Goal: Task Accomplishment & Management: Manage account settings

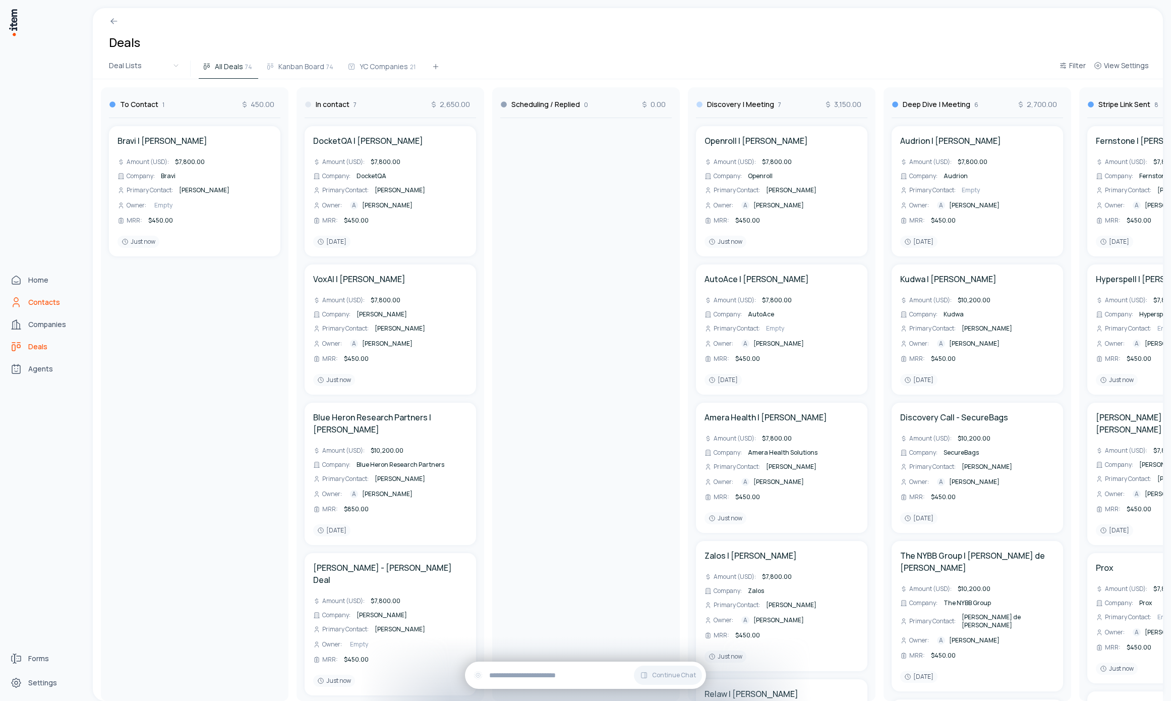
click at [27, 305] on link "Contacts" at bounding box center [44, 302] width 77 height 20
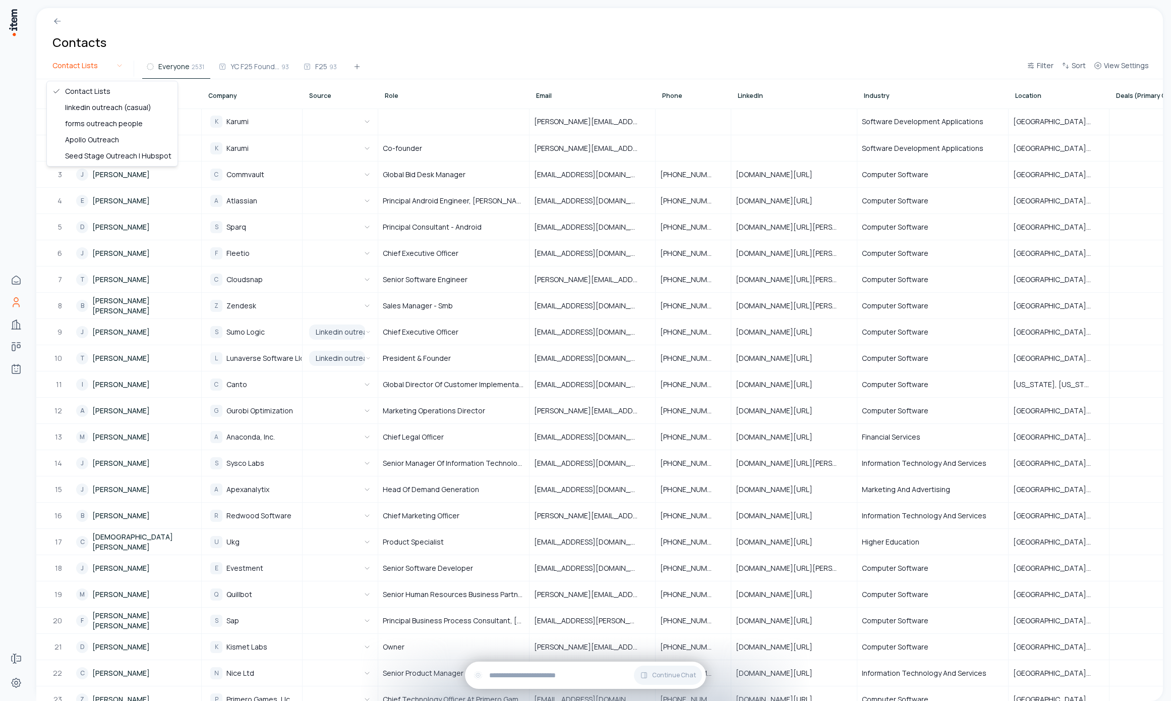
click at [109, 74] on html "Home Contacts Companies Deals Agents Forms Settings Contacts Contact Lists Ever…" at bounding box center [585, 350] width 1171 height 701
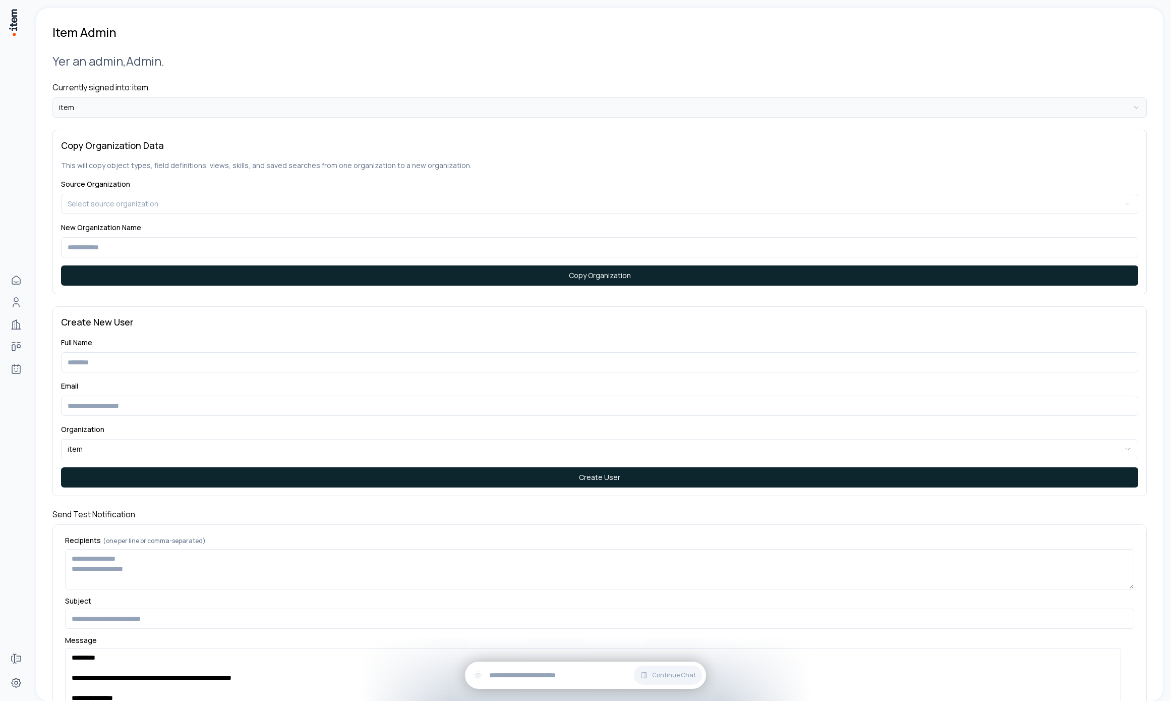
click at [120, 104] on html "**********" at bounding box center [585, 350] width 1171 height 701
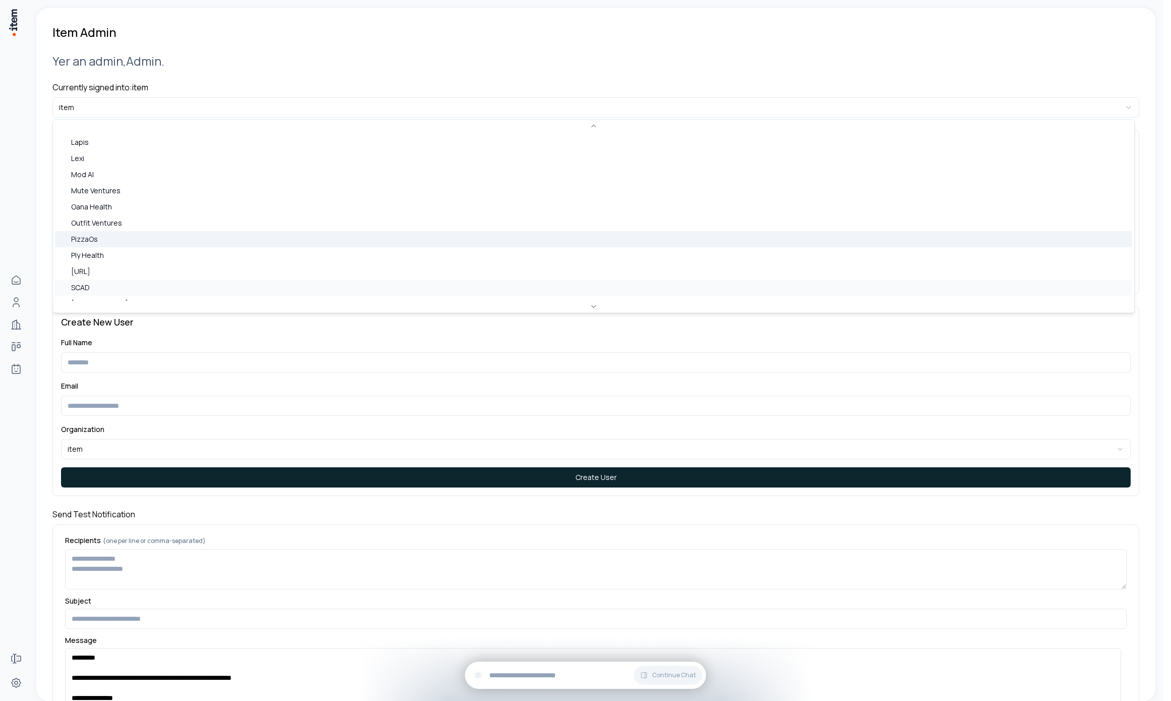
scroll to position [448, 0]
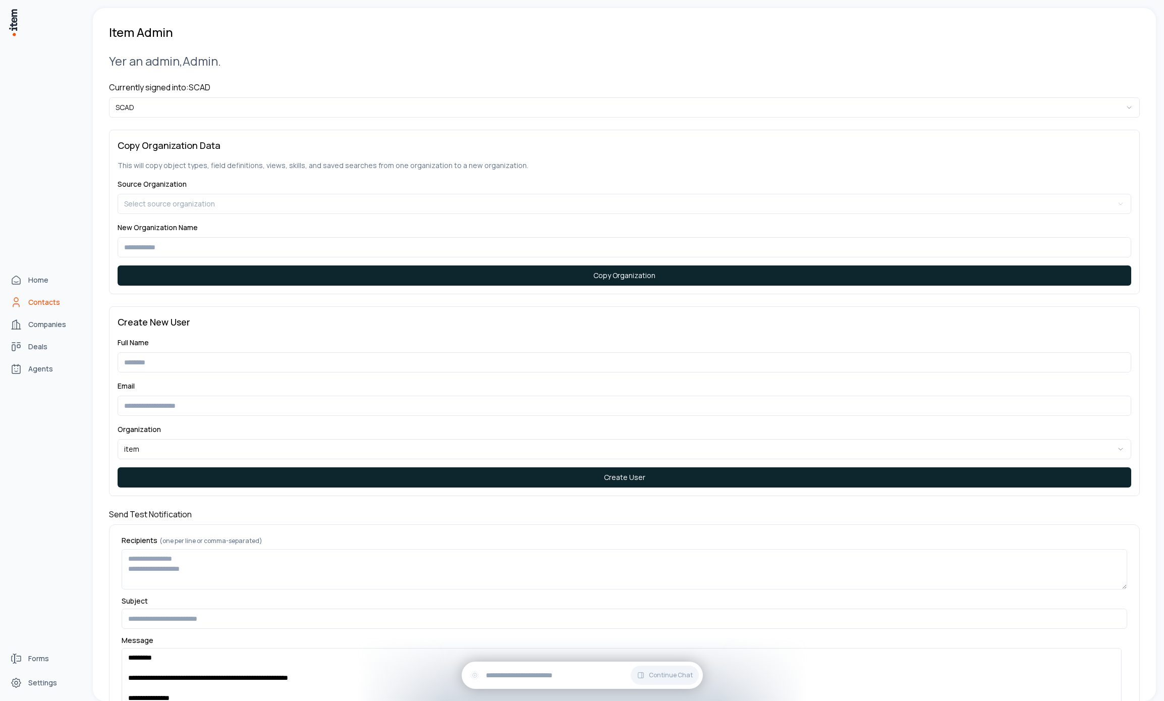
click at [34, 299] on span "Contacts" at bounding box center [44, 302] width 32 height 10
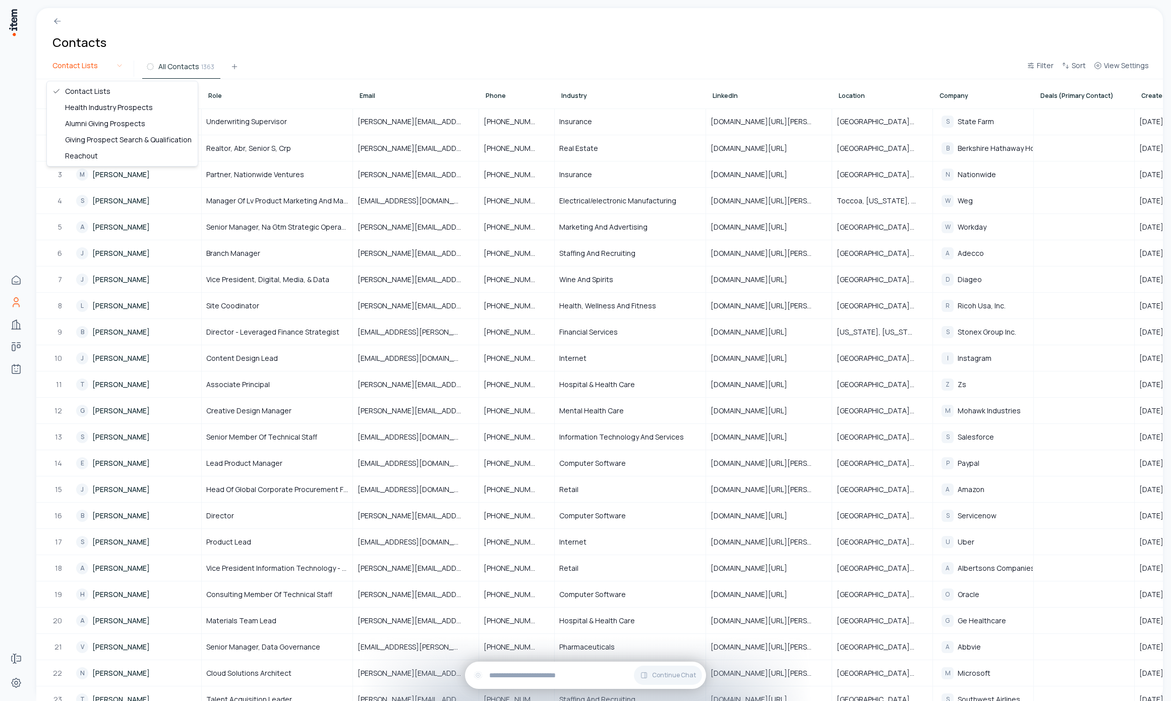
click at [75, 70] on html "Home Contacts Companies Deals Agents Forms Settings Contacts Contact Lists All …" at bounding box center [585, 350] width 1171 height 701
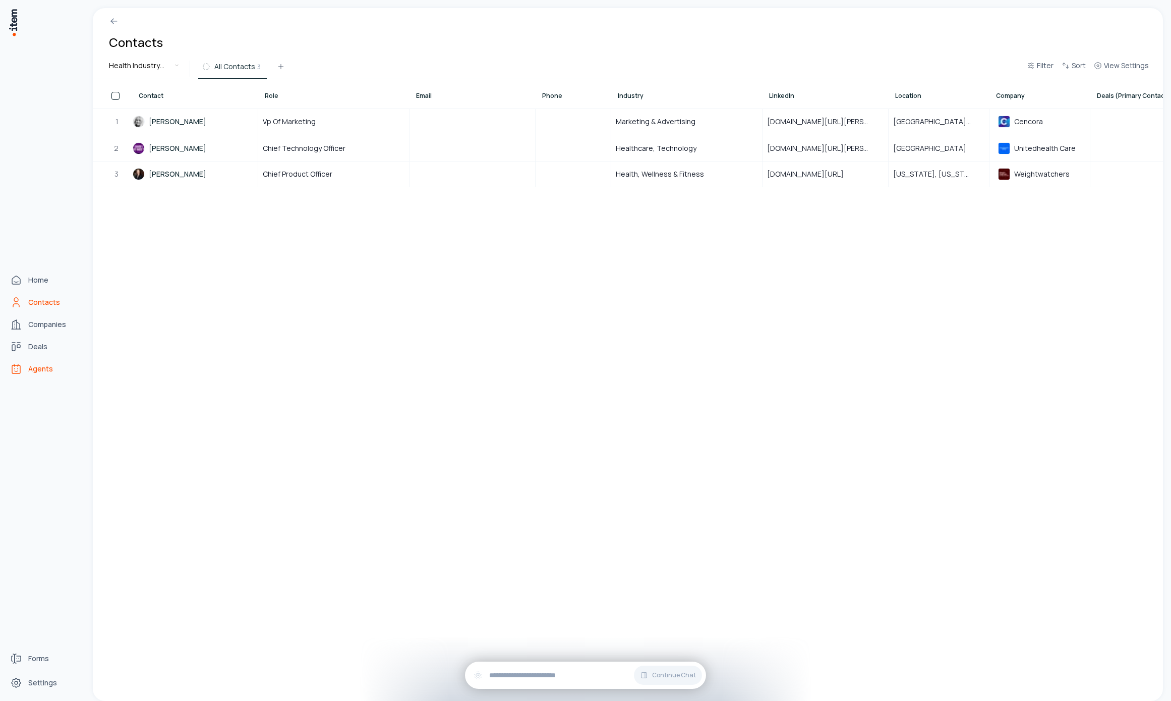
click at [30, 368] on span "Agents" at bounding box center [40, 369] width 25 height 10
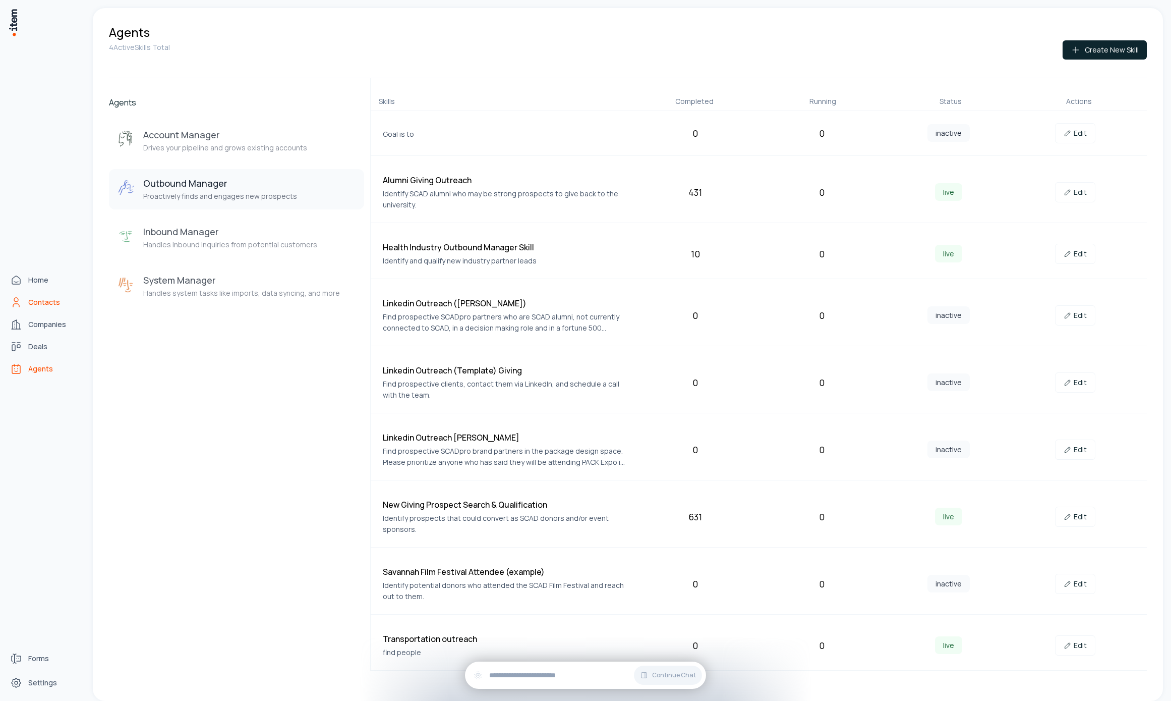
click at [31, 303] on span "Contacts" at bounding box center [44, 302] width 32 height 10
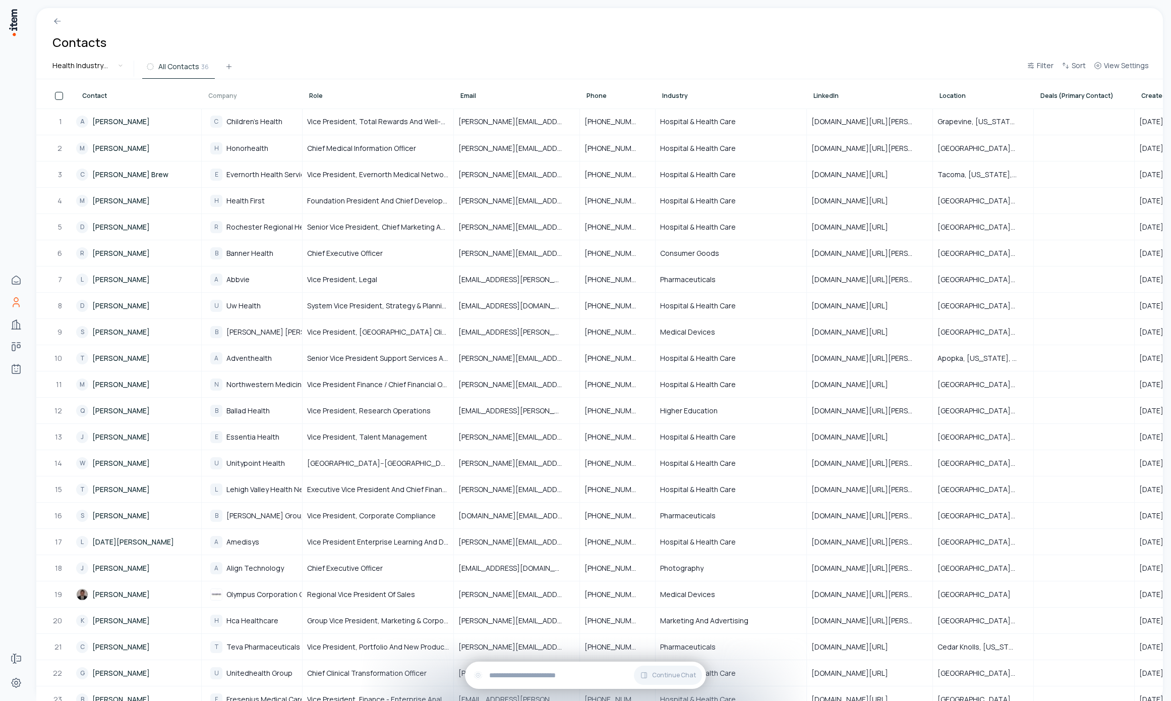
drag, startPoint x: 961, startPoint y: 94, endPoint x: 246, endPoint y: 104, distance: 715.3
drag, startPoint x: 300, startPoint y: 101, endPoint x: 354, endPoint y: 102, distance: 54.5
click at [354, 102] on tr "Contact Company Role Email Phone Industry LinkedIn Location Deals (Primary Cont…" at bounding box center [736, 93] width 1401 height 29
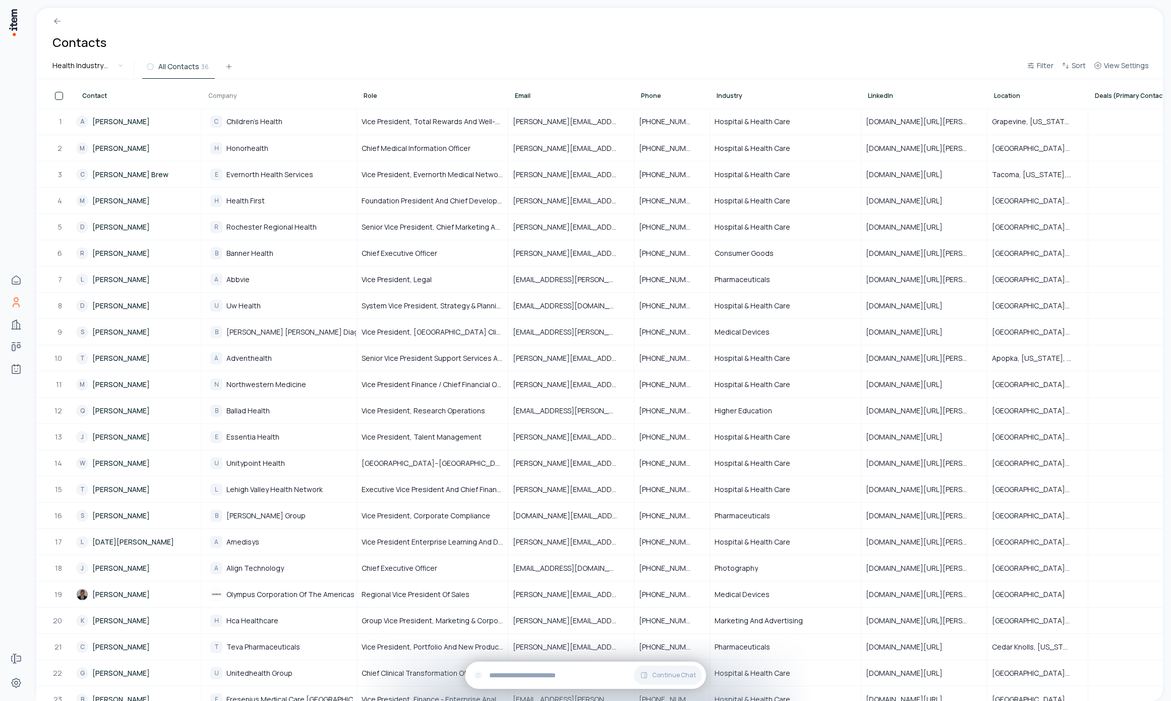
drag, startPoint x: 352, startPoint y: 98, endPoint x: 336, endPoint y: 94, distance: 16.8
click at [336, 94] on div "Company" at bounding box center [279, 94] width 154 height 28
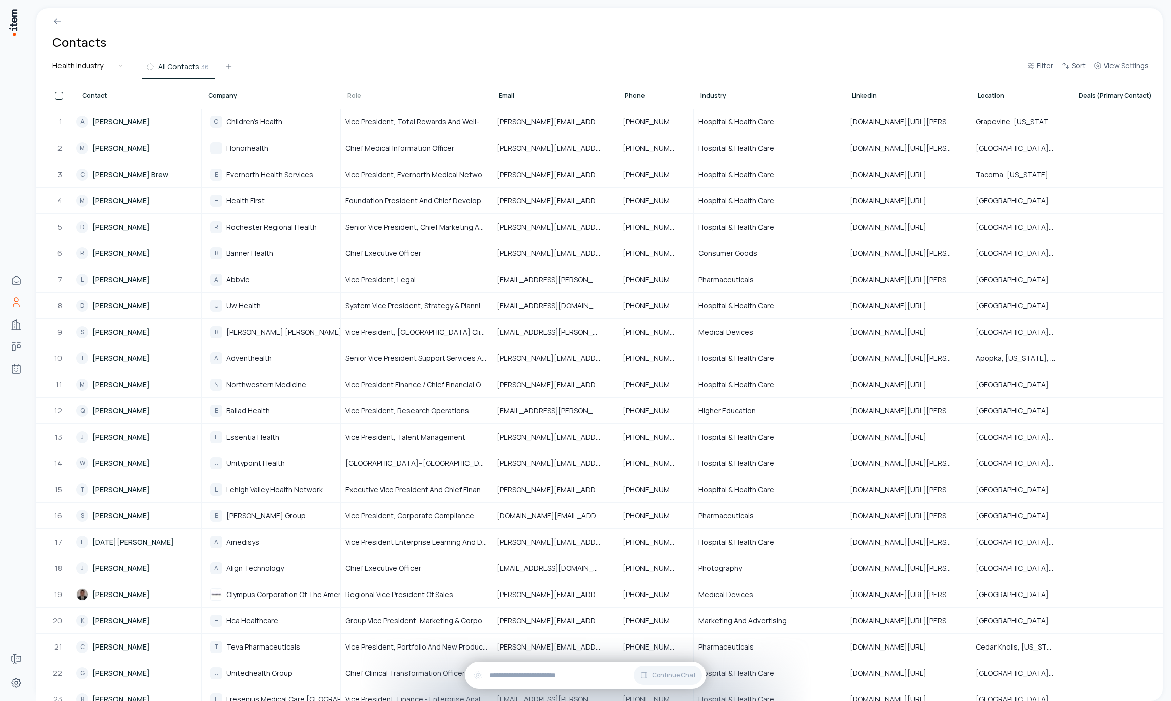
drag, startPoint x: 509, startPoint y: 104, endPoint x: 520, endPoint y: 104, distance: 10.6
click at [520, 104] on tr "Contact Company Role Email Phone Industry LinkedIn Location Deals (Primary Cont…" at bounding box center [755, 93] width 1439 height 29
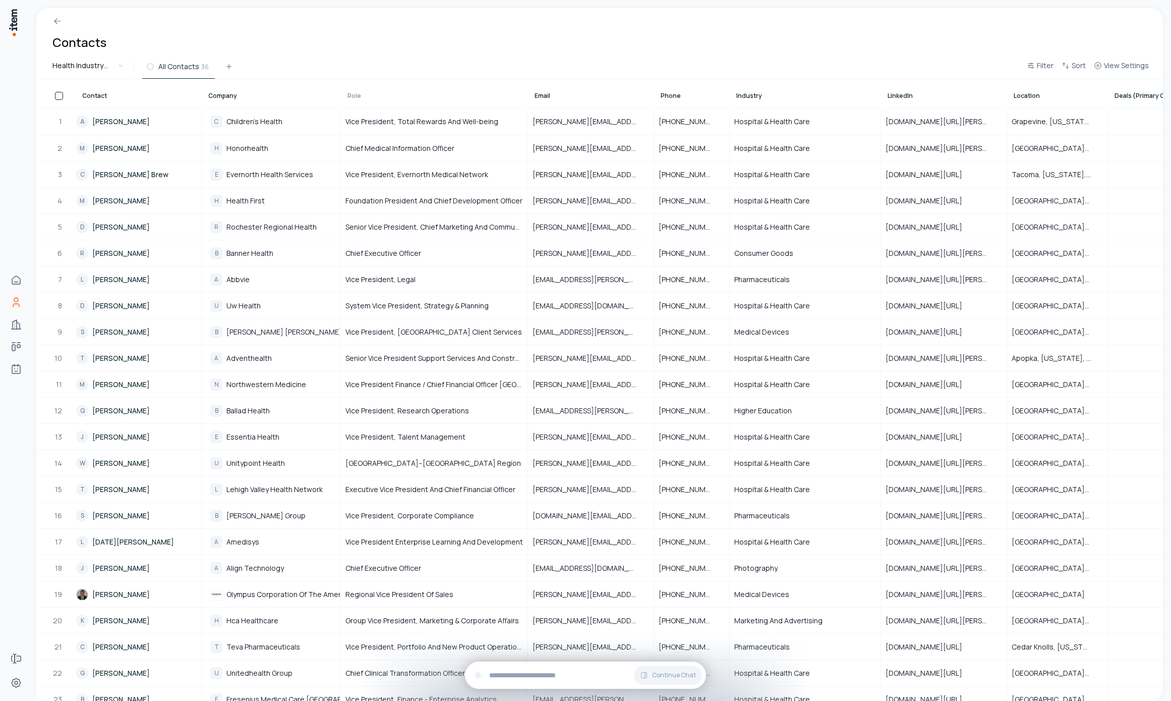
drag, startPoint x: 521, startPoint y: 94, endPoint x: 469, endPoint y: 86, distance: 52.6
click at [472, 90] on div "Role" at bounding box center [434, 94] width 186 height 28
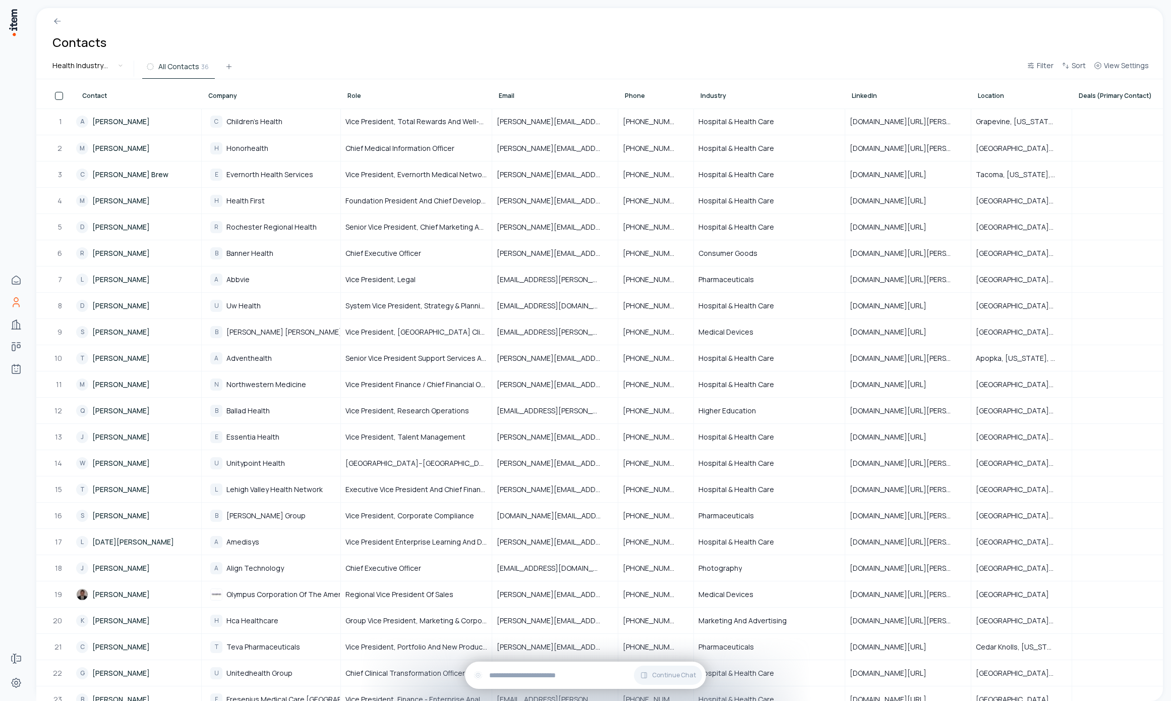
click at [121, 70] on html "Home Contacts Companies Deals Agents Forms Settings Contacts Health Industry Pr…" at bounding box center [585, 350] width 1171 height 701
drag, startPoint x: 366, startPoint y: 82, endPoint x: 260, endPoint y: 148, distance: 124.6
click at [366, 83] on html "Home Contacts Companies Deals Agents Forms Settings Contacts Health Industry Pr…" at bounding box center [585, 350] width 1171 height 701
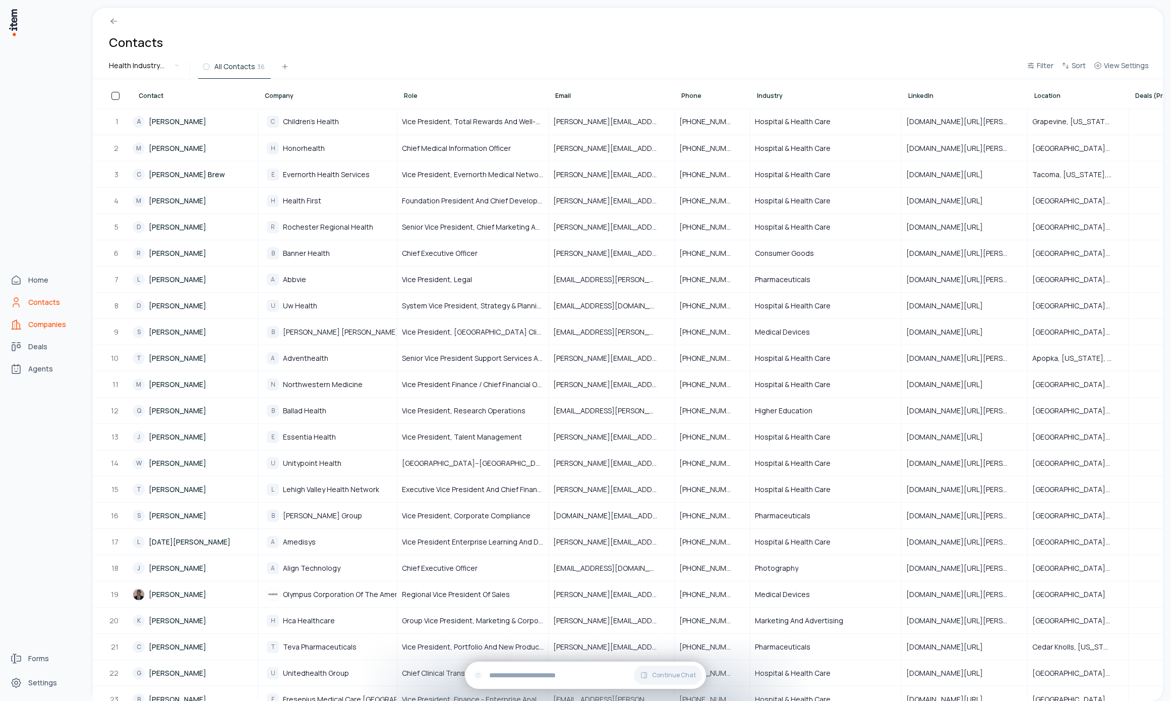
click at [21, 317] on link "Companies" at bounding box center [44, 324] width 77 height 20
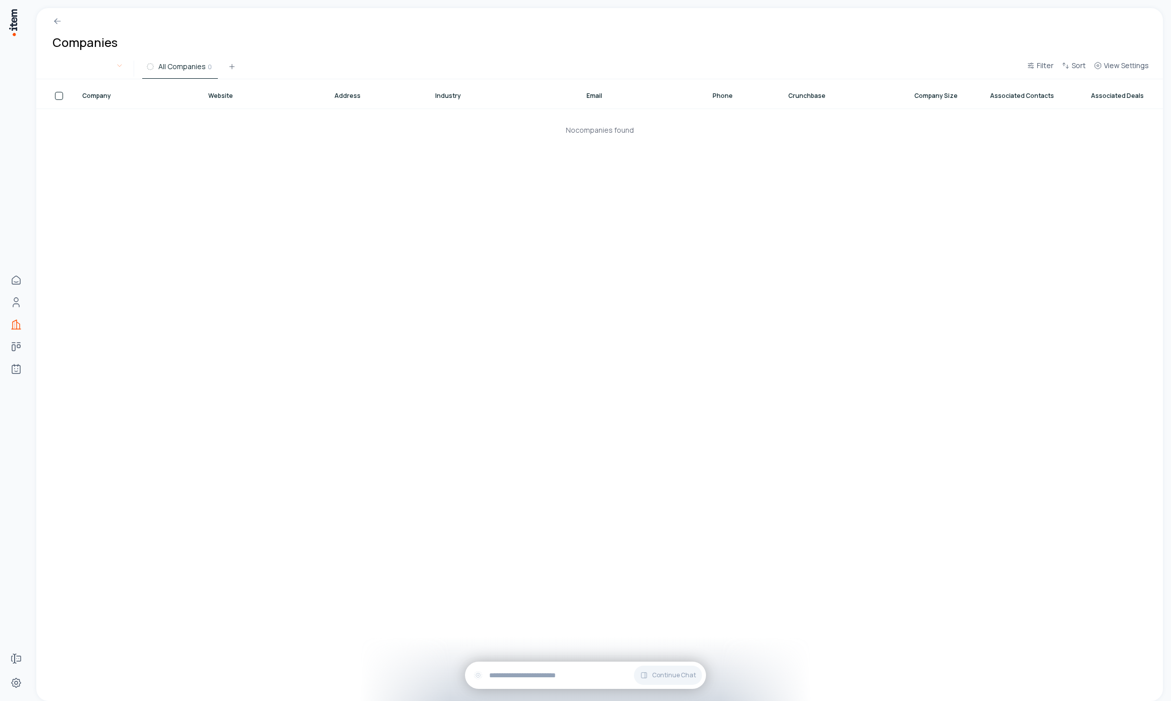
click at [105, 65] on html "Home Contacts Companies Deals Agents Forms Settings Companies All Companies 0 F…" at bounding box center [585, 350] width 1171 height 701
click at [291, 38] on html "Home Contacts Companies Deals Agents Forms Settings Companies All Companies 0 F…" at bounding box center [585, 350] width 1171 height 701
click at [79, 72] on html "Home Contacts Companies Deals Agents Forms Settings Companies All Companies 0 F…" at bounding box center [585, 350] width 1171 height 701
click at [273, 33] on html "Home Contacts Companies Deals Agents Forms Settings Companies All Companies 0 F…" at bounding box center [585, 350] width 1171 height 701
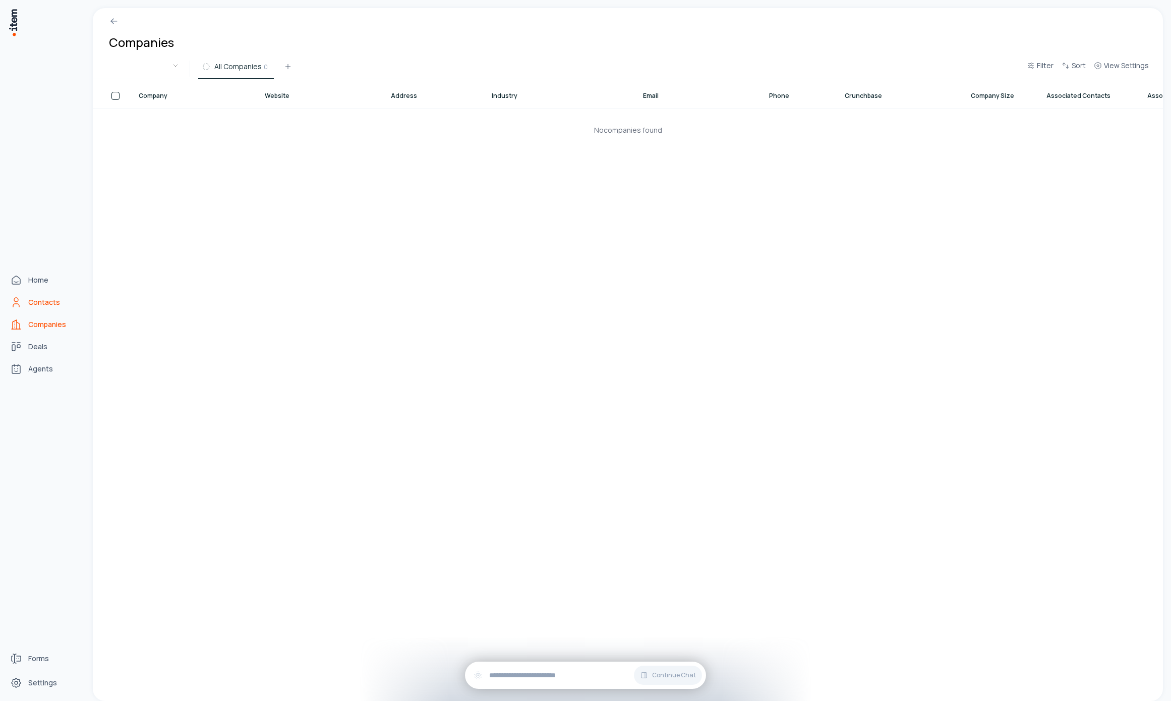
click at [37, 296] on link "Contacts" at bounding box center [44, 302] width 77 height 20
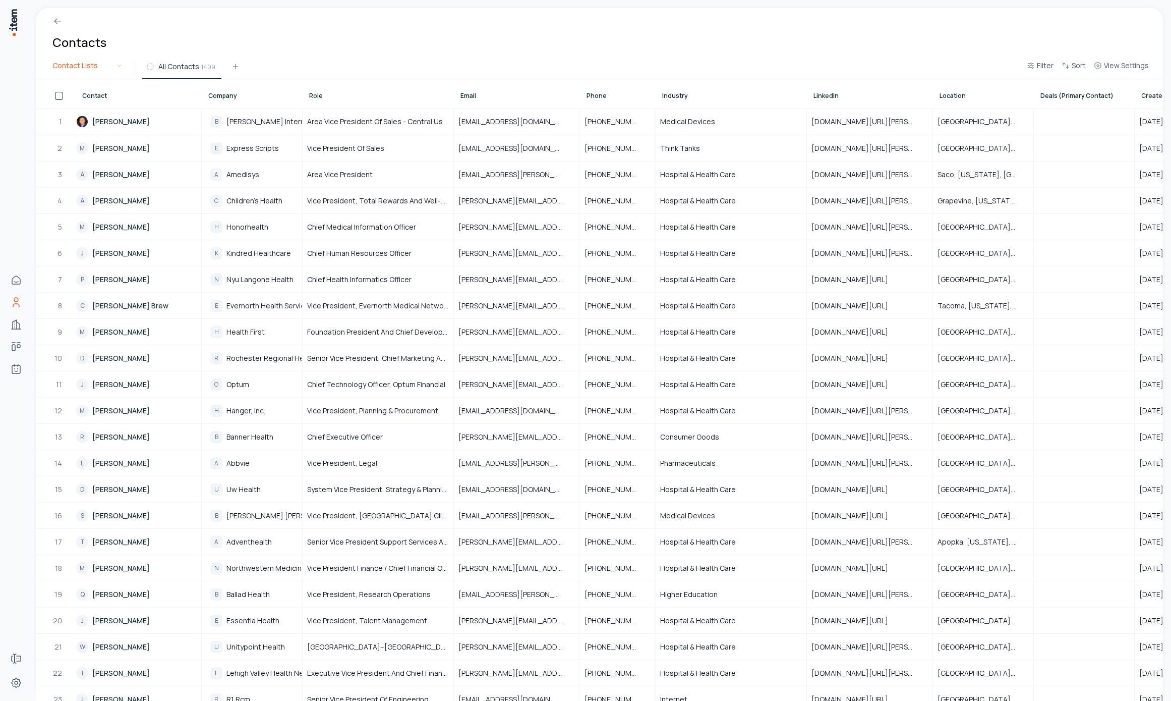
click at [82, 65] on html "Home Contacts Companies Deals Agents Forms Settings Contacts Contact Lists All …" at bounding box center [585, 350] width 1171 height 701
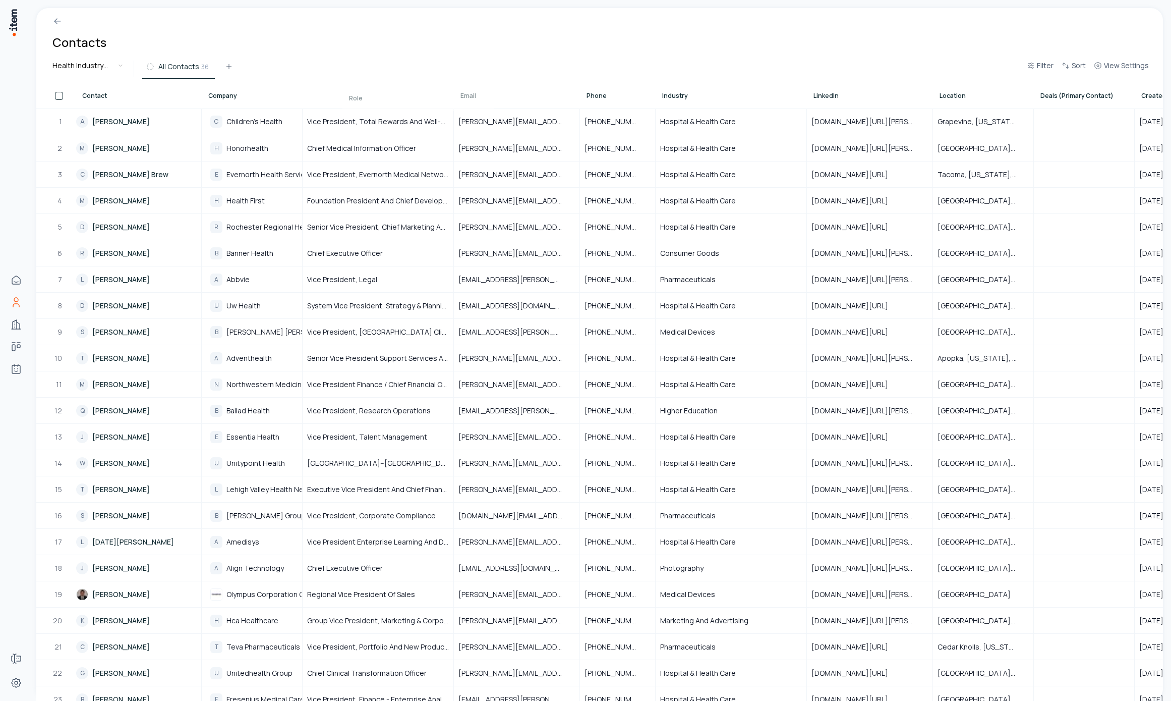
drag, startPoint x: 302, startPoint y: 95, endPoint x: 360, endPoint y: 101, distance: 58.3
click at [359, 101] on th "Role" at bounding box center [417, 96] width 151 height 29
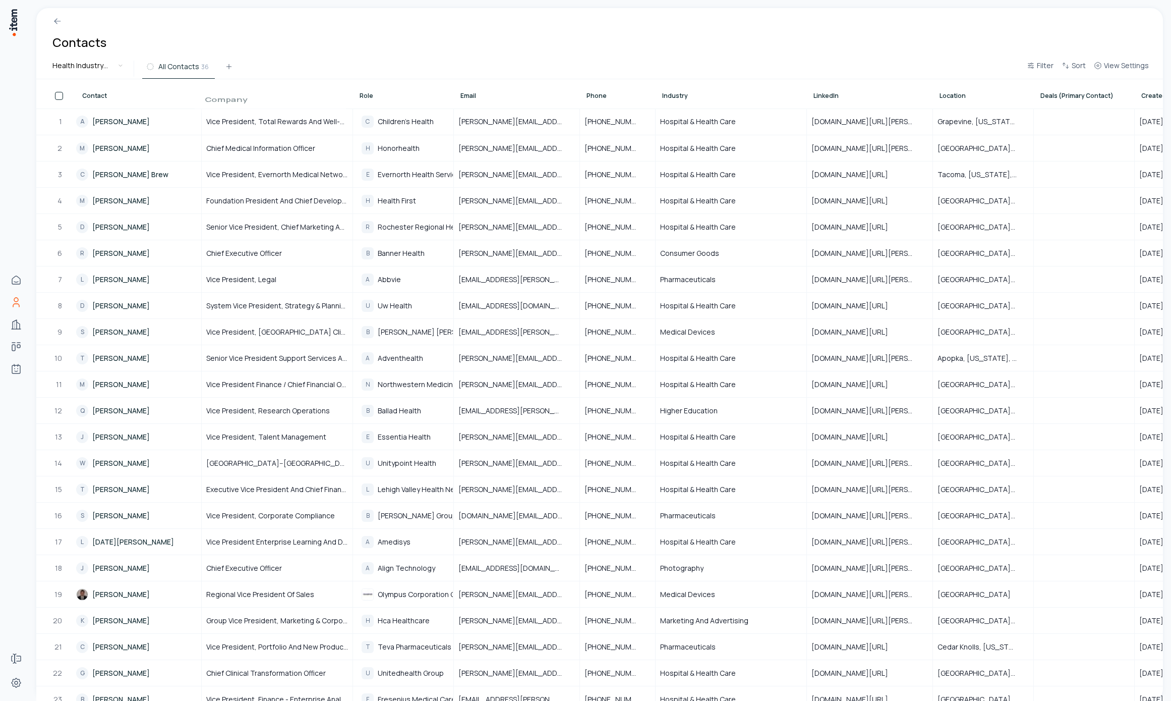
drag, startPoint x: 300, startPoint y: 98, endPoint x: 318, endPoint y: 102, distance: 18.6
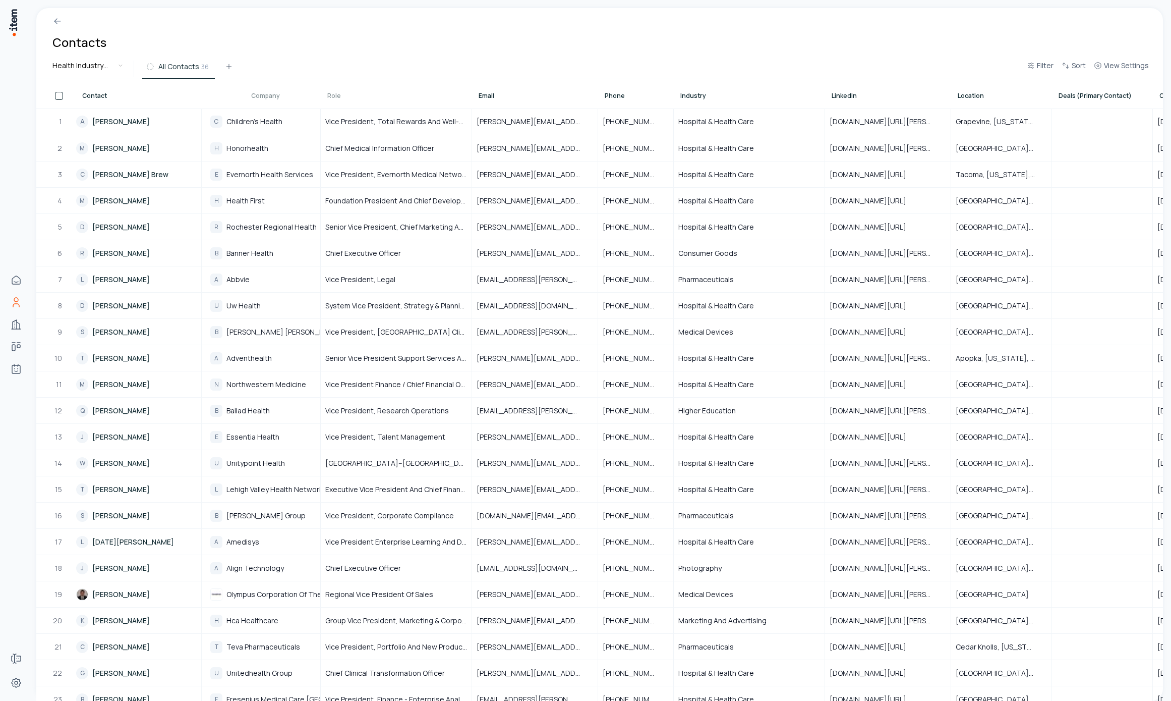
drag, startPoint x: 382, startPoint y: 97, endPoint x: 252, endPoint y: 94, distance: 129.6
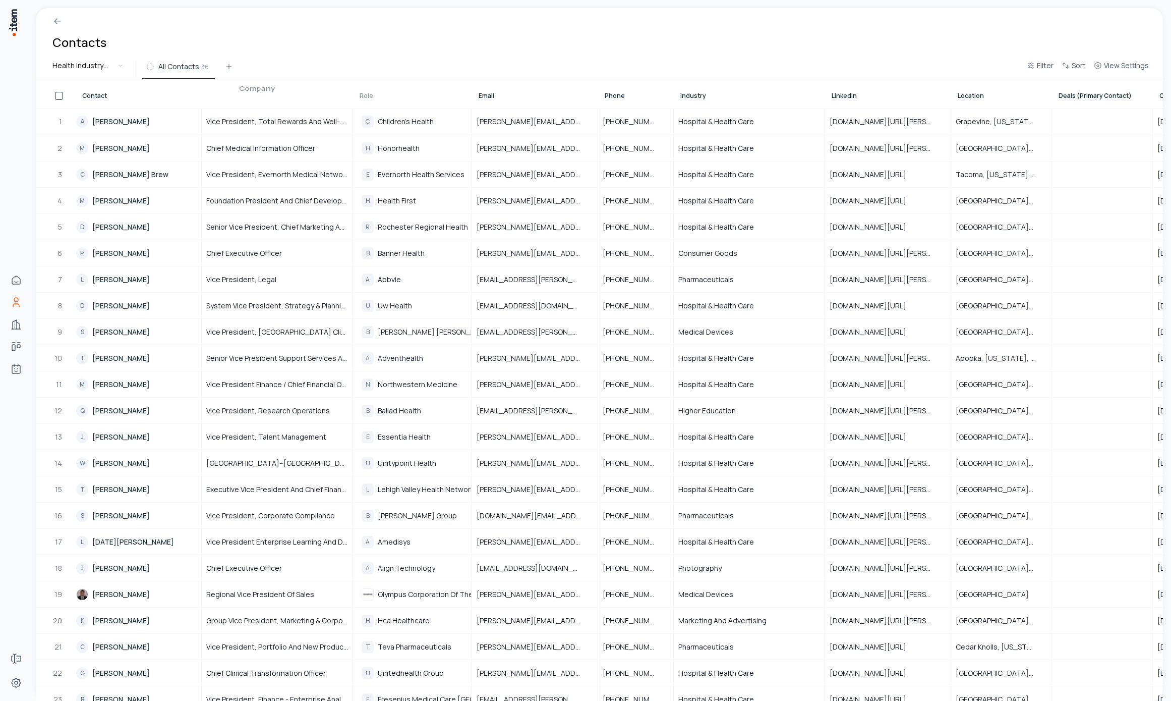
drag, startPoint x: 316, startPoint y: 98, endPoint x: 361, endPoint y: 91, distance: 45.4
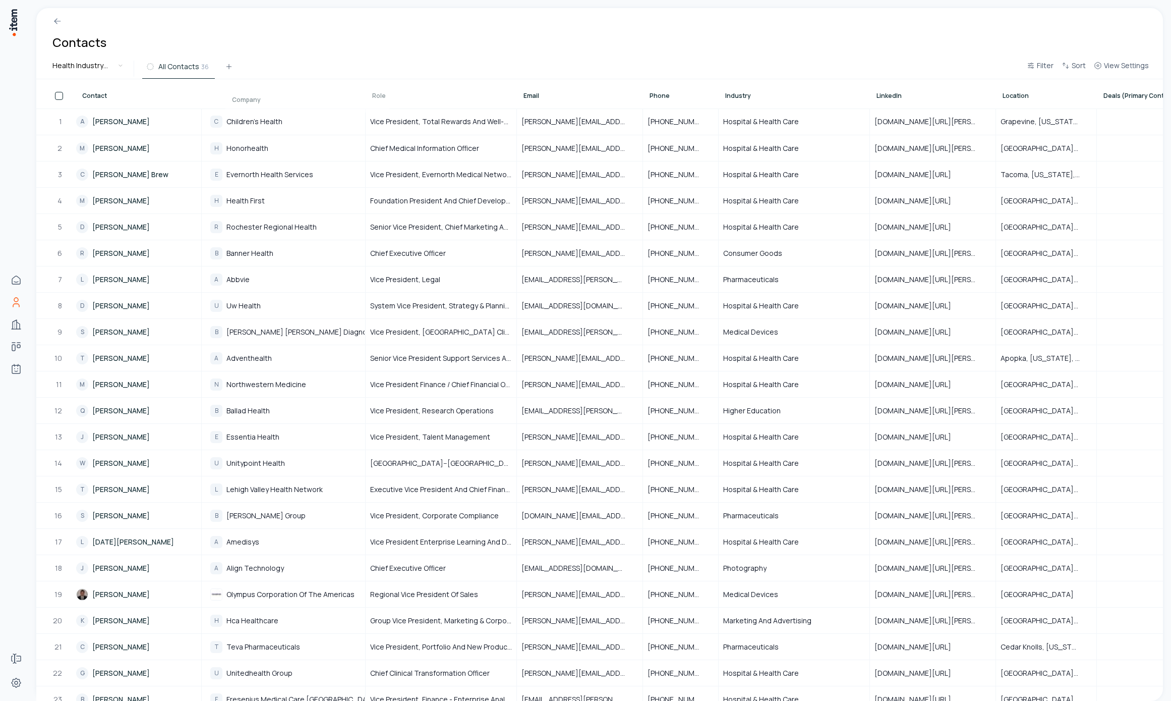
drag, startPoint x: 371, startPoint y: 95, endPoint x: 246, endPoint y: 99, distance: 125.7
drag, startPoint x: 363, startPoint y: 100, endPoint x: 378, endPoint y: 99, distance: 15.2
click at [378, 99] on div at bounding box center [378, 93] width 12 height 28
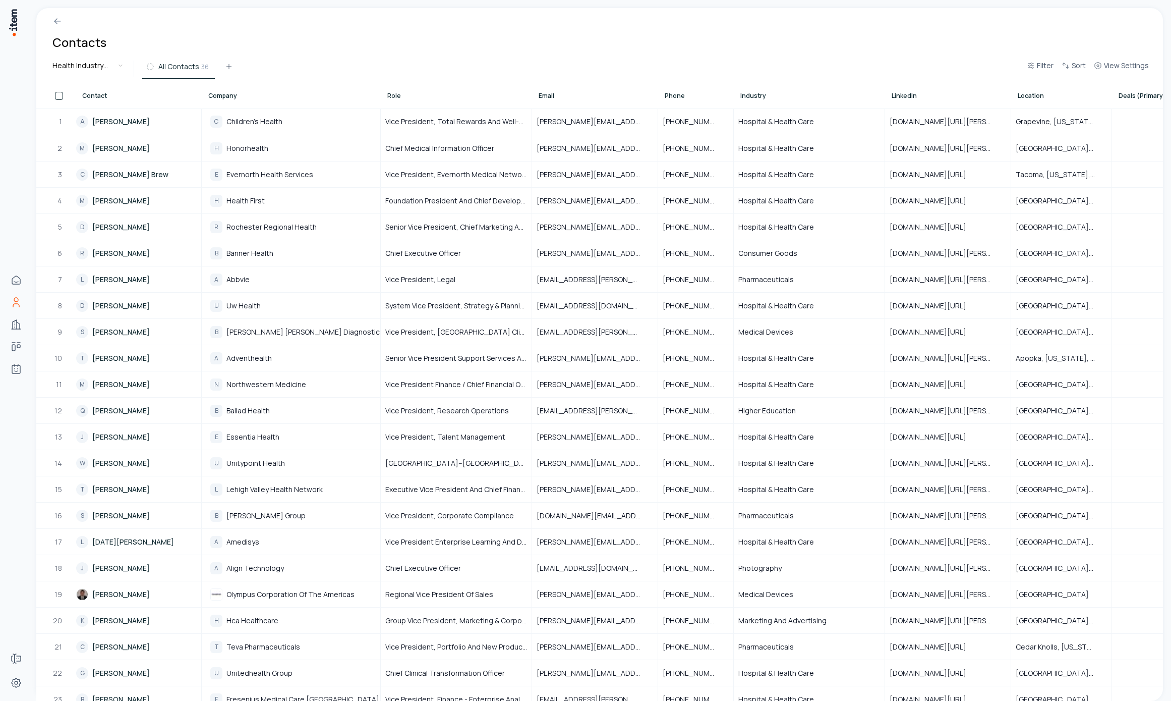
click at [381, 102] on tr "Contact Company Role Email Phone Industry LinkedIn Location Deals (Primary Cont…" at bounding box center [775, 93] width 1479 height 29
click at [379, 100] on div at bounding box center [377, 92] width 12 height 28
click at [527, 101] on div at bounding box center [527, 96] width 12 height 28
click at [375, 101] on div at bounding box center [373, 93] width 12 height 28
click at [374, 101] on div at bounding box center [371, 95] width 12 height 28
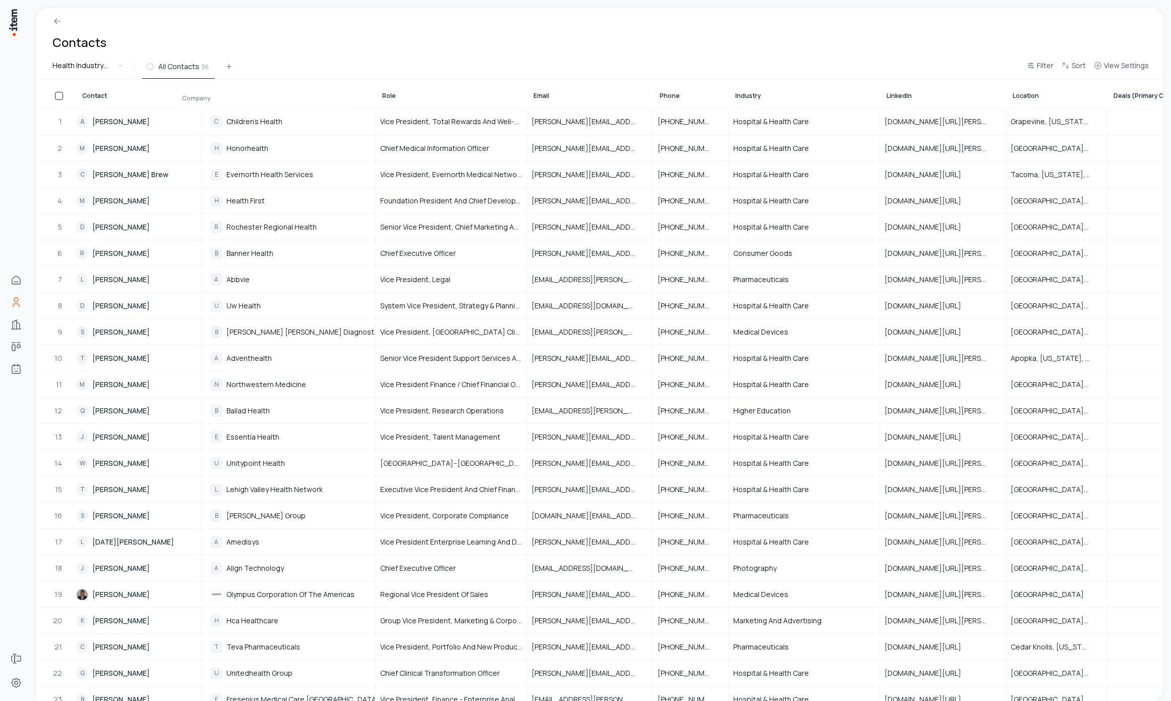
drag, startPoint x: 361, startPoint y: 104, endPoint x: 344, endPoint y: 104, distance: 17.2
click at [344, 104] on div at bounding box center [345, 96] width 12 height 28
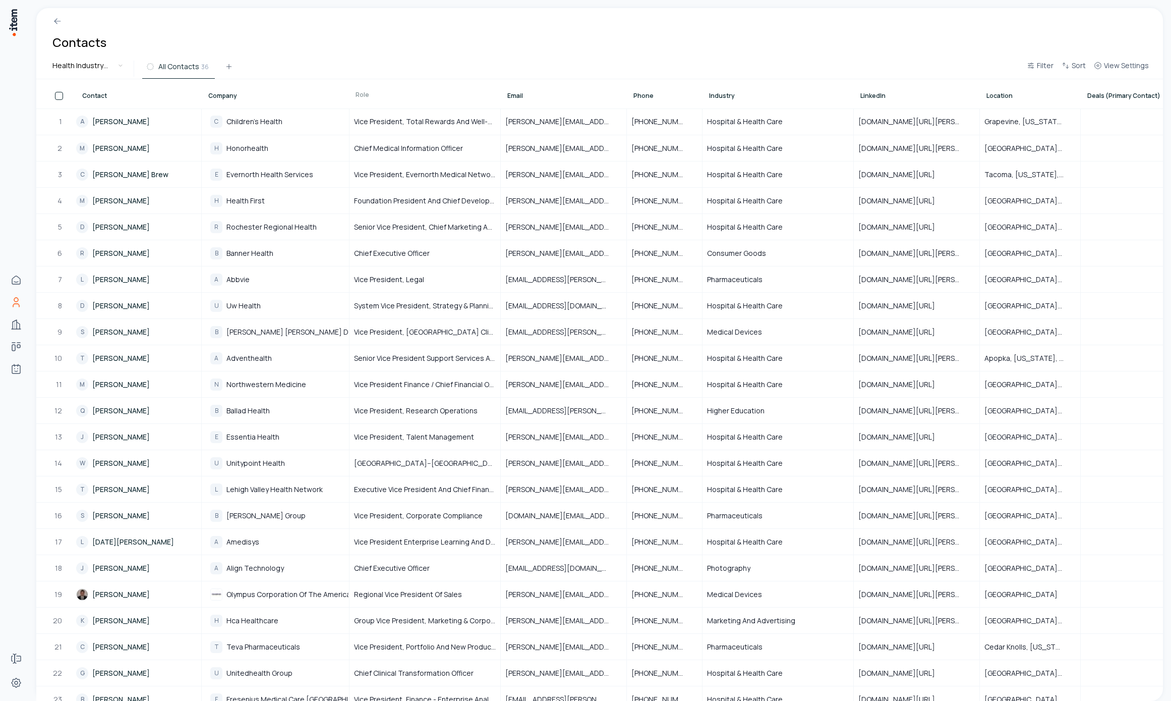
click at [498, 99] on div at bounding box center [496, 93] width 12 height 28
drag, startPoint x: 344, startPoint y: 97, endPoint x: 388, endPoint y: 97, distance: 43.4
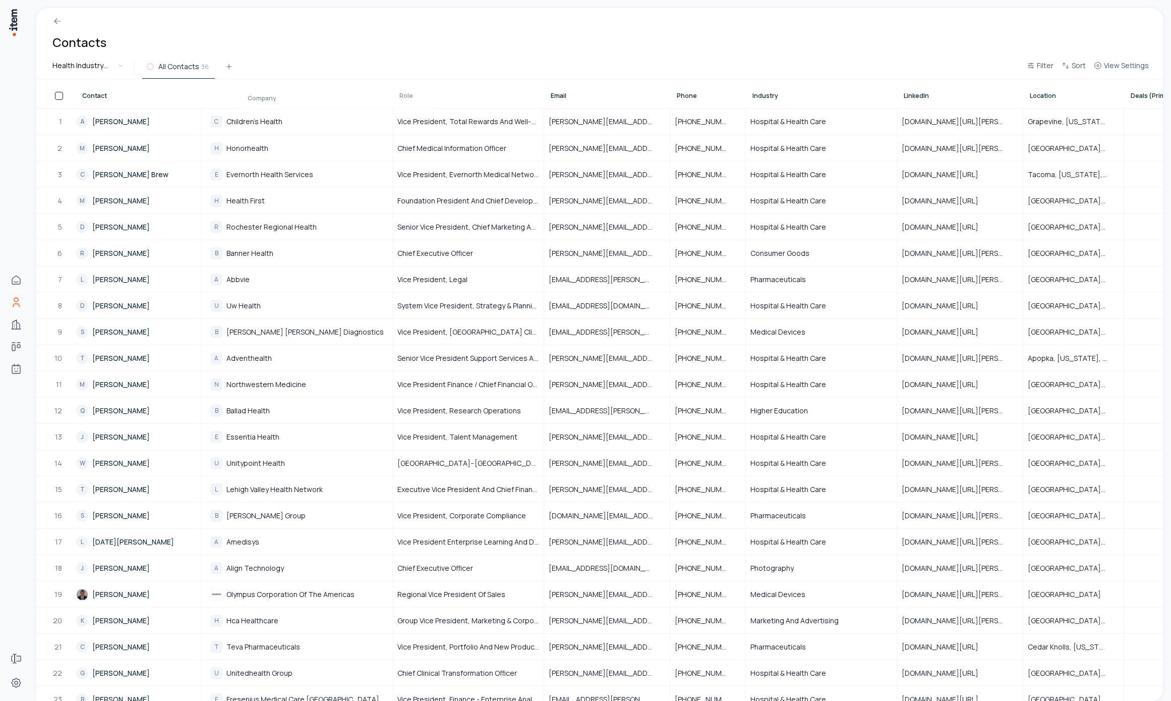
drag, startPoint x: 388, startPoint y: 99, endPoint x: 417, endPoint y: 105, distance: 29.3
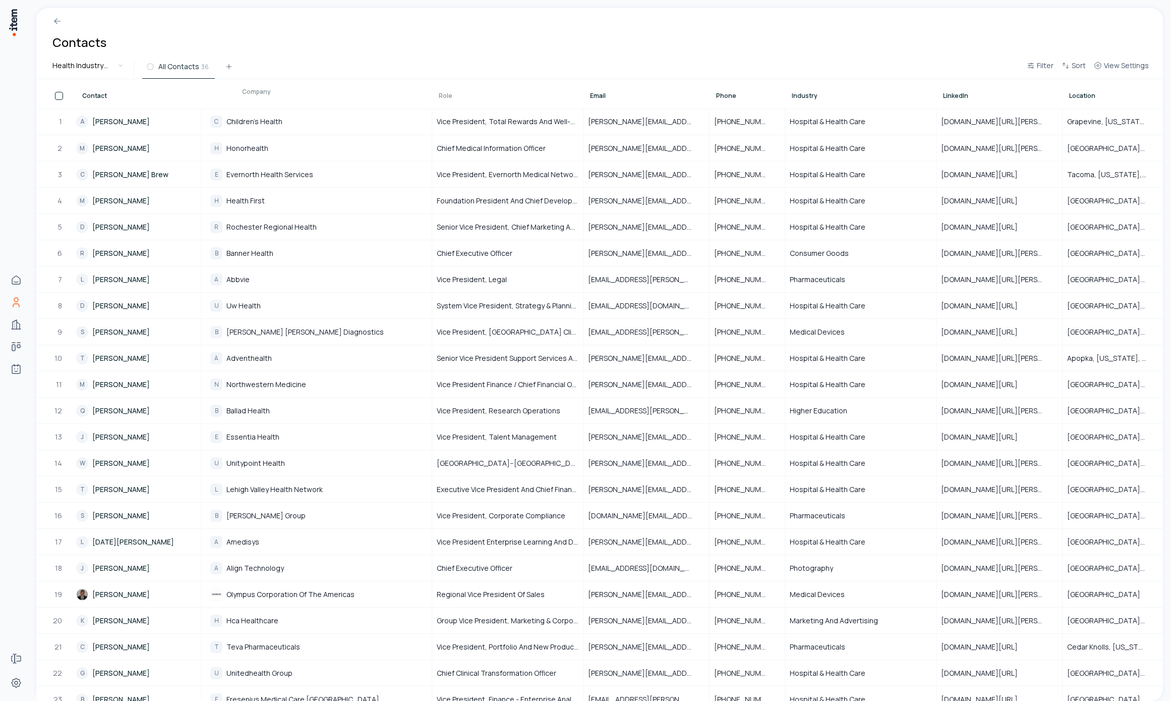
drag, startPoint x: 343, startPoint y: 105, endPoint x: 299, endPoint y: 99, distance: 45.3
drag, startPoint x: 504, startPoint y: 95, endPoint x: 510, endPoint y: 97, distance: 7.0
drag, startPoint x: 621, startPoint y: 92, endPoint x: 613, endPoint y: 88, distance: 9.3
drag, startPoint x: 430, startPoint y: 95, endPoint x: 435, endPoint y: 96, distance: 5.1
click at [435, 96] on div at bounding box center [433, 94] width 12 height 28
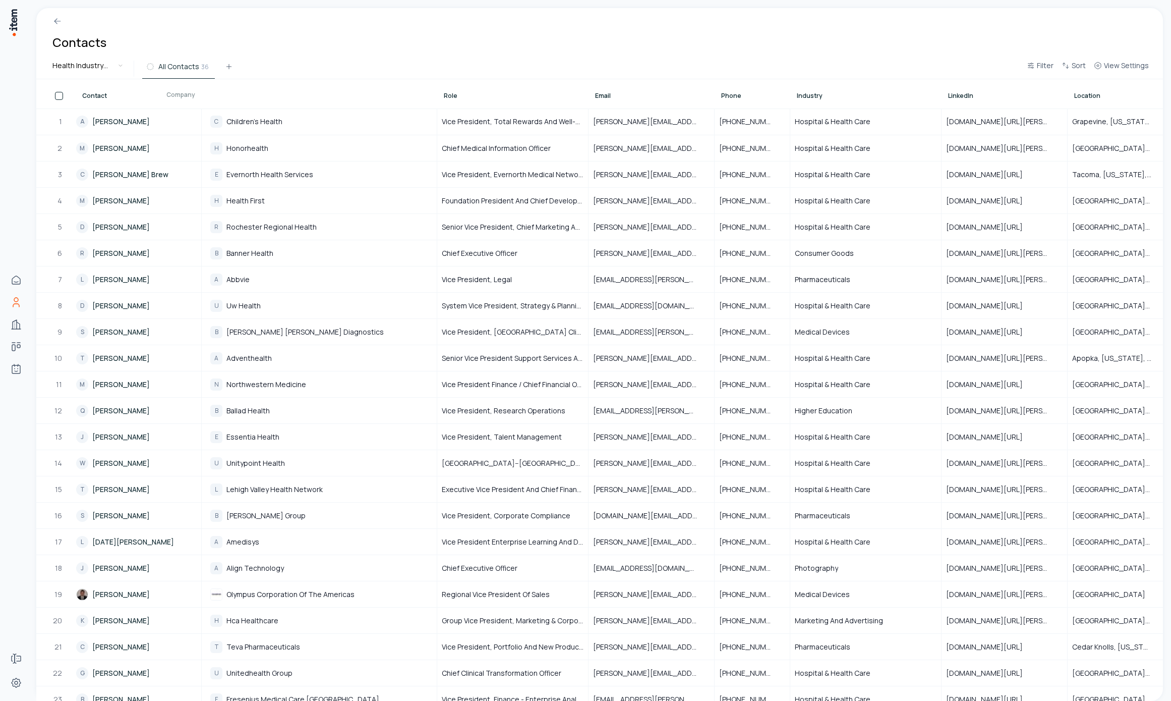
drag, startPoint x: 435, startPoint y: 102, endPoint x: 393, endPoint y: 101, distance: 41.9
click at [393, 101] on div at bounding box center [391, 93] width 12 height 28
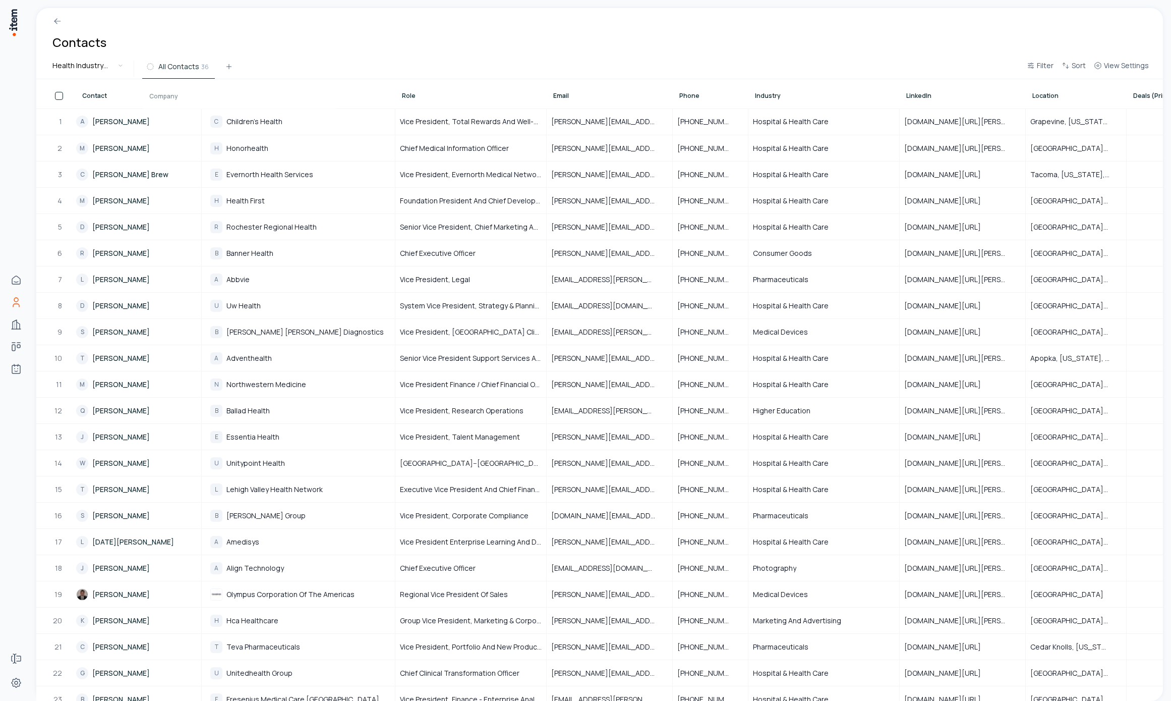
drag, startPoint x: 389, startPoint y: 103, endPoint x: 330, endPoint y: 103, distance: 59.5
click at [330, 103] on div at bounding box center [332, 94] width 12 height 28
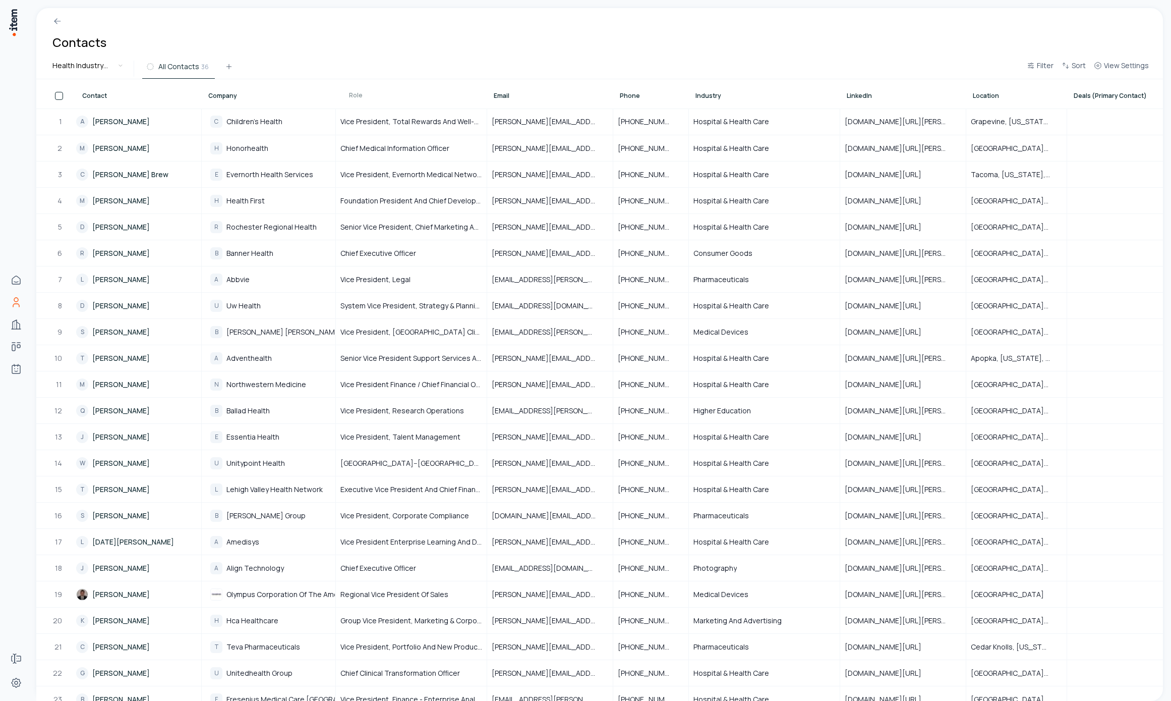
drag, startPoint x: 484, startPoint y: 96, endPoint x: 491, endPoint y: 95, distance: 6.6
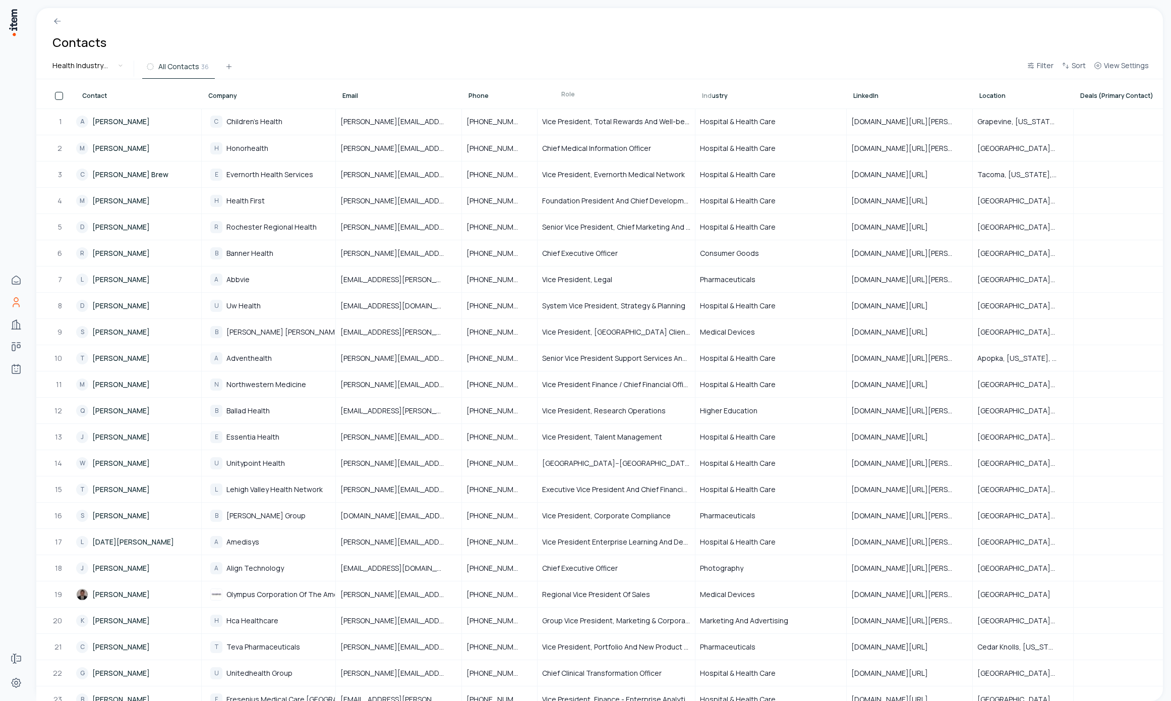
drag, startPoint x: 356, startPoint y: 95, endPoint x: 571, endPoint y: 94, distance: 215.4
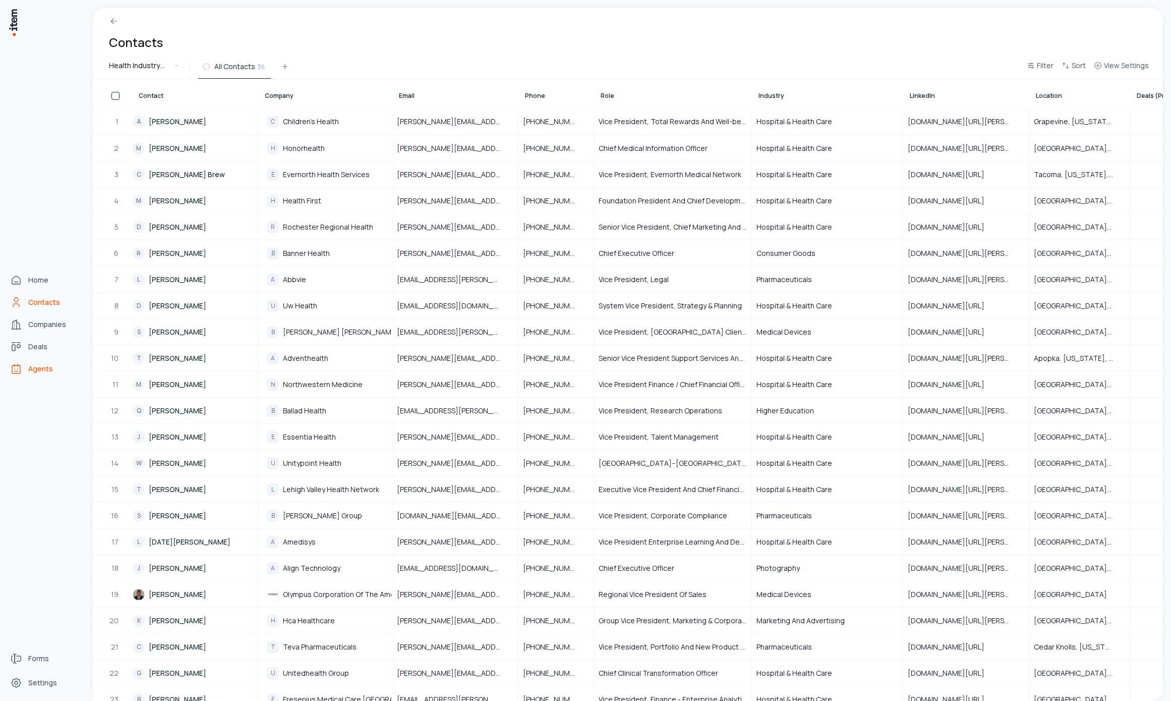
click at [15, 361] on link "Agents" at bounding box center [44, 369] width 77 height 20
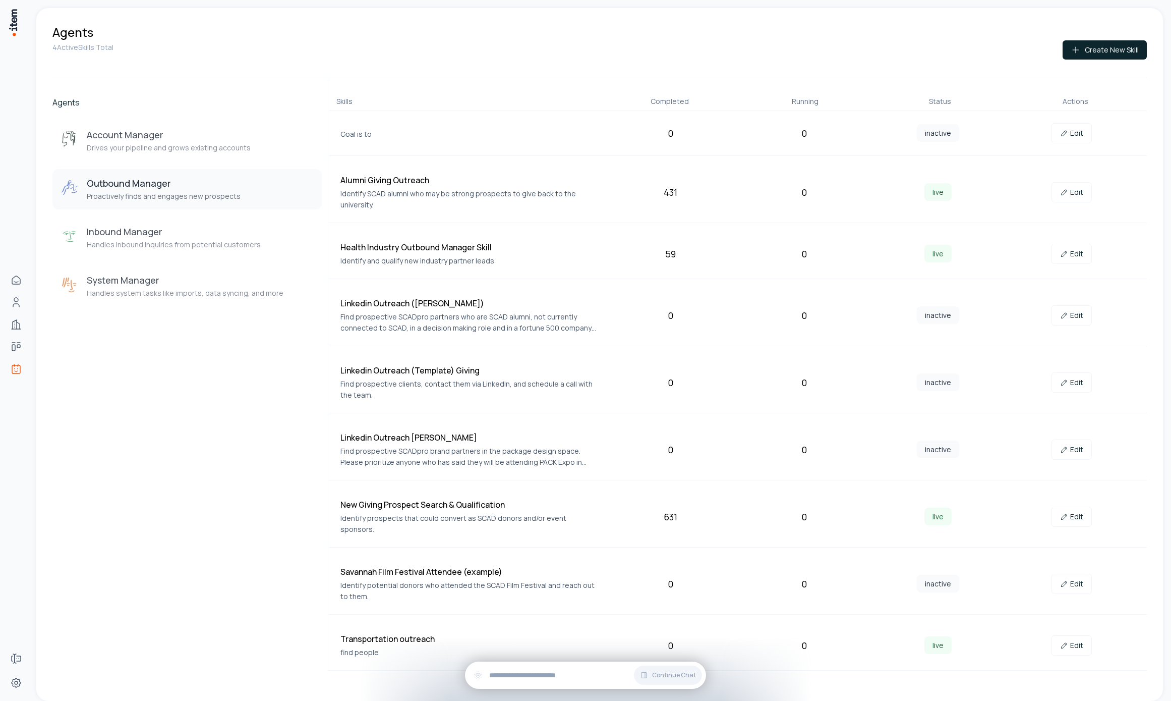
click at [1041, 255] on div "Edit" at bounding box center [1072, 254] width 126 height 20
click at [1078, 253] on link "Edit" at bounding box center [1072, 254] width 40 height 20
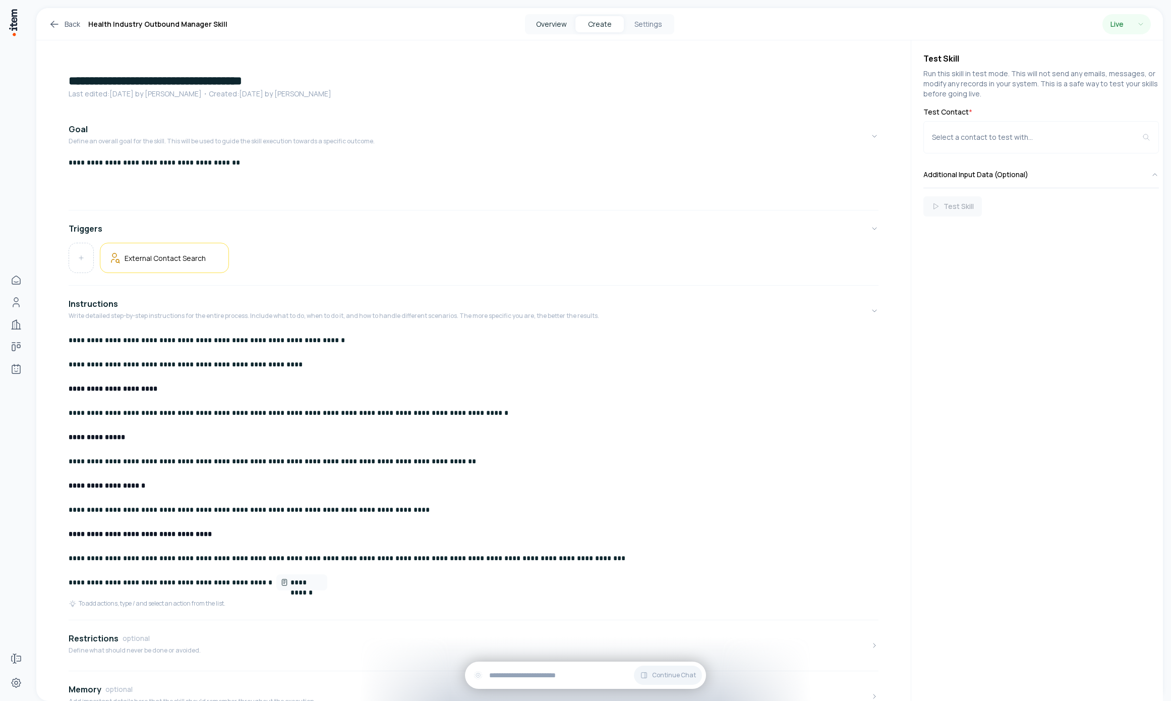
click at [545, 22] on button "Overview" at bounding box center [551, 24] width 48 height 16
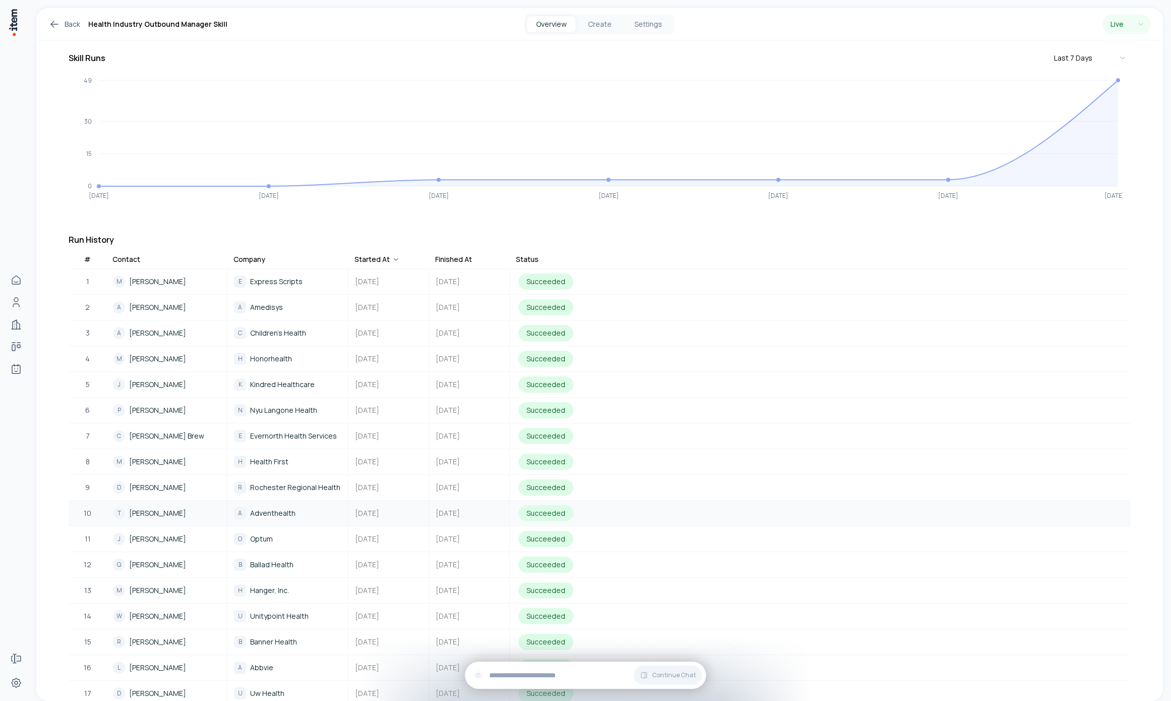
scroll to position [207, 0]
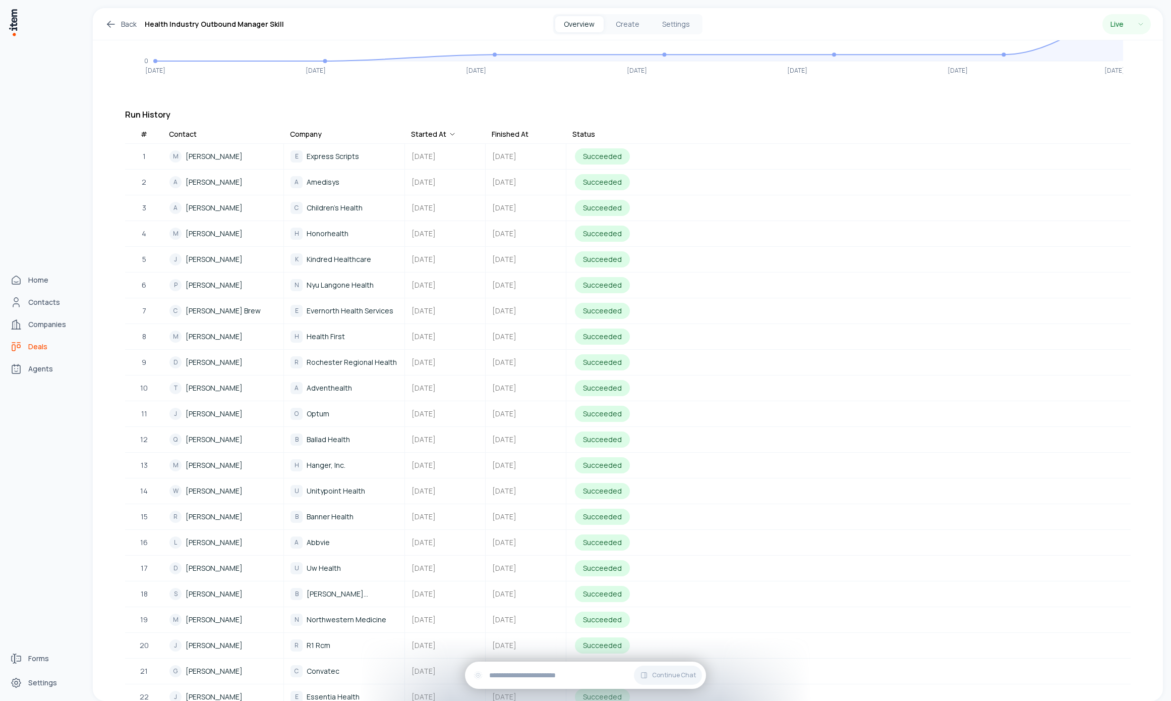
click at [24, 345] on link "Deals" at bounding box center [44, 346] width 77 height 20
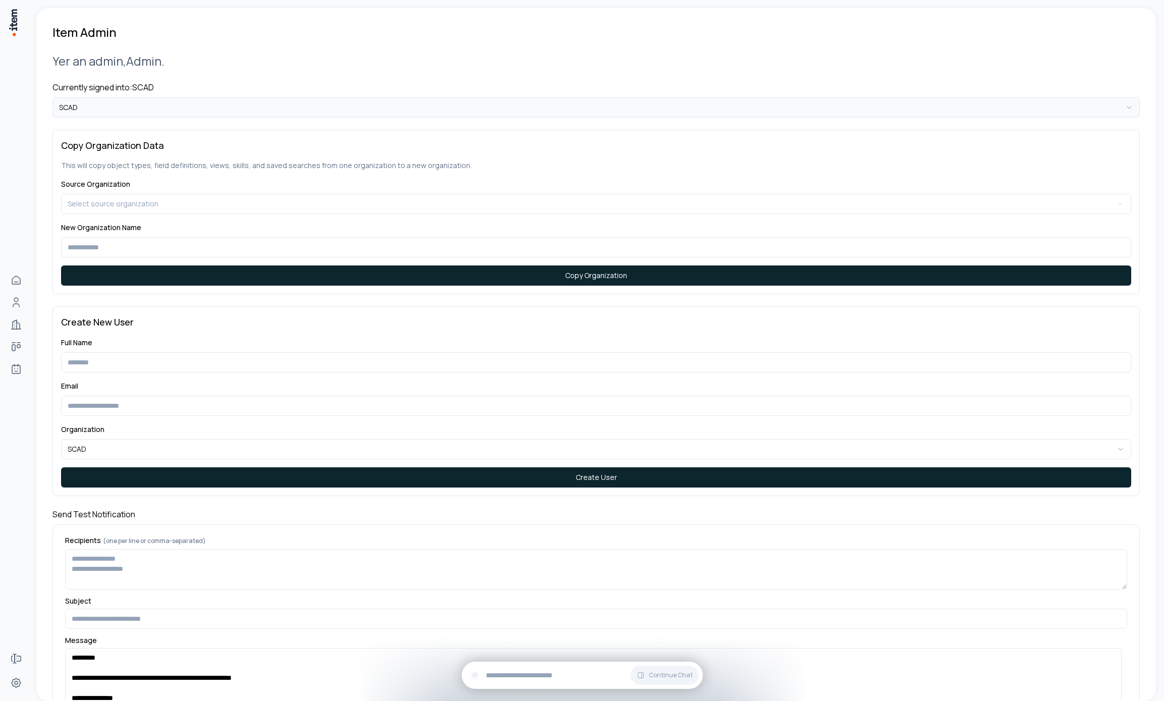
click at [229, 114] on html "**********" at bounding box center [582, 350] width 1164 height 701
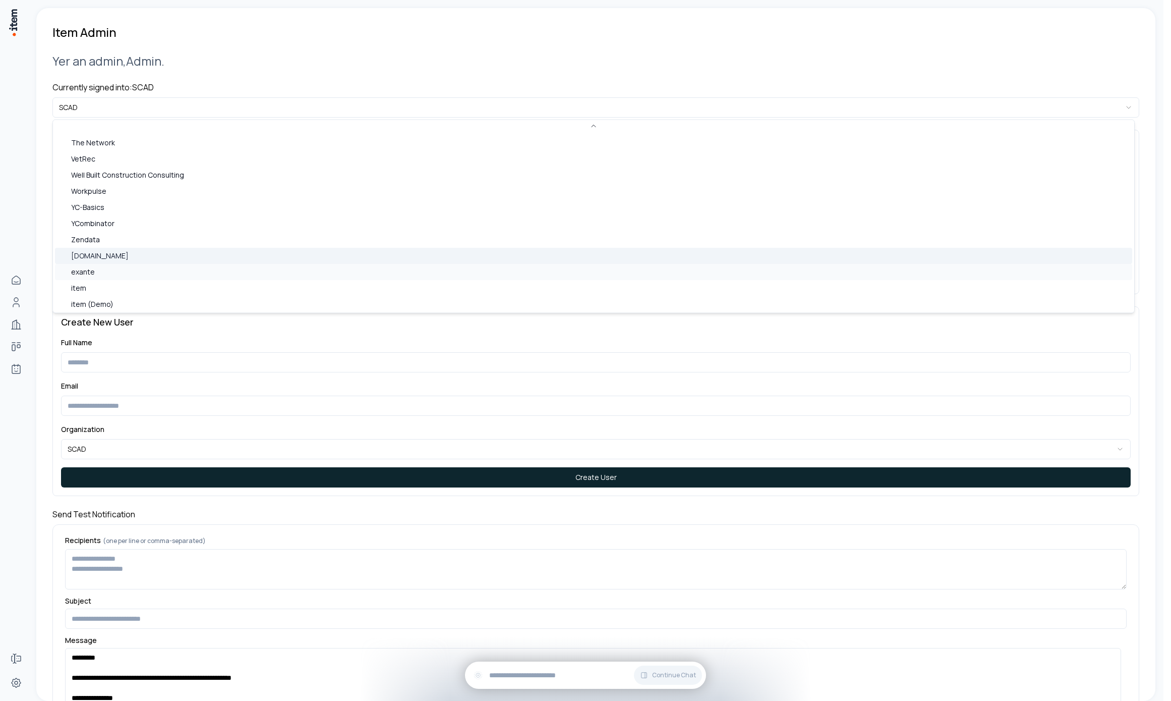
scroll to position [647, 0]
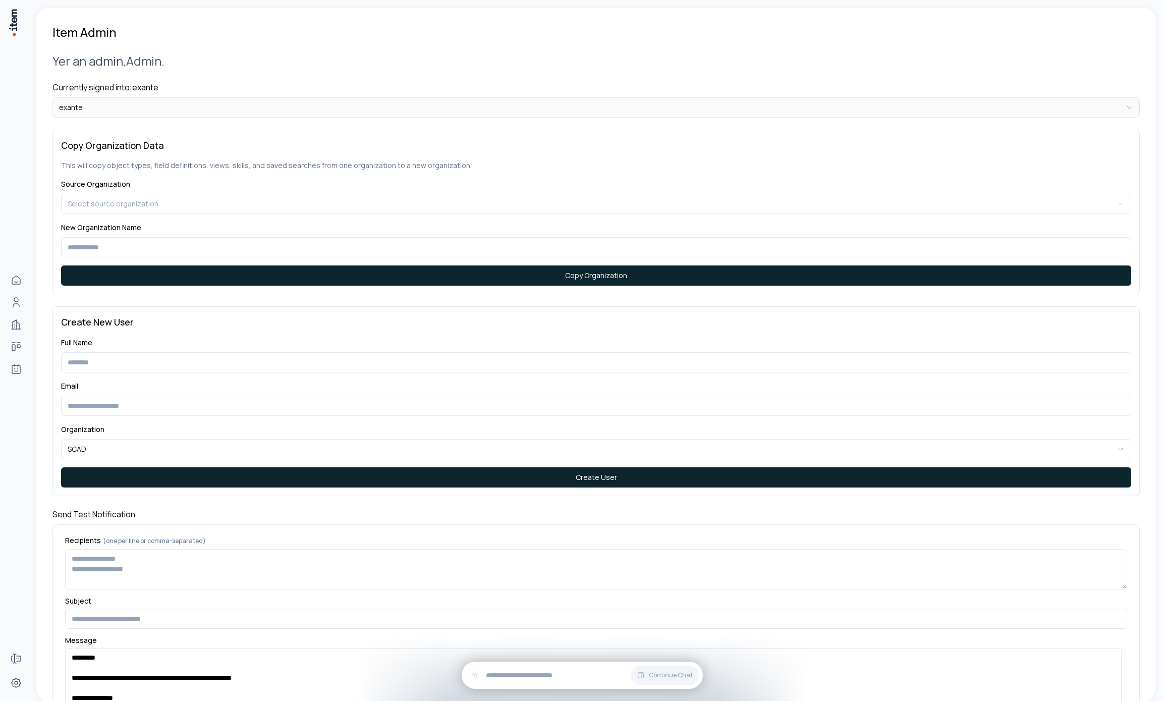
click at [192, 109] on html "**********" at bounding box center [582, 350] width 1164 height 701
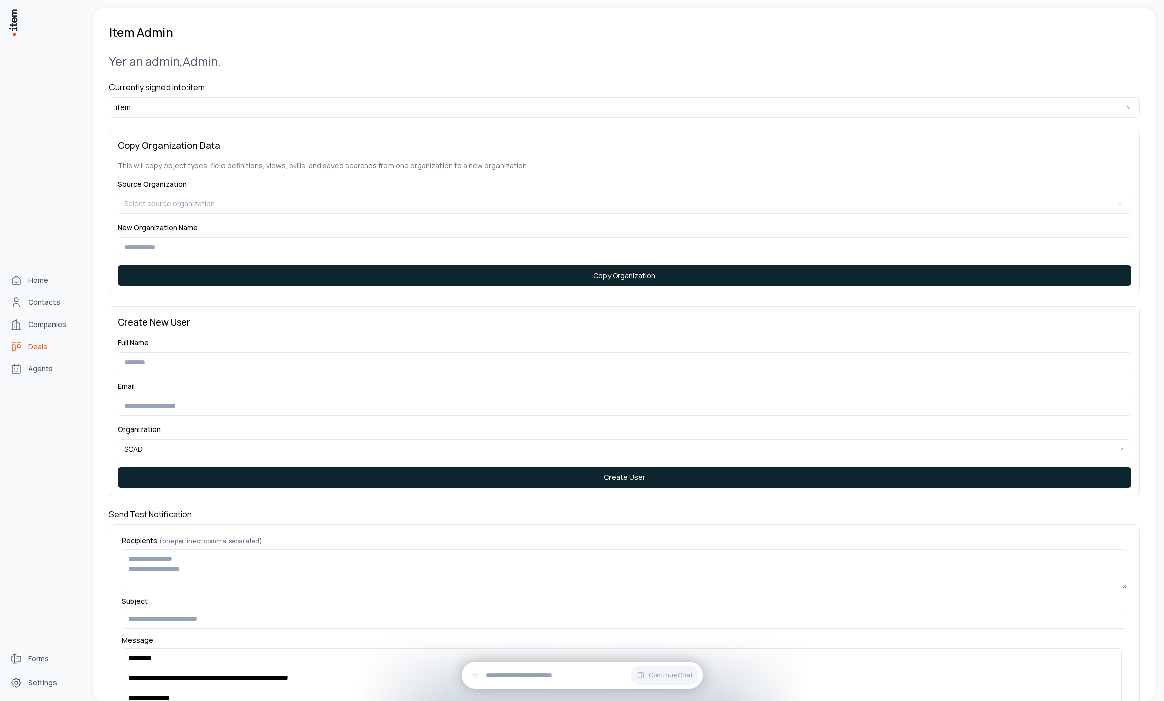
click at [40, 344] on span "Deals" at bounding box center [37, 346] width 19 height 10
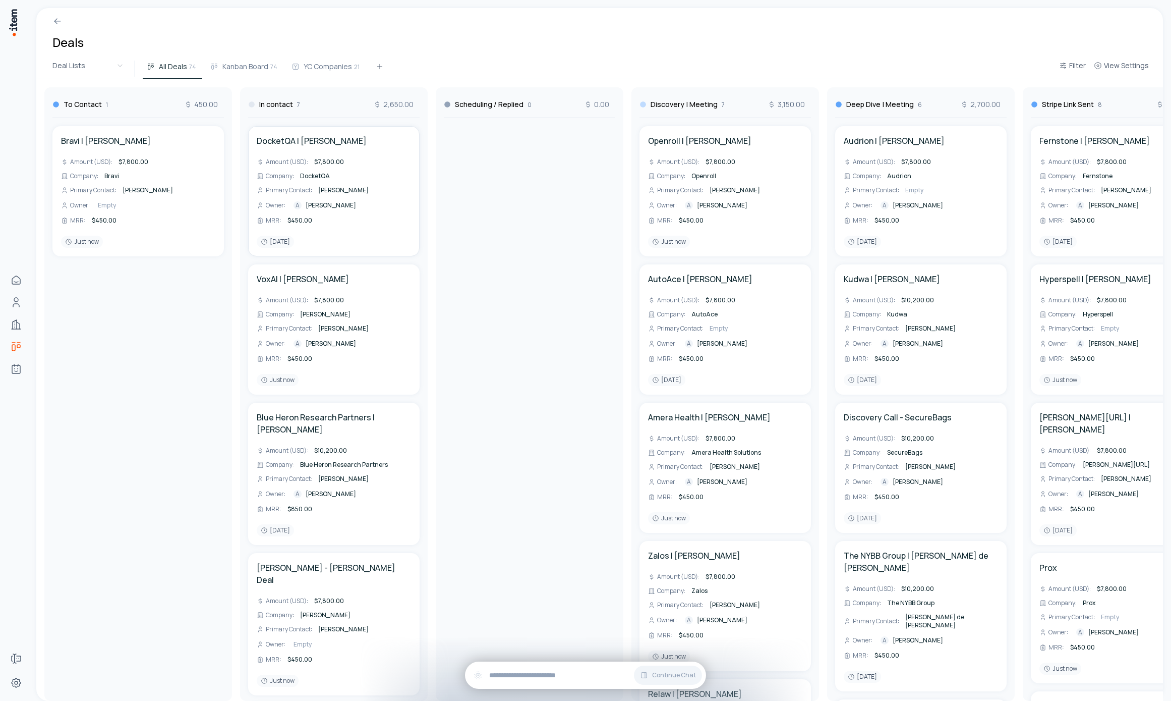
click at [304, 165] on span "Amount (USD) :" at bounding box center [287, 162] width 42 height 8
click at [335, 159] on span "$7,800.00" at bounding box center [329, 161] width 30 height 9
click at [335, 159] on input "****" at bounding box center [344, 162] width 65 height 10
drag, startPoint x: 457, startPoint y: 163, endPoint x: 396, endPoint y: 177, distance: 61.9
click at [457, 164] on div at bounding box center [530, 409] width 180 height 583
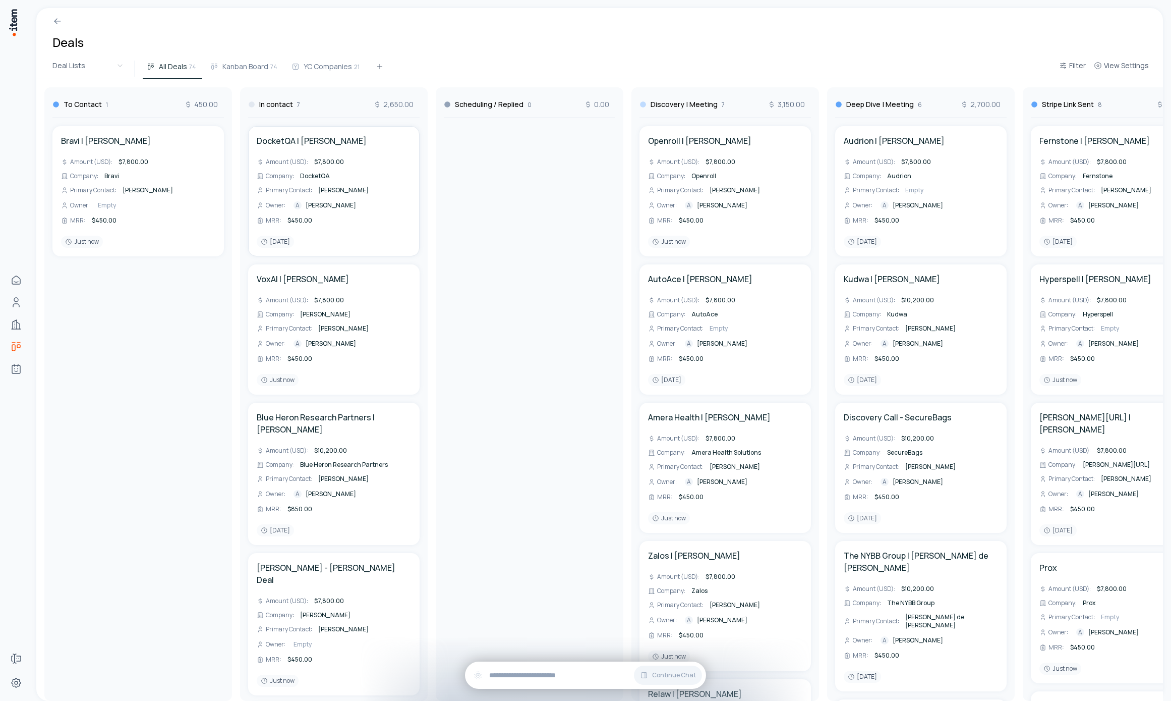
click at [323, 172] on span "DocketQA" at bounding box center [315, 175] width 30 height 9
click at [506, 187] on div at bounding box center [530, 409] width 180 height 583
click at [385, 139] on div "DocketQA | [PERSON_NAME]" at bounding box center [334, 141] width 154 height 12
click at [301, 144] on h4 "DocketQA | [PERSON_NAME]" at bounding box center [312, 141] width 110 height 12
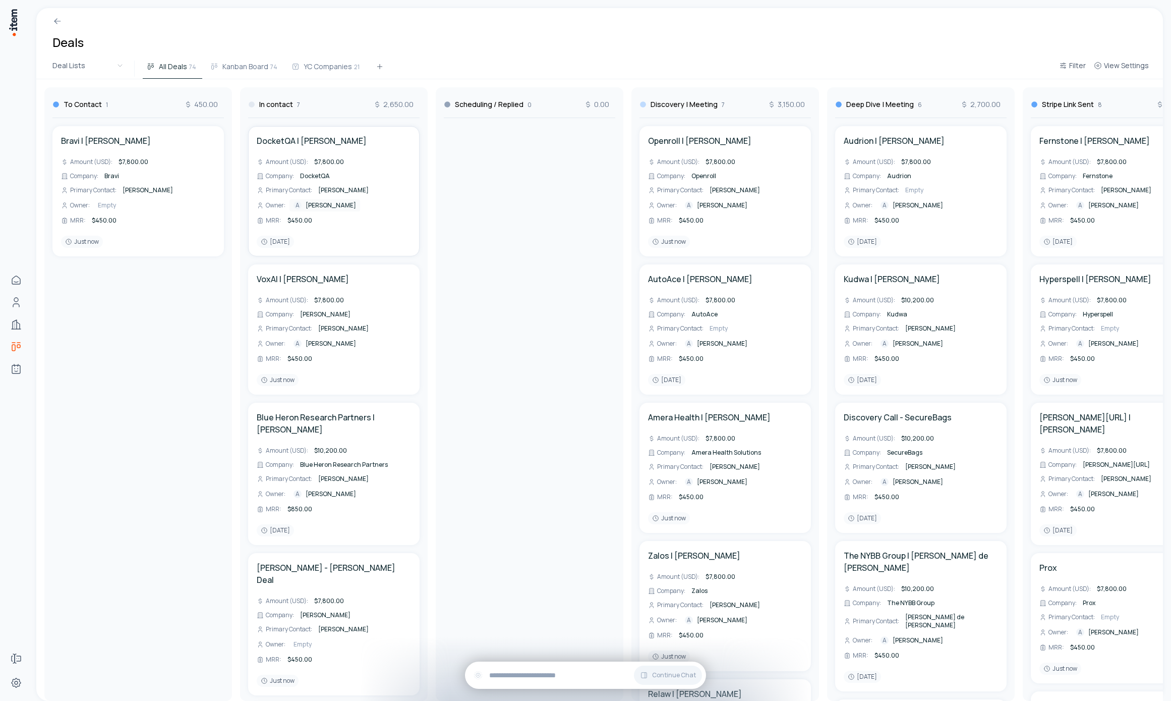
click at [326, 203] on span "[PERSON_NAME]" at bounding box center [331, 205] width 50 height 8
click at [199, 294] on html "Home Contacts Companies Deals Agents Forms Settings Deals Deal Lists All Deals …" at bounding box center [585, 350] width 1171 height 701
click at [302, 218] on span "$450.00" at bounding box center [299, 220] width 25 height 9
click at [223, 284] on div "Bravi | [PERSON_NAME] Amount (USD) : $7,800.00 Company : Bravi Primary Contact …" at bounding box center [138, 409] width 180 height 583
click at [338, 190] on span "[PERSON_NAME]" at bounding box center [343, 190] width 50 height 9
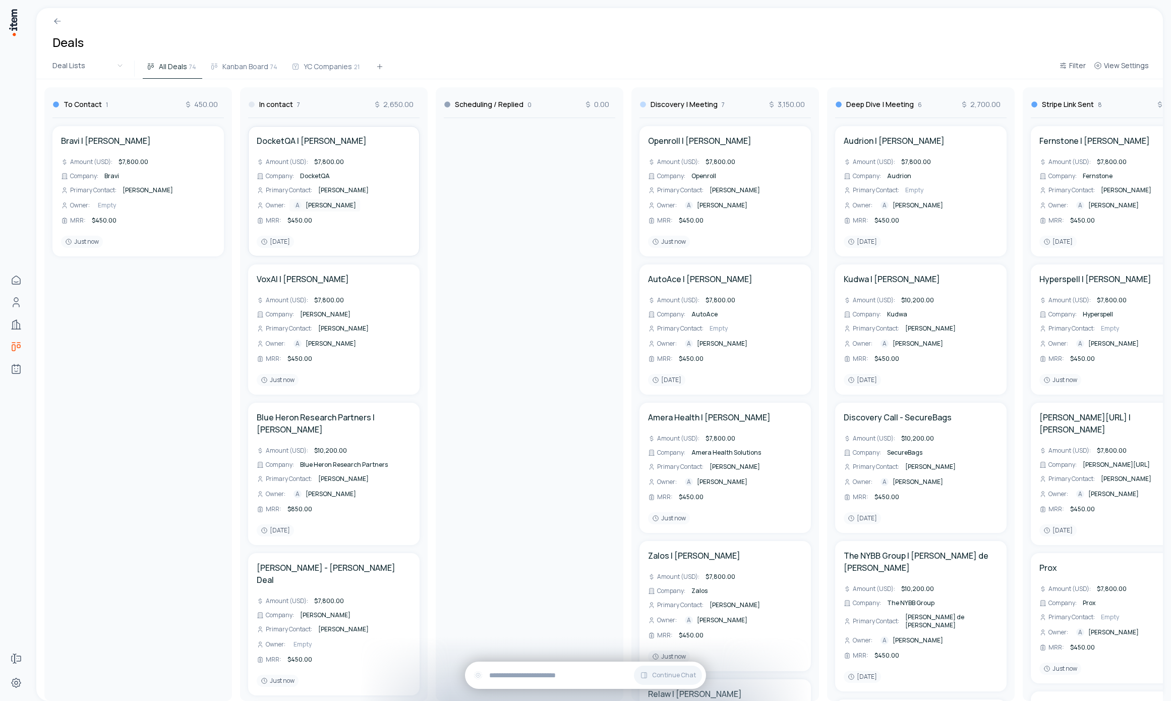
click at [343, 187] on span "[PERSON_NAME]" at bounding box center [343, 190] width 50 height 9
click at [226, 278] on div "Bravi | [PERSON_NAME] Amount (USD) : $7,800.00 Company : Bravi Primary Contact …" at bounding box center [138, 409] width 180 height 583
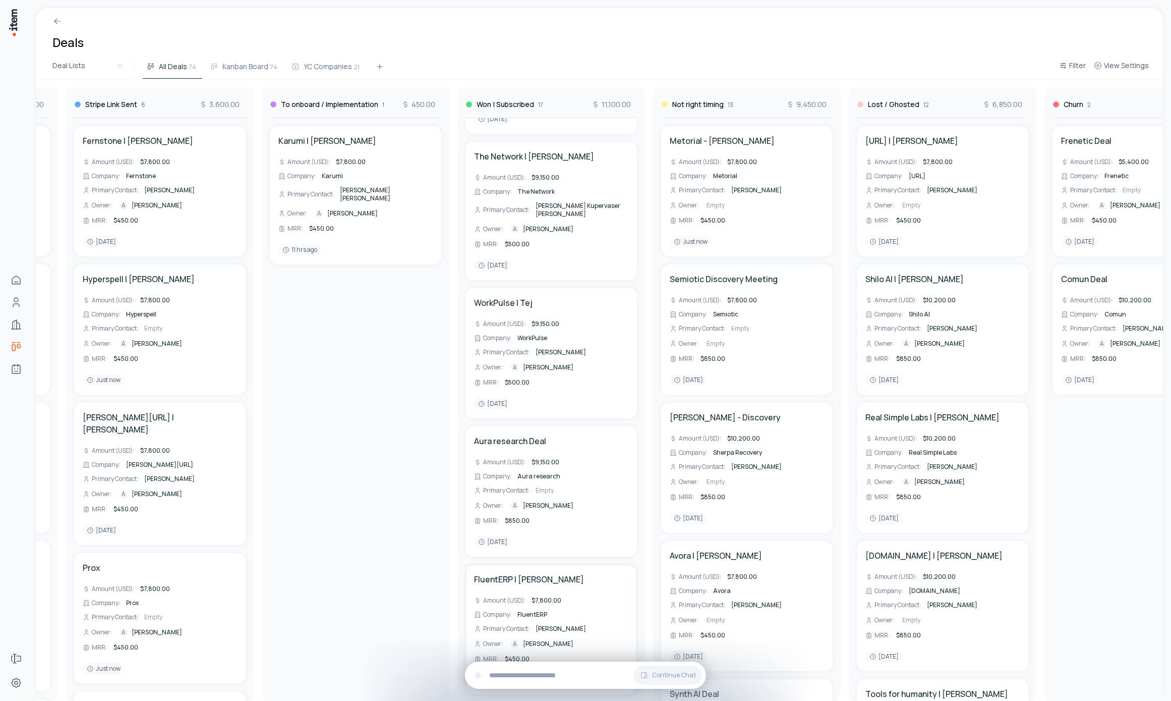
scroll to position [1303, 0]
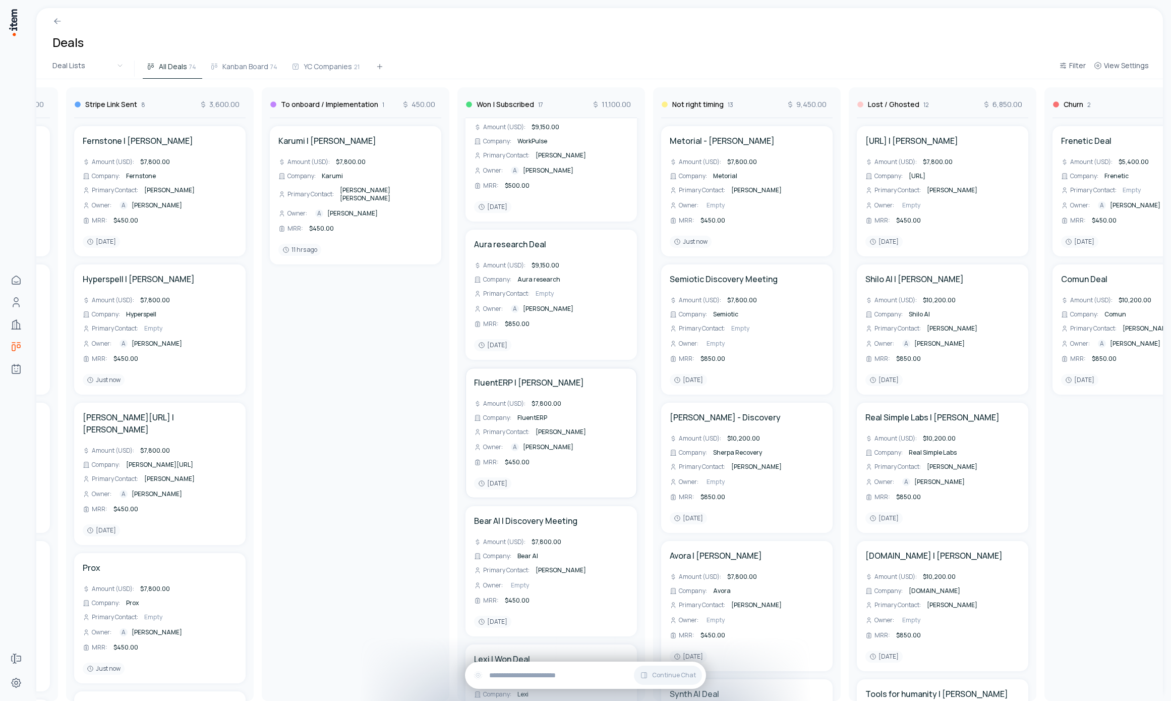
click at [552, 414] on div "To Contact 1 450.00 Bravi | [PERSON_NAME] Amount (USD) : $7,800.00 Company : Br…" at bounding box center [160, 389] width 2161 height 621
click at [552, 427] on span "[PERSON_NAME]" at bounding box center [561, 431] width 50 height 9
click at [556, 427] on span "[PERSON_NAME]" at bounding box center [561, 431] width 50 height 9
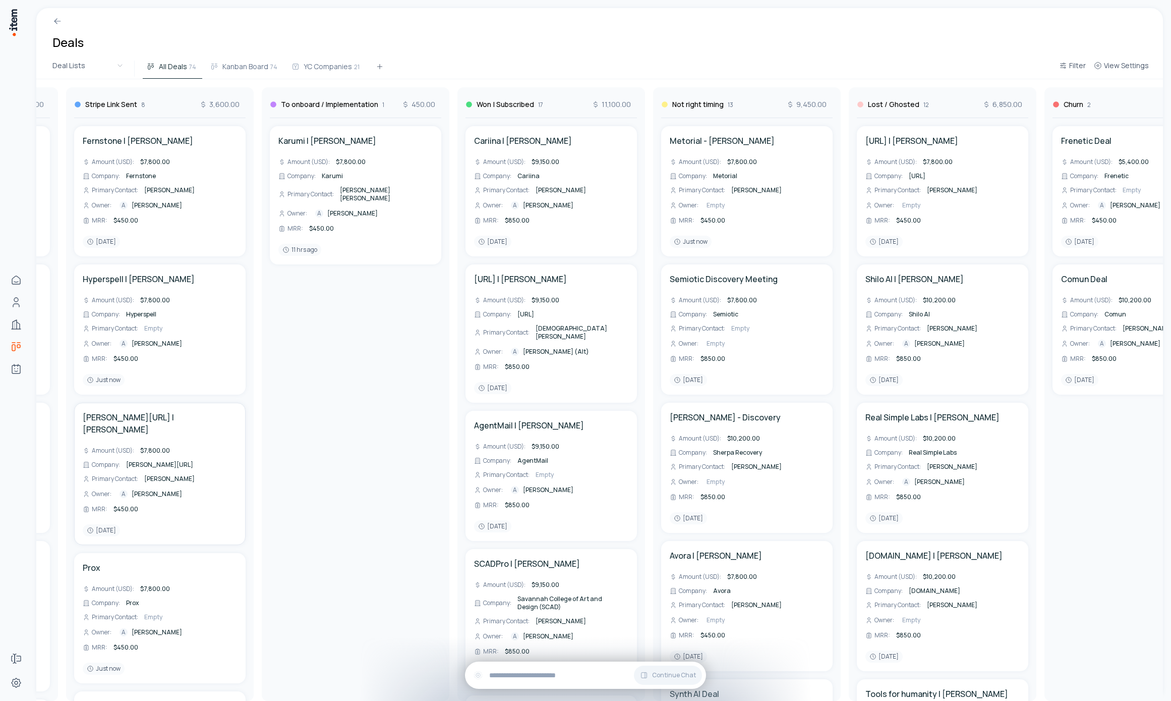
scroll to position [0, 728]
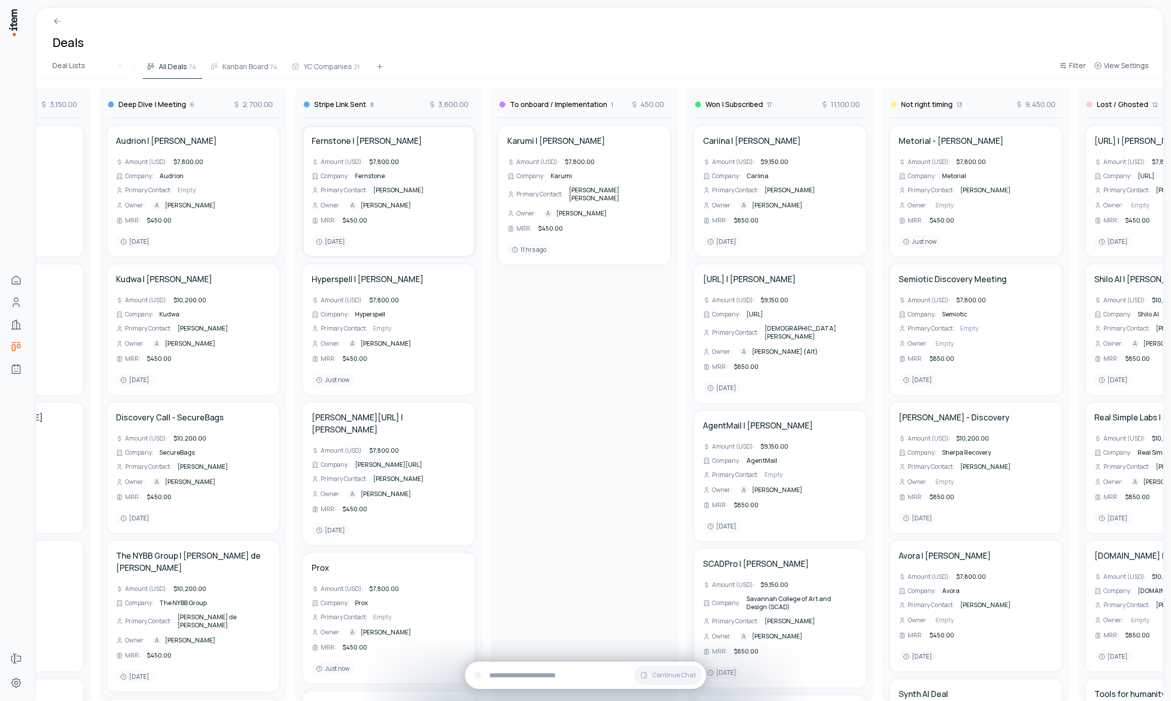
click at [382, 160] on span "$7,800.00" at bounding box center [384, 161] width 30 height 9
click at [571, 383] on div "[PERSON_NAME] | [PERSON_NAME] (USD) : $7,800.00 Company : Karumi Primary Contac…" at bounding box center [585, 409] width 180 height 583
click at [382, 300] on span "$7,800.00" at bounding box center [384, 300] width 30 height 9
click at [529, 361] on div "[PERSON_NAME] | [PERSON_NAME] (USD) : $7,800.00 Company : Karumi Primary Contac…" at bounding box center [585, 409] width 180 height 583
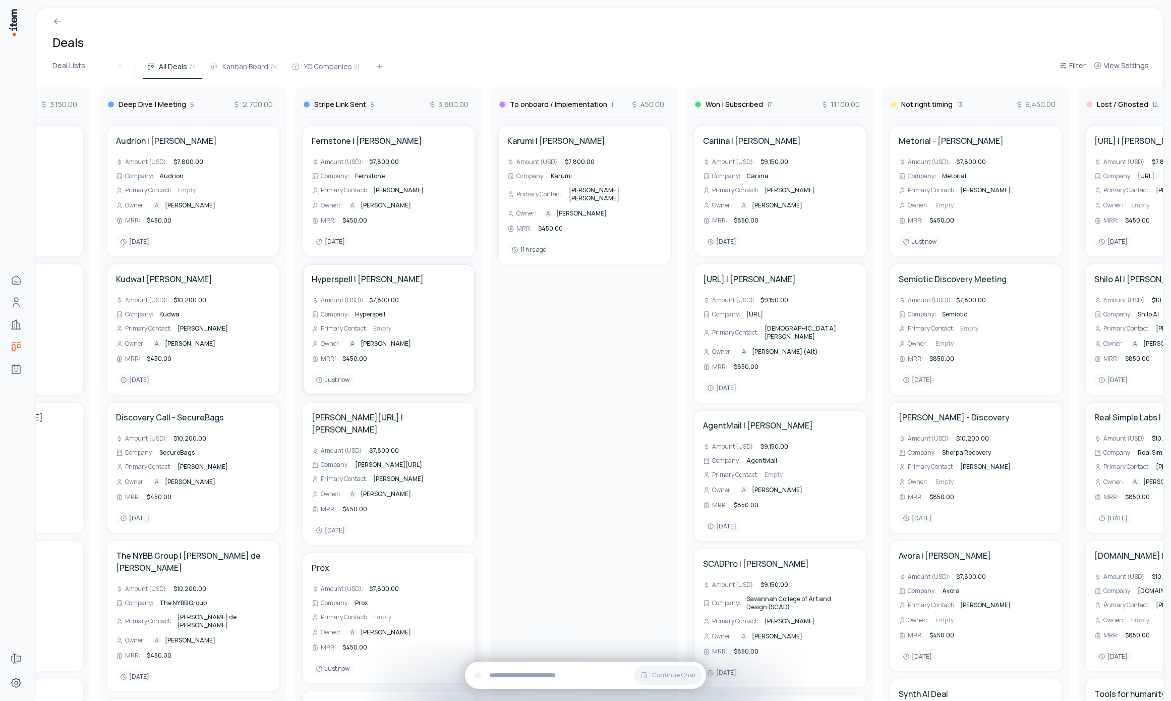
click at [383, 161] on span "$7,800.00" at bounding box center [384, 161] width 30 height 9
click at [581, 387] on div "[PERSON_NAME] | [PERSON_NAME] (USD) : $7,800.00 Company : Karumi Primary Contac…" at bounding box center [585, 409] width 180 height 583
click at [455, 102] on span "3,600.00" at bounding box center [448, 104] width 40 height 10
click at [469, 149] on span "MRR" at bounding box center [502, 152] width 116 height 10
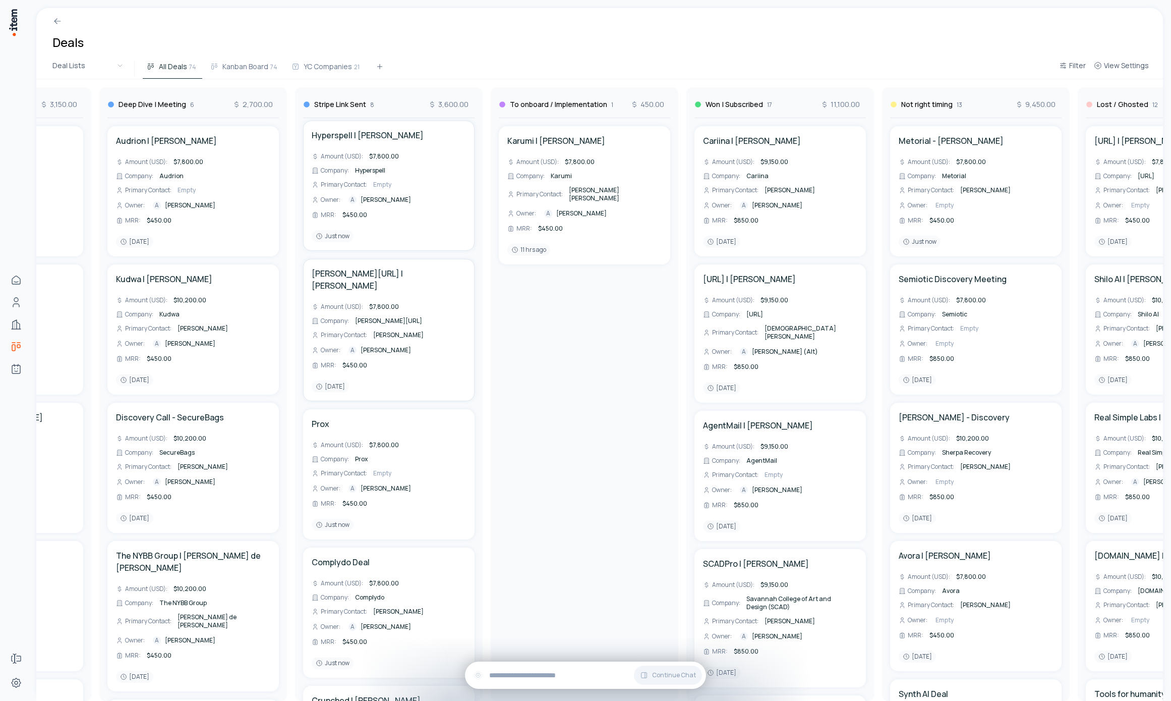
scroll to position [34, 0]
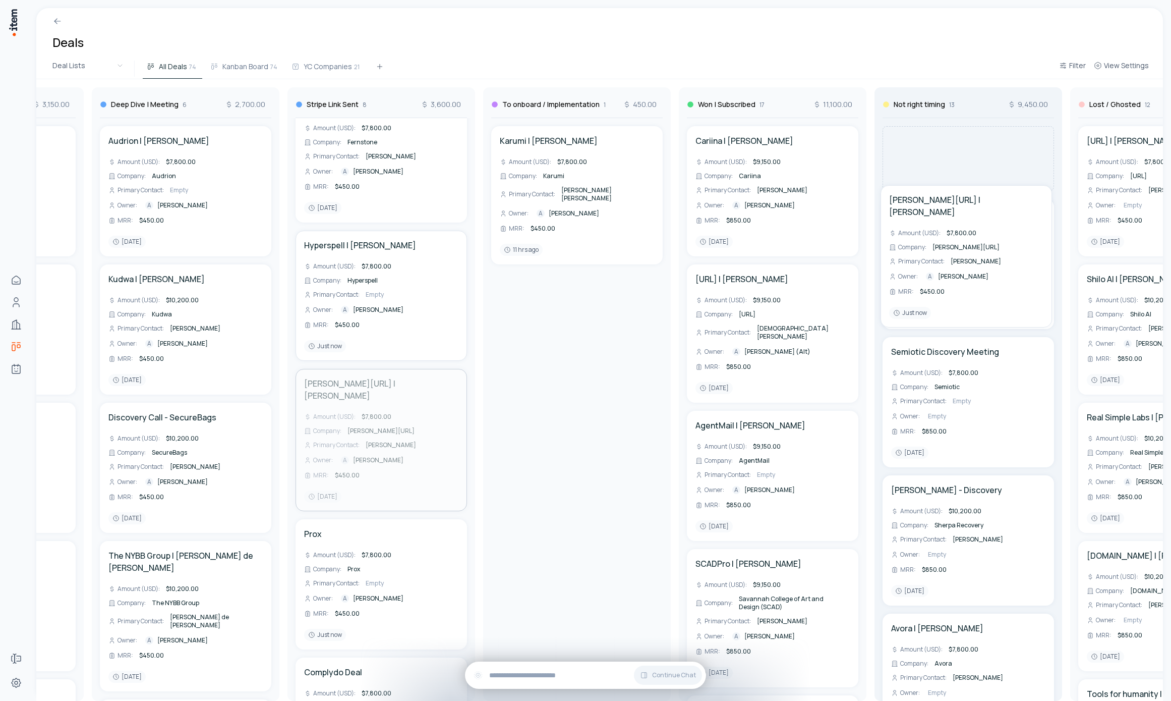
drag, startPoint x: 376, startPoint y: 416, endPoint x: 953, endPoint y: 233, distance: 606.0
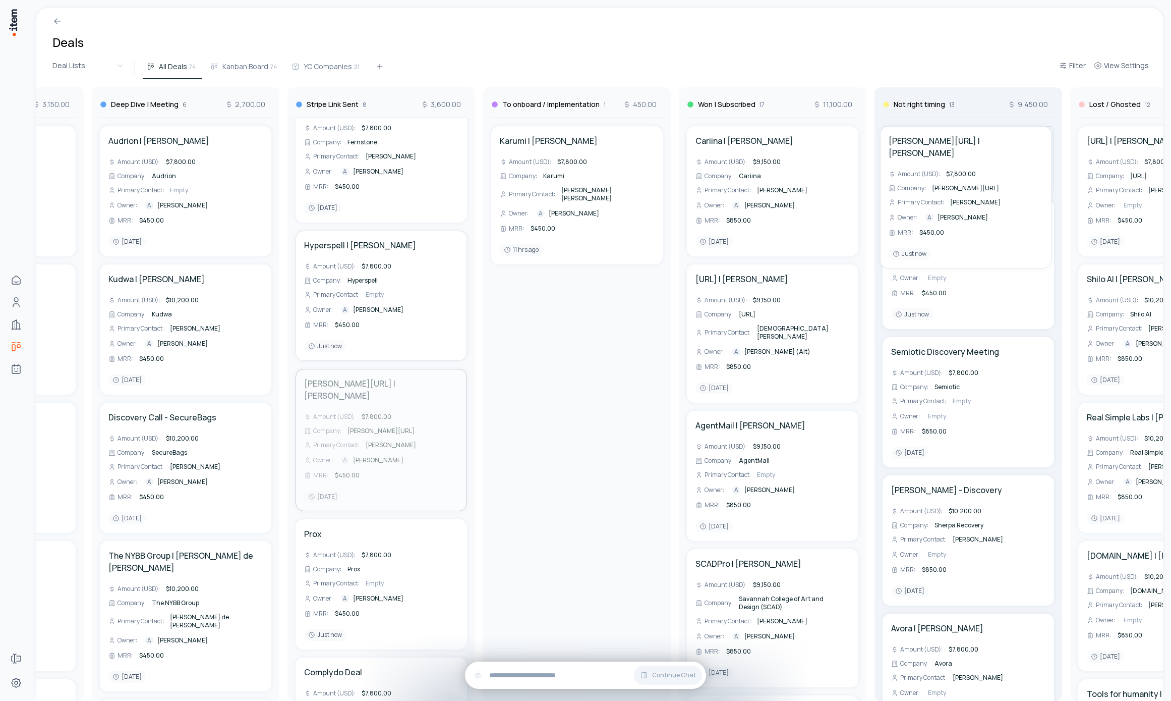
click at [953, 233] on div "To Contact 1 450.00 Bravi | [PERSON_NAME] Amount (USD) : $7,800.00 Company : Br…" at bounding box center [381, 389] width 2161 height 621
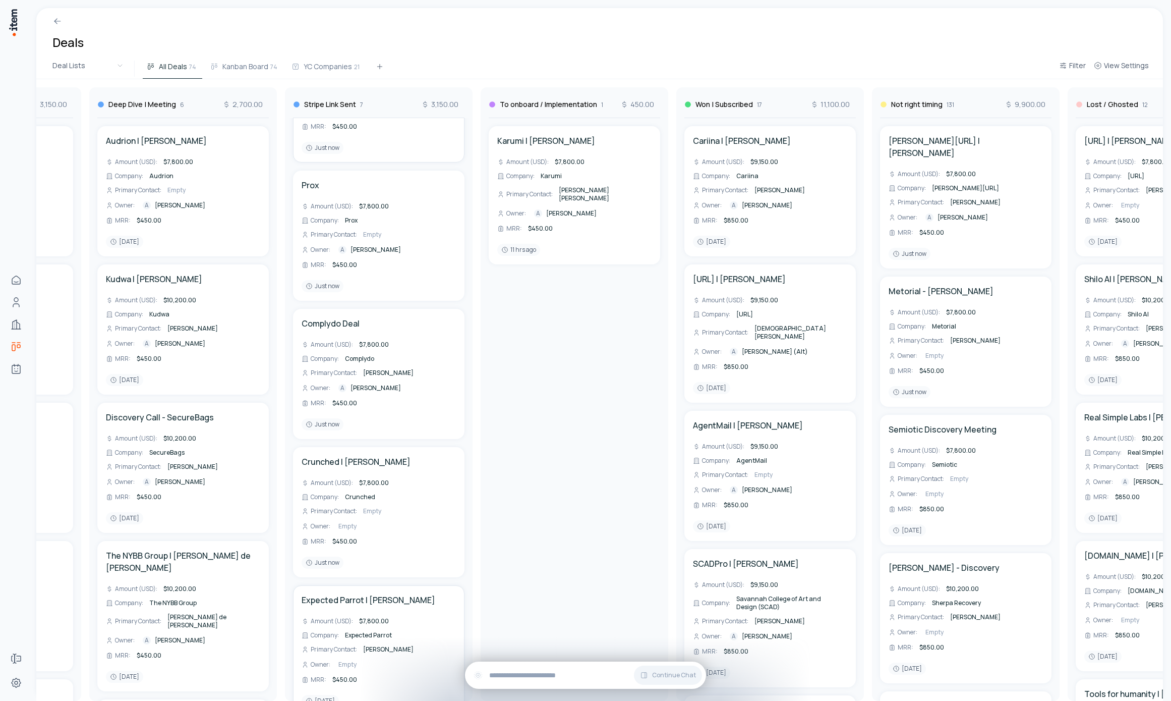
scroll to position [400, 0]
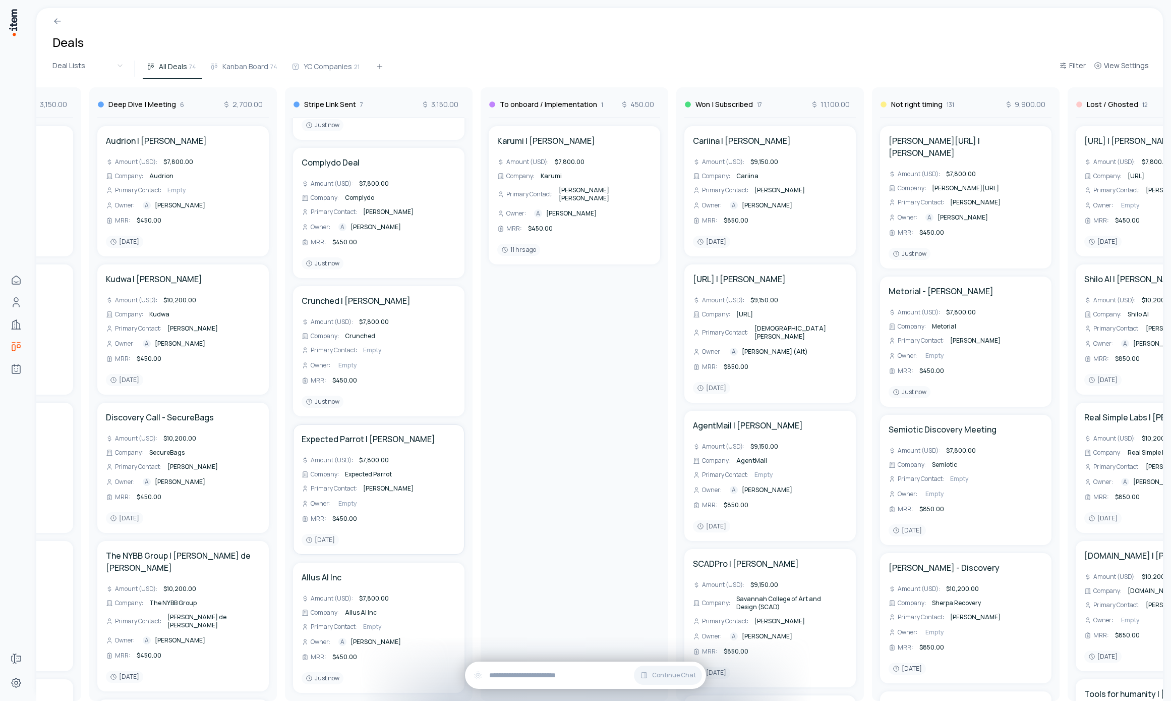
click at [369, 470] on span "Expected Parrot" at bounding box center [368, 474] width 47 height 9
click at [350, 361] on span "Empty" at bounding box center [347, 365] width 18 height 9
click at [548, 401] on html "Home Contacts Companies Deals Agents Forms Settings Deals Deal Lists All Deals …" at bounding box center [585, 350] width 1171 height 701
click at [349, 361] on span "Empty" at bounding box center [347, 365] width 18 height 9
click at [585, 371] on html "Home Contacts Companies Deals Agents Forms Settings Deals Deal Lists All Deals …" at bounding box center [585, 350] width 1171 height 701
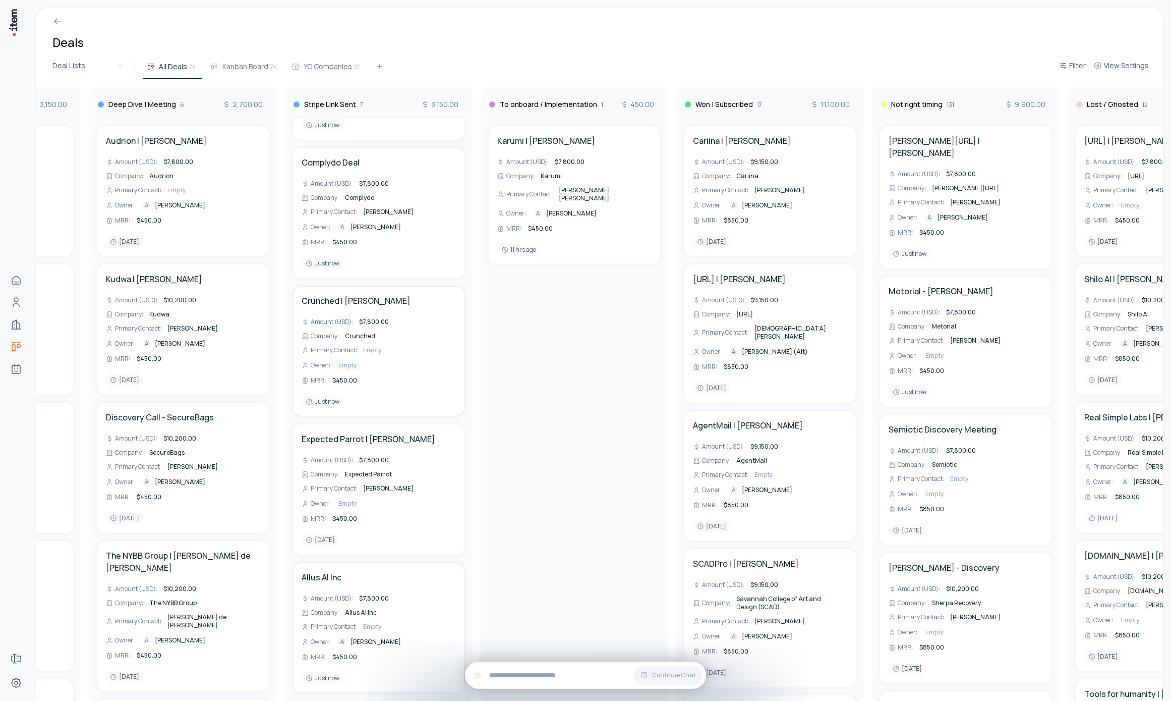
click at [370, 613] on div "Amount (USD) : $7,800.00 Company : Allus AI Inc Primary Contact : Empty Owner :…" at bounding box center [379, 627] width 154 height 69
click at [370, 622] on span "Empty" at bounding box center [372, 626] width 18 height 9
click at [383, 484] on span "[PERSON_NAME]" at bounding box center [388, 488] width 50 height 9
click at [373, 345] on span "Empty" at bounding box center [372, 349] width 18 height 9
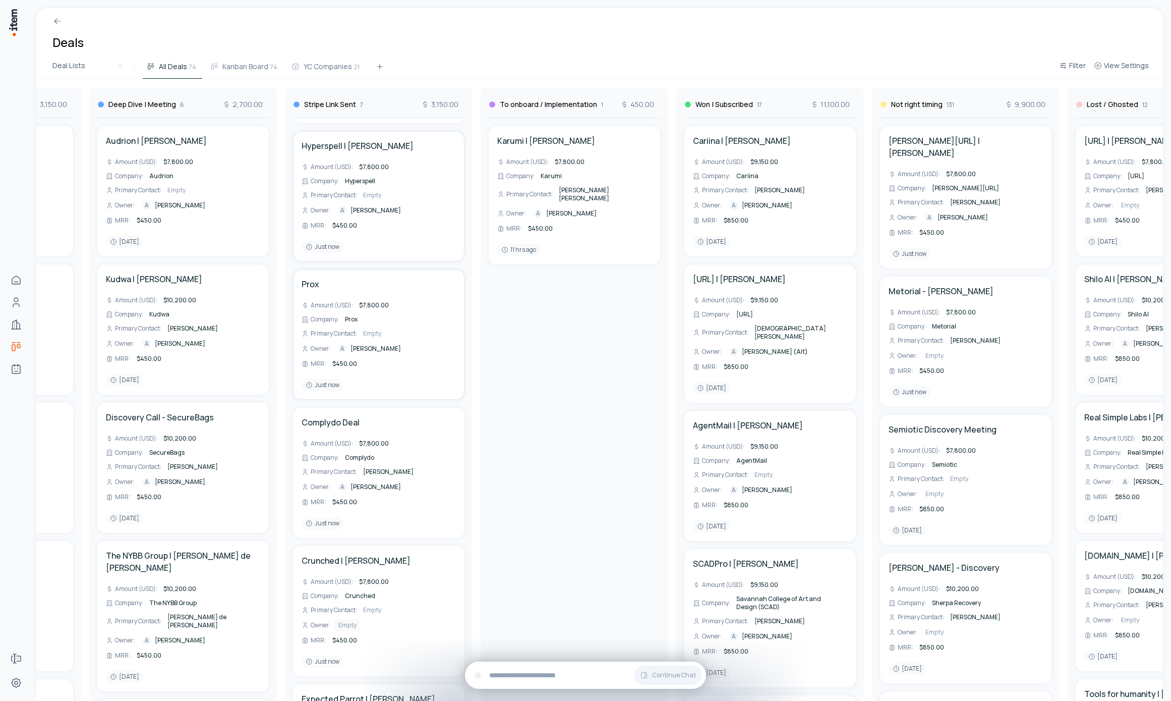
scroll to position [99, 0]
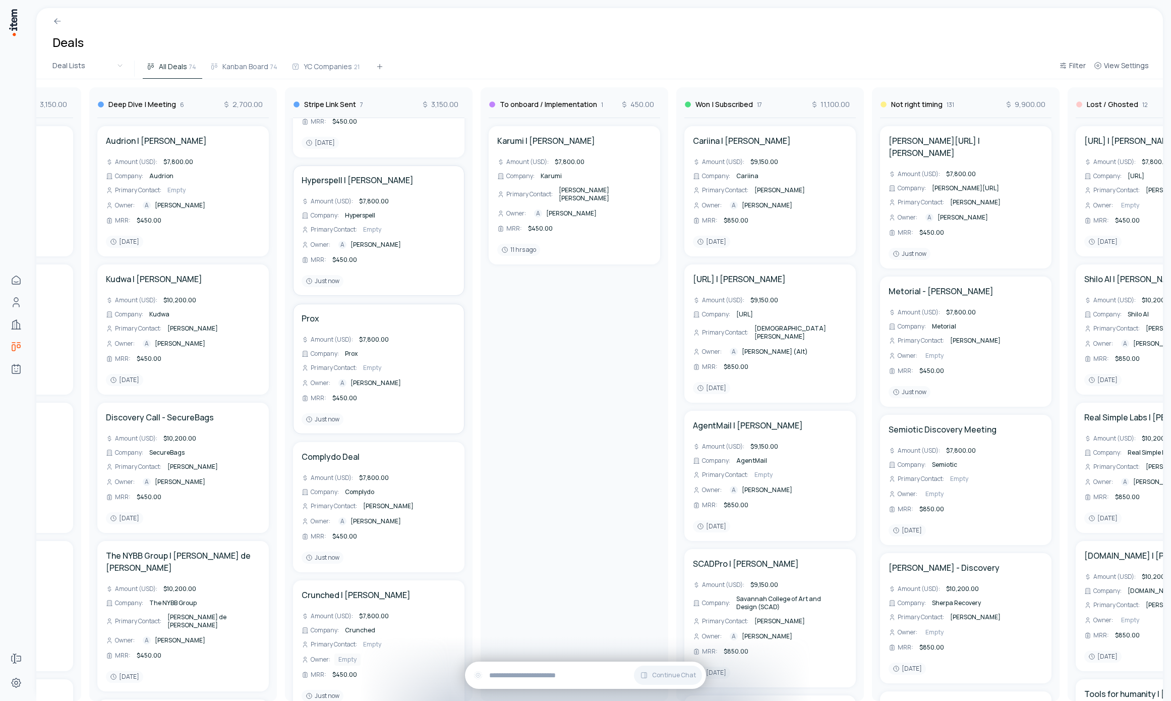
click at [372, 370] on span "Empty" at bounding box center [372, 367] width 18 height 9
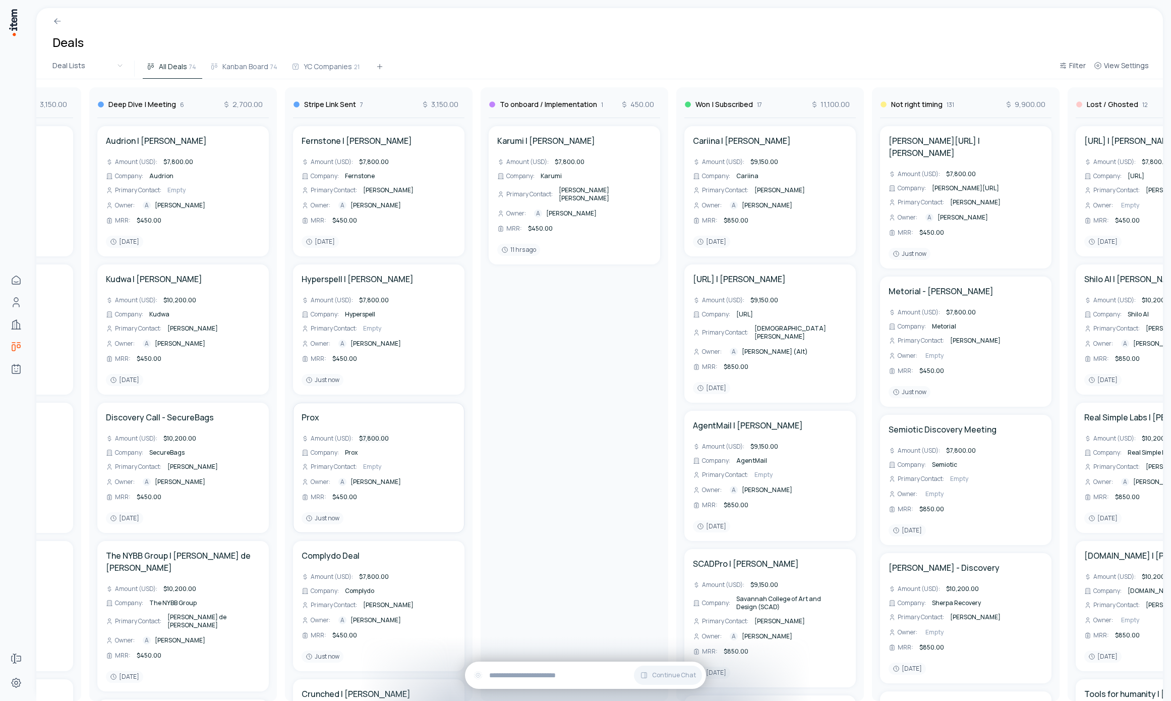
click at [377, 437] on span "$7,800.00" at bounding box center [374, 438] width 30 height 9
click at [499, 473] on div "[PERSON_NAME] | [PERSON_NAME] (USD) : $7,800.00 Company : Karumi Primary Contac…" at bounding box center [575, 409] width 180 height 583
click at [371, 482] on div "To Contact 1 450.00 Bravi | [PERSON_NAME] Amount (USD) : $7,800.00 Company : Br…" at bounding box center [378, 389] width 2161 height 621
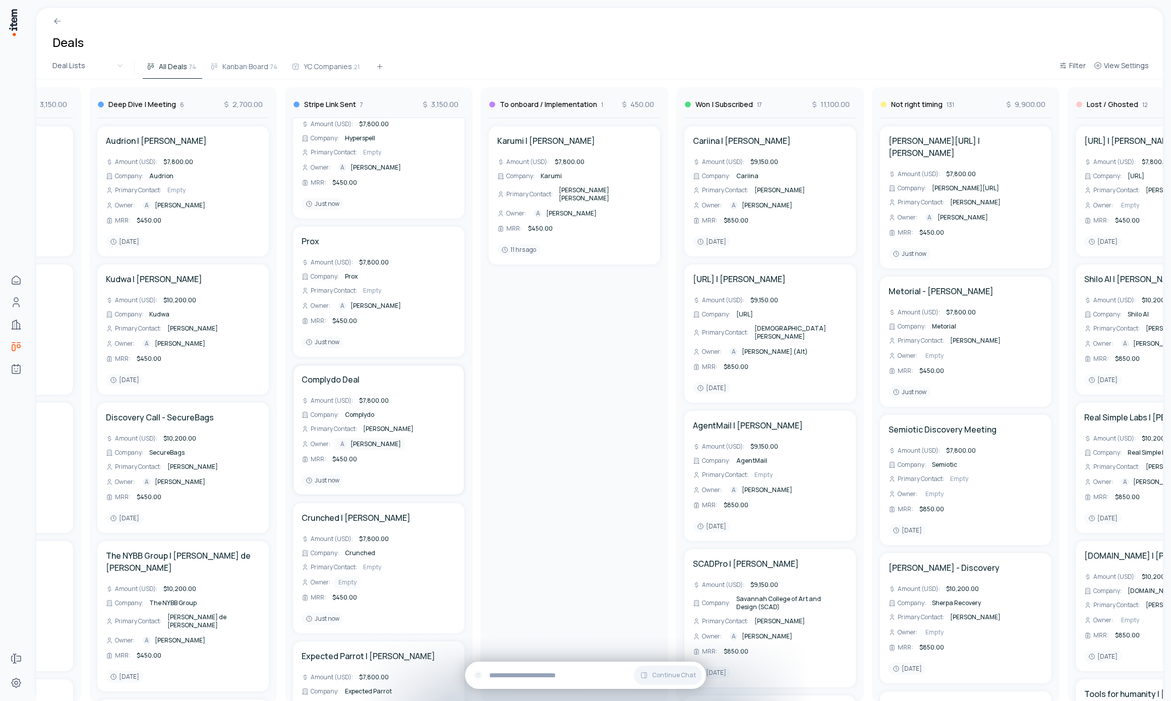
click at [372, 441] on span "[PERSON_NAME]" at bounding box center [376, 444] width 50 height 8
click at [503, 421] on html "Home Contacts Companies Deals Agents Forms Settings Deals Deal Lists All Deals …" at bounding box center [585, 350] width 1171 height 701
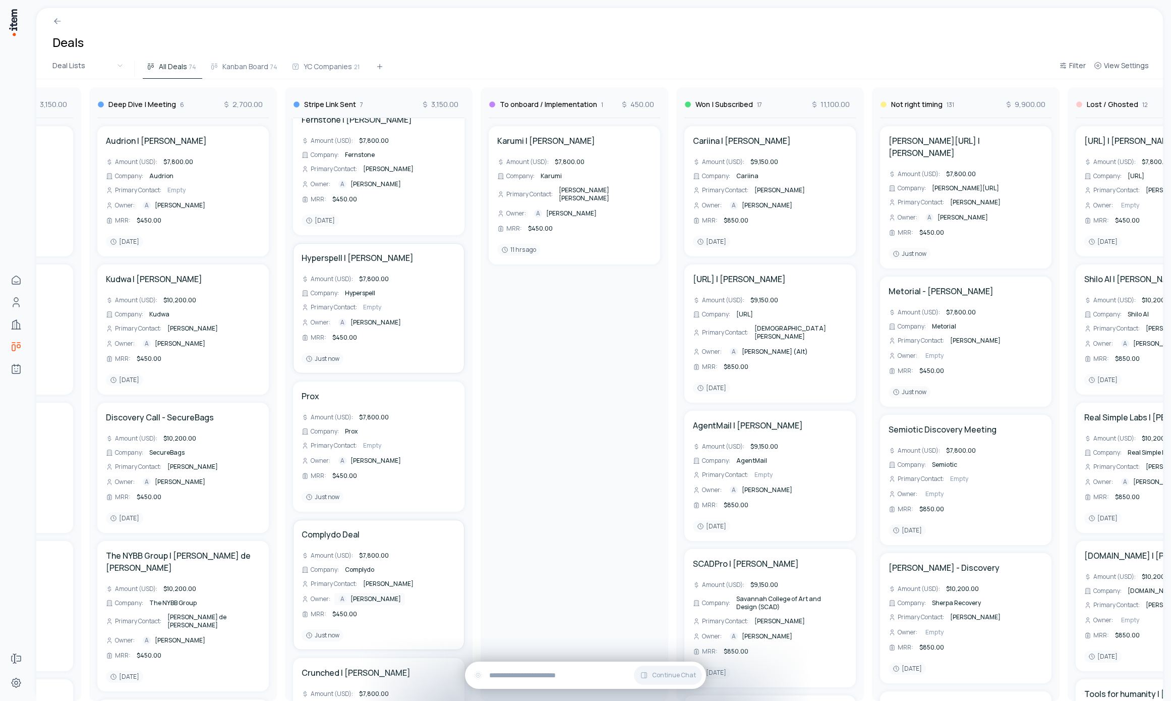
scroll to position [0, 0]
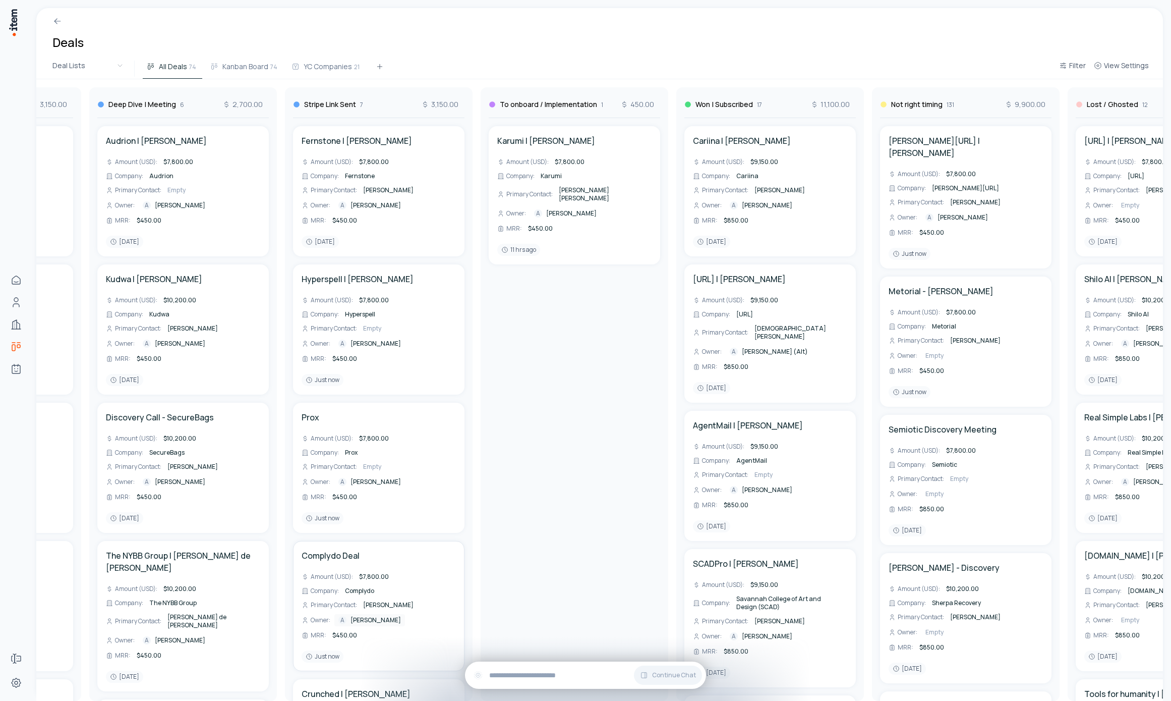
drag, startPoint x: 758, startPoint y: 108, endPoint x: 770, endPoint y: 124, distance: 19.8
click at [770, 124] on div "Won | Subscribed 17 11,100.00 Cariina | [PERSON_NAME] (USD) : $9,150.00 Company…" at bounding box center [770, 393] width 188 height 613
click at [769, 57] on div "Deals" at bounding box center [599, 33] width 1127 height 50
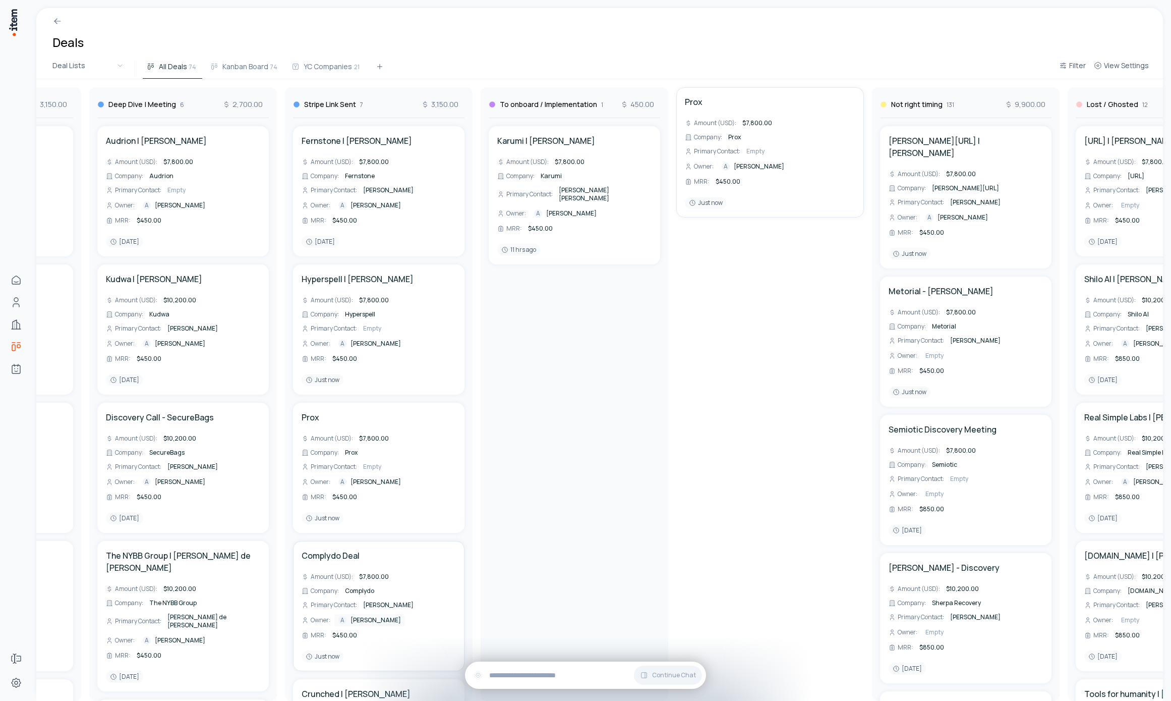
drag, startPoint x: 761, startPoint y: 97, endPoint x: 744, endPoint y: 98, distance: 17.2
click at [744, 98] on div "Won | Subscribed 17 11,100.00" at bounding box center [769, 102] width 171 height 31
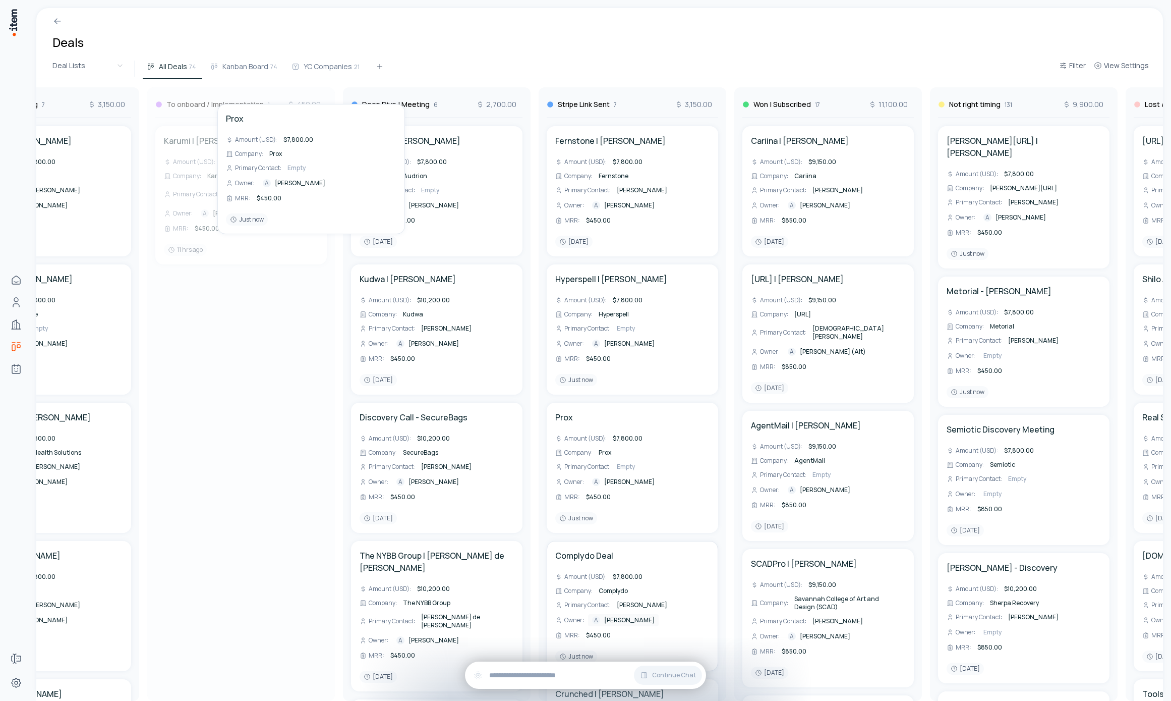
scroll to position [0, 664]
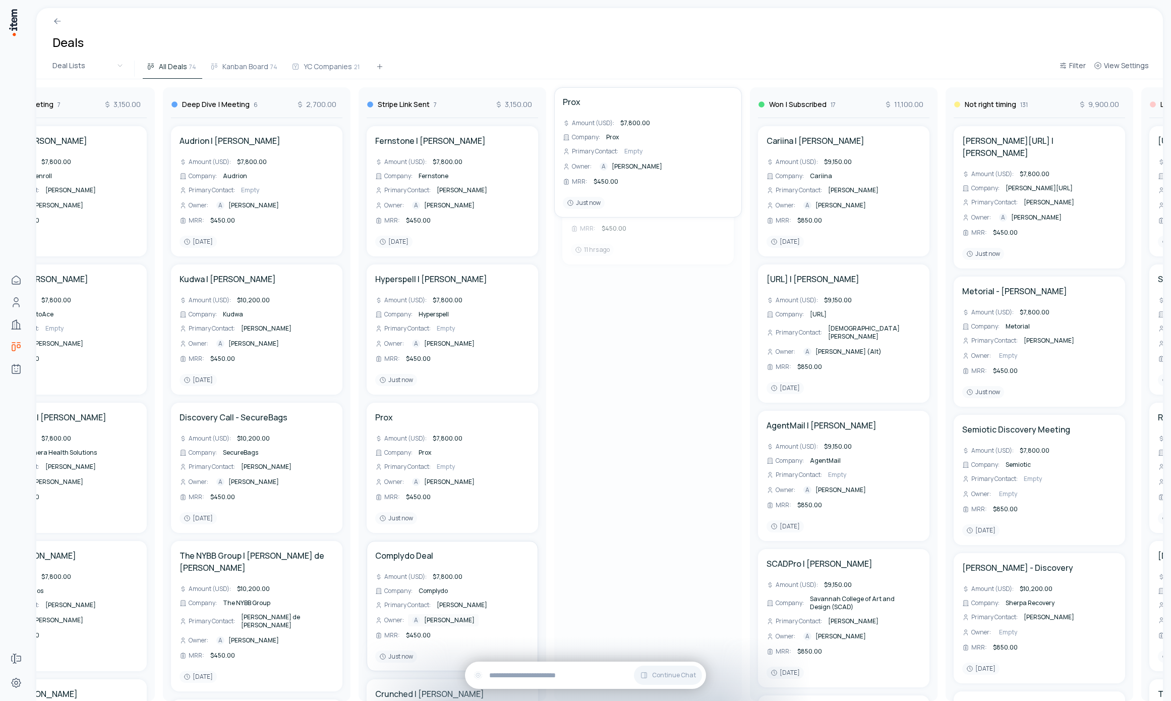
drag, startPoint x: 491, startPoint y: 104, endPoint x: 555, endPoint y: 130, distance: 69.3
click at [555, 130] on div "To Contact 1 450.00 Bravi | [PERSON_NAME] Amount (USD) : $7,800.00 Company : Br…" at bounding box center [452, 389] width 2161 height 621
click at [641, 209] on span "[PERSON_NAME]" at bounding box center [645, 213] width 50 height 8
click at [619, 353] on html "Home Contacts Companies Deals Agents Forms Settings Deals Deal Lists All Deals …" at bounding box center [585, 350] width 1171 height 701
click at [450, 434] on span "$7,800.00" at bounding box center [448, 438] width 30 height 9
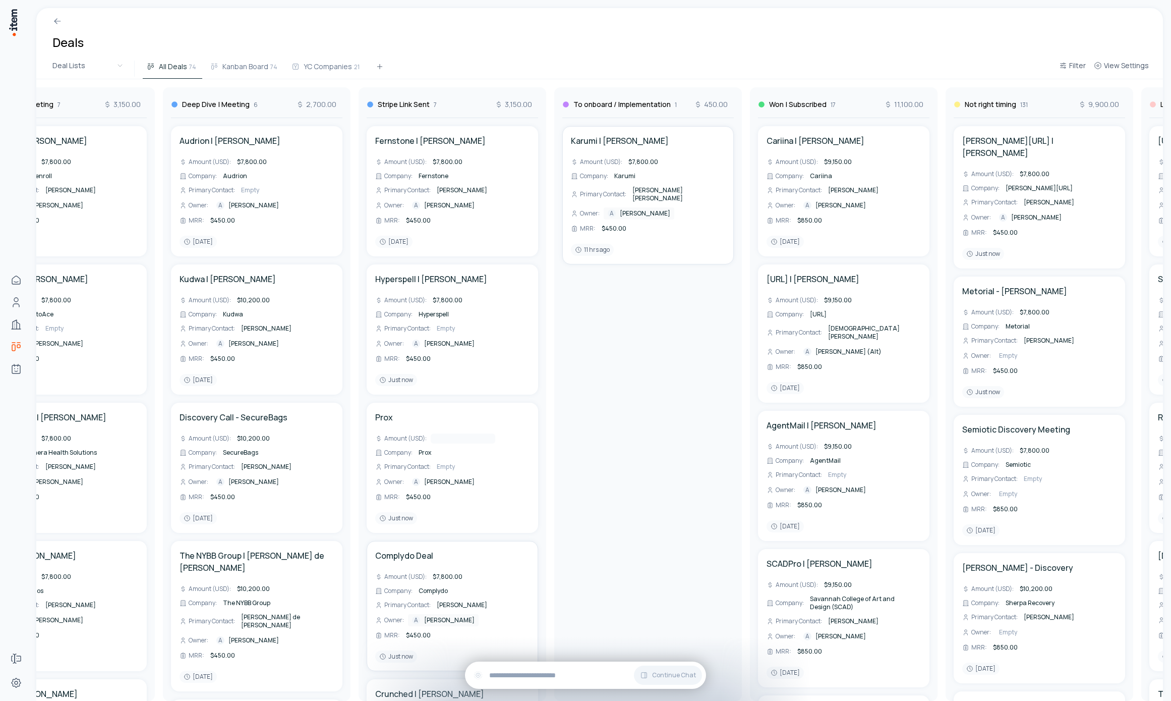
click at [603, 444] on div "[PERSON_NAME] | [PERSON_NAME] (USD) : $7,800.00 Company : Karumi Primary Contac…" at bounding box center [648, 409] width 180 height 583
click at [449, 482] on span "[PERSON_NAME]" at bounding box center [449, 482] width 50 height 8
click at [602, 443] on html "Home Contacts Companies Deals Agents Forms Settings Deals Deal Lists All Deals …" at bounding box center [585, 350] width 1171 height 701
click at [496, 499] on div "MRR : $450.00" at bounding box center [452, 497] width 154 height 10
click at [470, 480] on span "[PERSON_NAME]" at bounding box center [449, 482] width 50 height 8
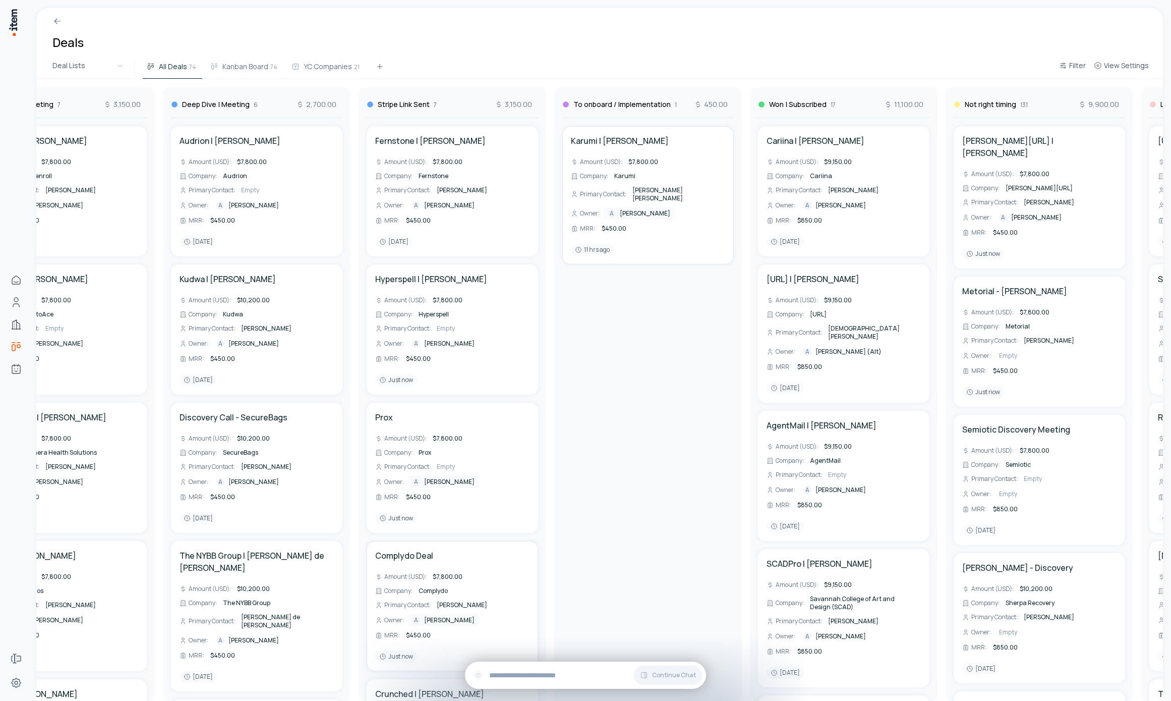
click at [556, 452] on html "Home Contacts Companies Deals Agents Forms Settings Deals Deal Lists All Deals …" at bounding box center [585, 350] width 1171 height 701
click at [505, 458] on div "Amount (USD) : $7,800.00 Company : Prox Primary Contact : Empty Owner : A [PERS…" at bounding box center [452, 467] width 154 height 69
click at [587, 446] on div "[PERSON_NAME] | [PERSON_NAME] (USD) : $7,800.00 Company : Karumi Primary Contac…" at bounding box center [648, 409] width 180 height 583
drag, startPoint x: 419, startPoint y: 453, endPoint x: 434, endPoint y: 458, distance: 15.9
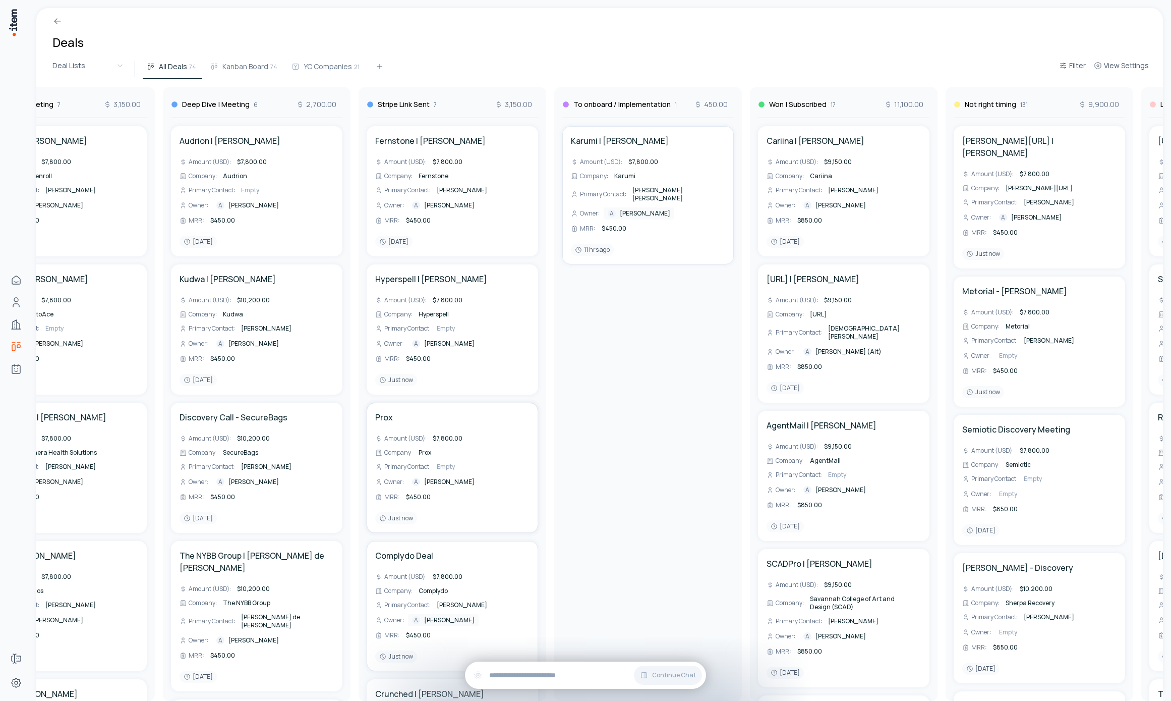
click at [434, 458] on div "To Contact 1 450.00 Bravi | [PERSON_NAME] Amount (USD) : $7,800.00 Company : Br…" at bounding box center [452, 389] width 2161 height 621
drag, startPoint x: 425, startPoint y: 451, endPoint x: 446, endPoint y: 454, distance: 21.4
click at [446, 454] on div "To Contact 1 450.00 Bravi | [PERSON_NAME] Amount (USD) : $7,800.00 Company : Br…" at bounding box center [452, 389] width 2161 height 621
drag, startPoint x: 447, startPoint y: 436, endPoint x: 458, endPoint y: 455, distance: 22.3
click at [455, 446] on div "To Contact 1 450.00 Bravi | [PERSON_NAME] Amount (USD) : $7,800.00 Company : Br…" at bounding box center [452, 389] width 2161 height 621
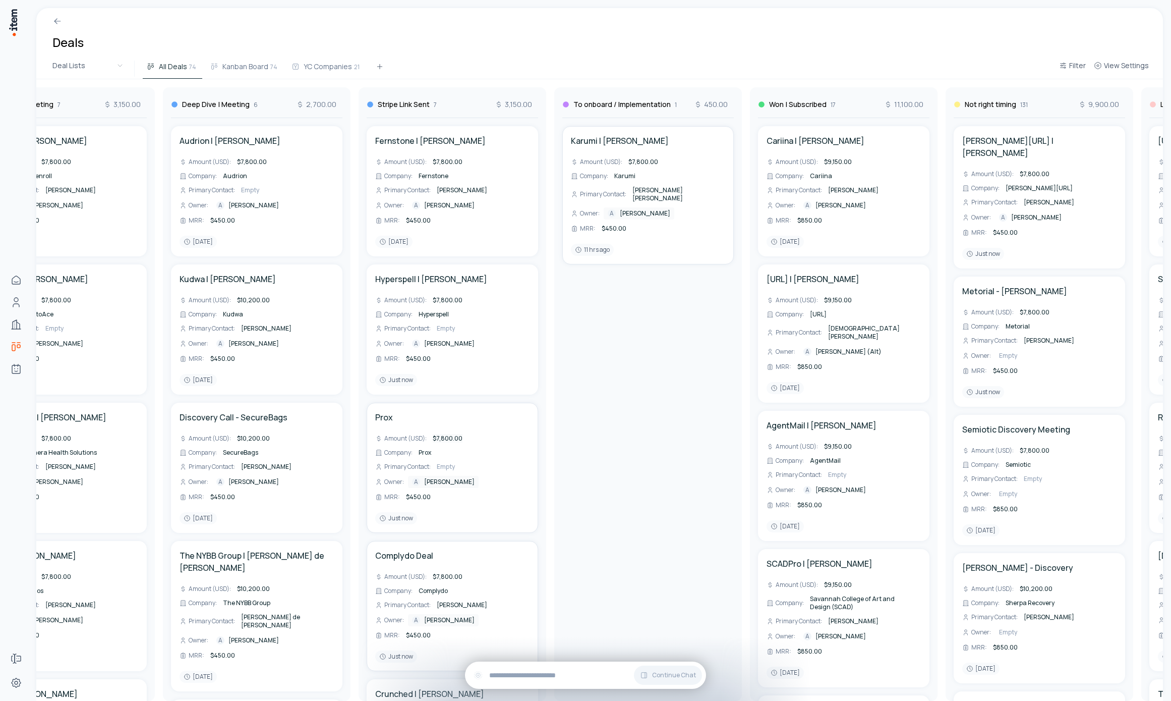
click at [445, 438] on span "$7,800.00" at bounding box center [448, 438] width 30 height 9
click at [595, 436] on div "[PERSON_NAME] | [PERSON_NAME] (USD) : $7,800.00 Company : Karumi Primary Contac…" at bounding box center [648, 409] width 180 height 583
click at [440, 481] on span "[PERSON_NAME]" at bounding box center [449, 482] width 50 height 8
click at [576, 456] on html "Home Contacts Companies Deals Agents Forms Settings Deals Deal Lists All Deals …" at bounding box center [585, 350] width 1171 height 701
drag, startPoint x: 435, startPoint y: 313, endPoint x: 438, endPoint y: 321, distance: 9.3
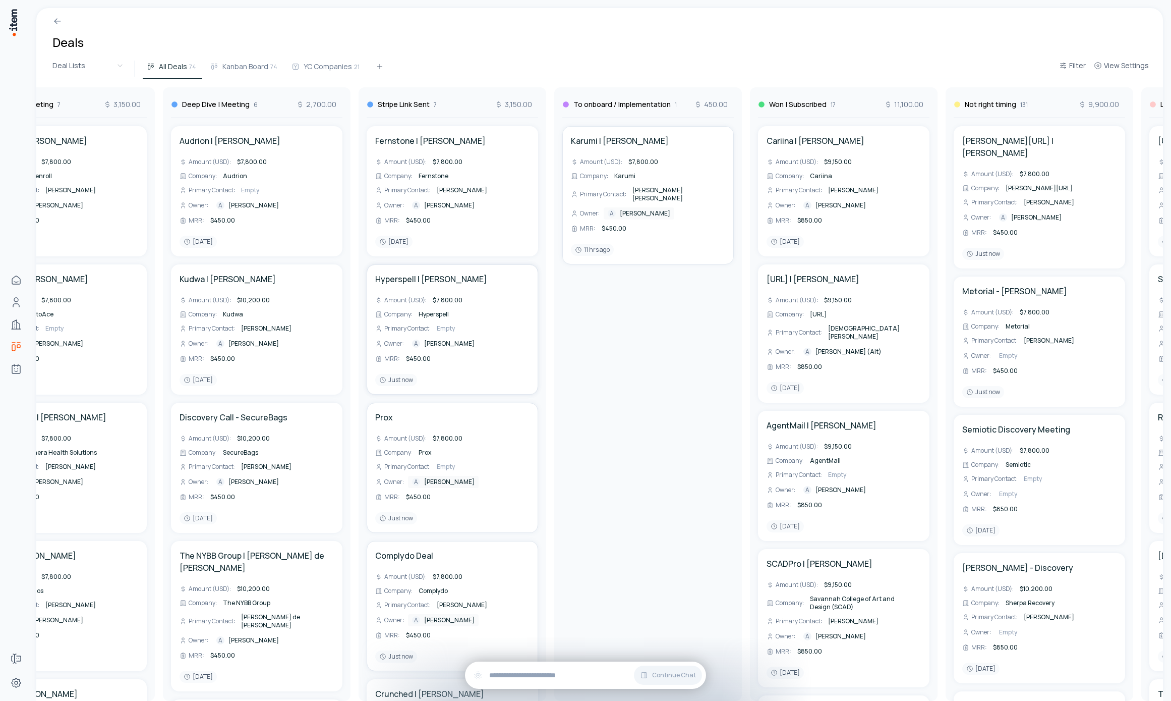
click at [438, 321] on div "To Contact 1 450.00 Bravi | [PERSON_NAME] Amount (USD) : $7,800.00 Company : Br…" at bounding box center [452, 389] width 2161 height 621
drag, startPoint x: 450, startPoint y: 341, endPoint x: 453, endPoint y: 359, distance: 17.9
click at [453, 359] on div "To Contact 1 450.00 Bravi | [PERSON_NAME] Amount (USD) : $7,800.00 Company : Br…" at bounding box center [452, 389] width 2161 height 621
drag, startPoint x: 470, startPoint y: 344, endPoint x: 494, endPoint y: 353, distance: 26.2
click at [494, 353] on div "To Contact 1 450.00 Bravi | [PERSON_NAME] Amount (USD) : $7,800.00 Company : Br…" at bounding box center [452, 389] width 2161 height 621
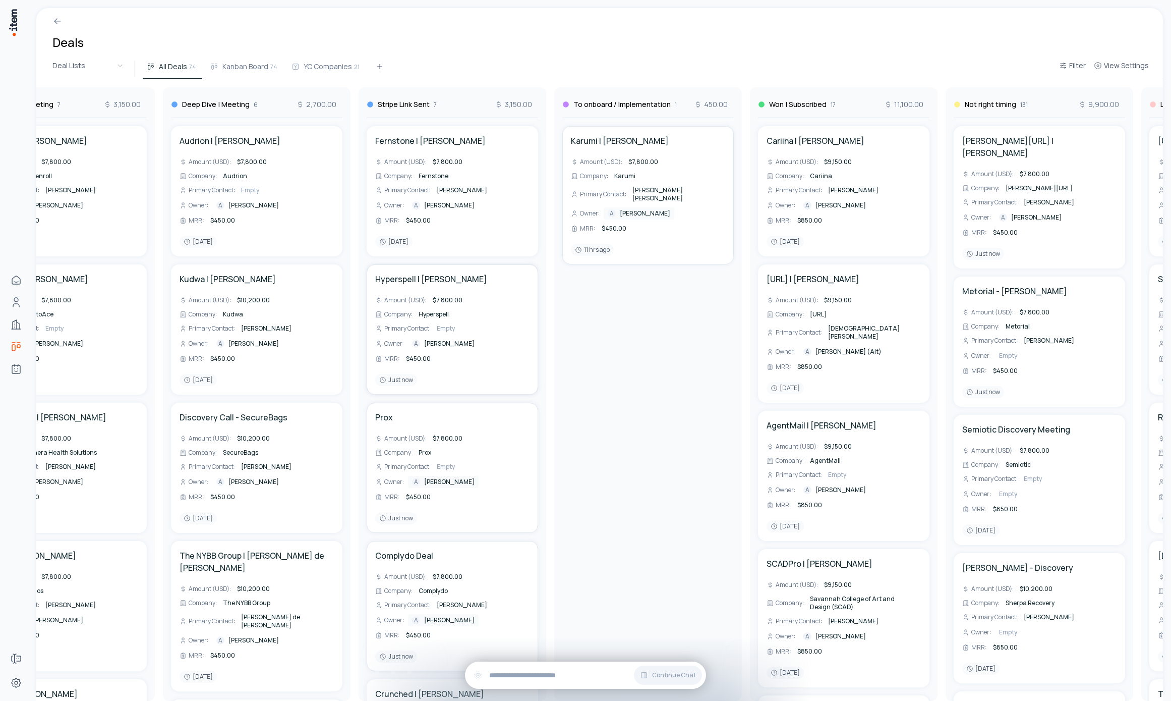
drag, startPoint x: 508, startPoint y: 316, endPoint x: 517, endPoint y: 326, distance: 13.6
click at [517, 326] on div "To Contact 1 450.00 Bravi | [PERSON_NAME] Amount (USD) : $7,800.00 Company : Br…" at bounding box center [452, 389] width 2161 height 621
drag, startPoint x: 512, startPoint y: 443, endPoint x: 509, endPoint y: 457, distance: 14.8
click at [509, 457] on div "To Contact 1 450.00 Bravi | [PERSON_NAME] Amount (USD) : $7,800.00 Company : Br…" at bounding box center [452, 389] width 2161 height 621
click at [422, 497] on span "$450.00" at bounding box center [418, 496] width 25 height 9
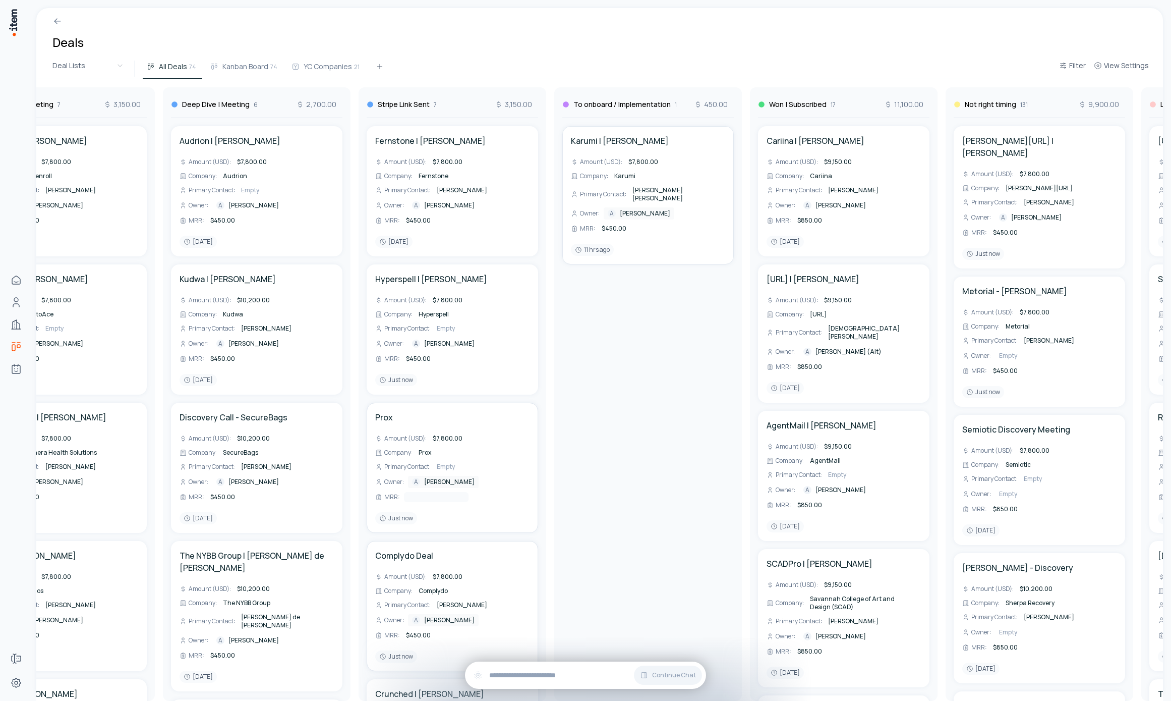
click at [575, 484] on div "[PERSON_NAME] | [PERSON_NAME] (USD) : $7,800.00 Company : Karumi Primary Contac…" at bounding box center [648, 409] width 180 height 583
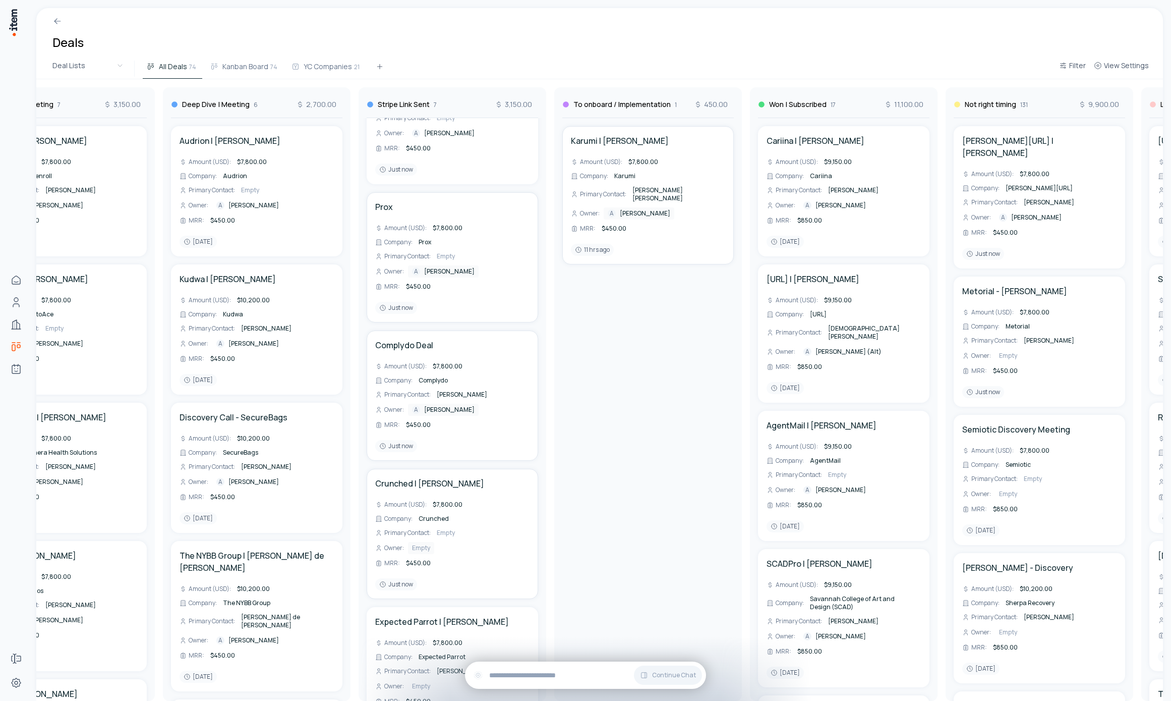
scroll to position [299, 0]
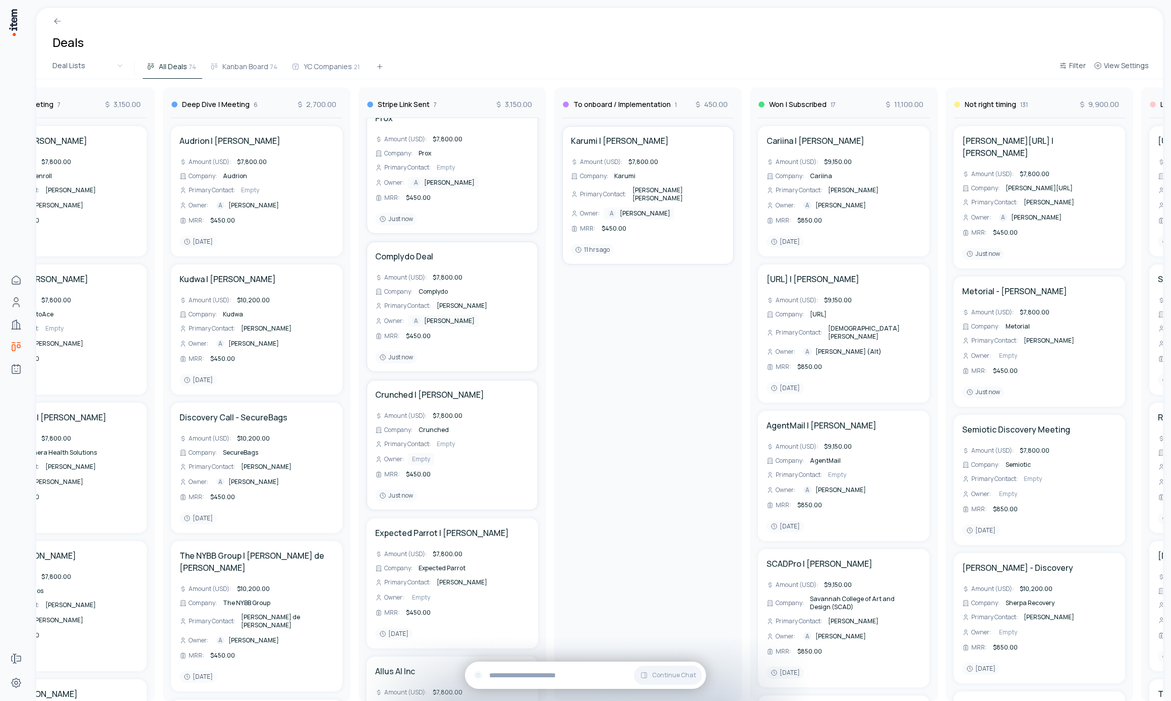
click at [423, 472] on span "$450.00" at bounding box center [418, 474] width 25 height 9
click at [587, 440] on div "[PERSON_NAME] | [PERSON_NAME] (USD) : $7,800.00 Company : Karumi Primary Contac…" at bounding box center [648, 409] width 180 height 583
click at [447, 415] on div "To Contact 1 450.00 Bravi | [PERSON_NAME] Amount (USD) : $7,800.00 Company : Br…" at bounding box center [452, 389] width 2161 height 621
click at [446, 415] on span "$7,800.00" at bounding box center [448, 415] width 30 height 9
click at [588, 400] on div "[PERSON_NAME] | [PERSON_NAME] (USD) : $7,800.00 Company : Karumi Primary Contac…" at bounding box center [648, 409] width 180 height 583
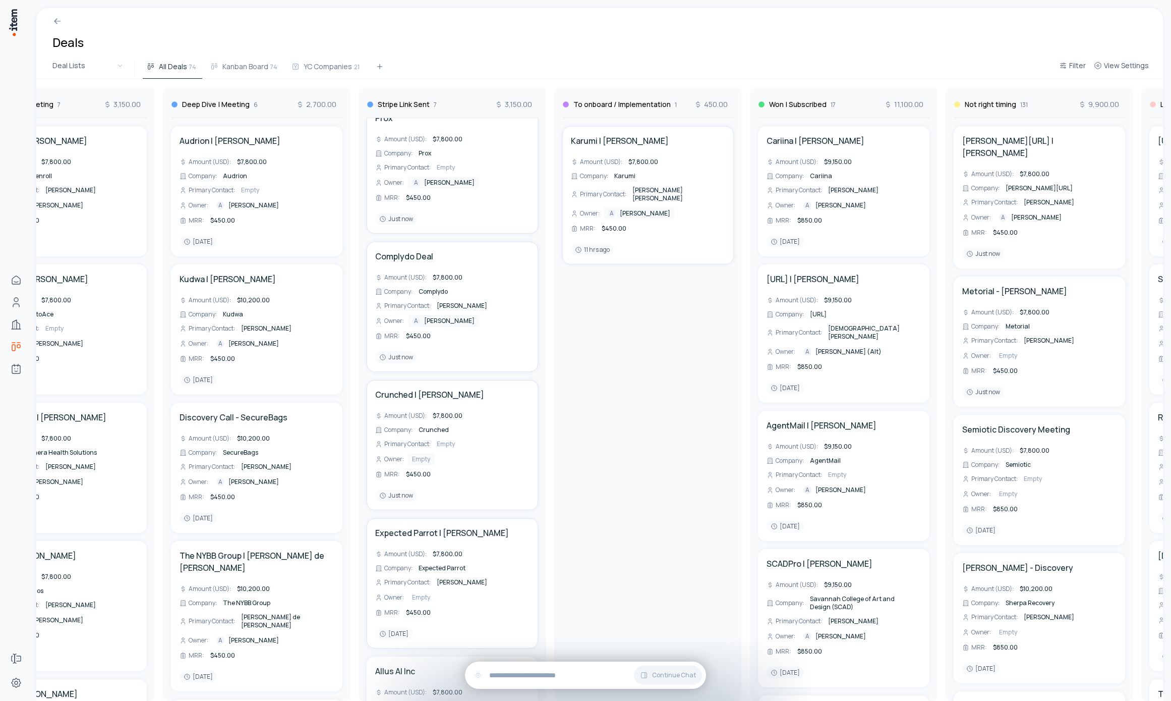
scroll to position [400, 0]
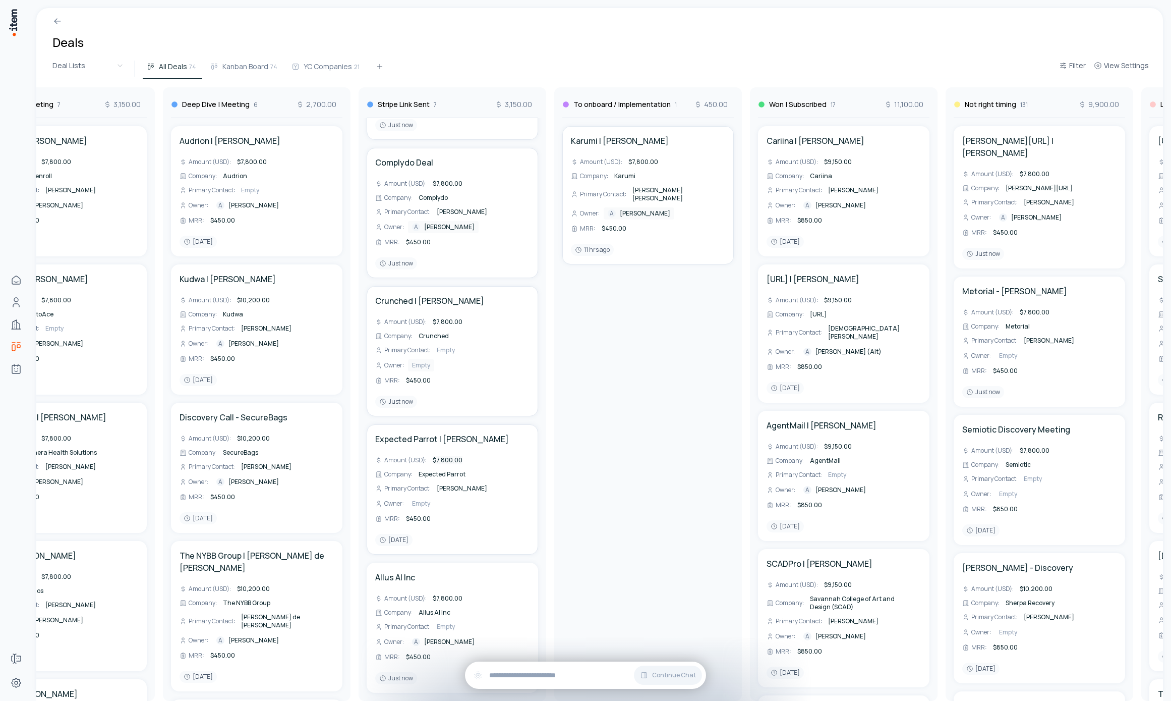
click at [434, 455] on span "$7,800.00" at bounding box center [448, 459] width 30 height 9
click at [582, 442] on div "[PERSON_NAME] | [PERSON_NAME] (USD) : $7,800.00 Company : Karumi Primary Contac…" at bounding box center [648, 409] width 180 height 583
click at [451, 455] on span "$7,800.00" at bounding box center [448, 459] width 30 height 9
click at [601, 438] on div "[PERSON_NAME] | [PERSON_NAME] (USD) : $7,800.00 Company : Karumi Primary Contac…" at bounding box center [648, 409] width 180 height 583
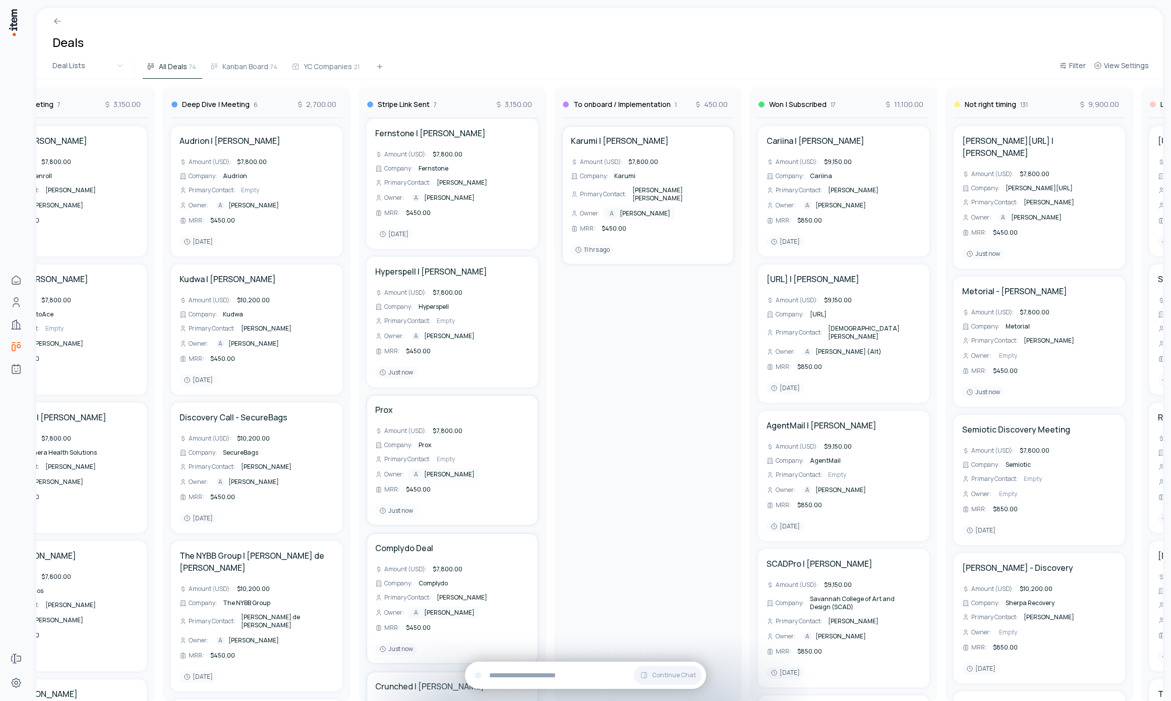
scroll to position [0, 0]
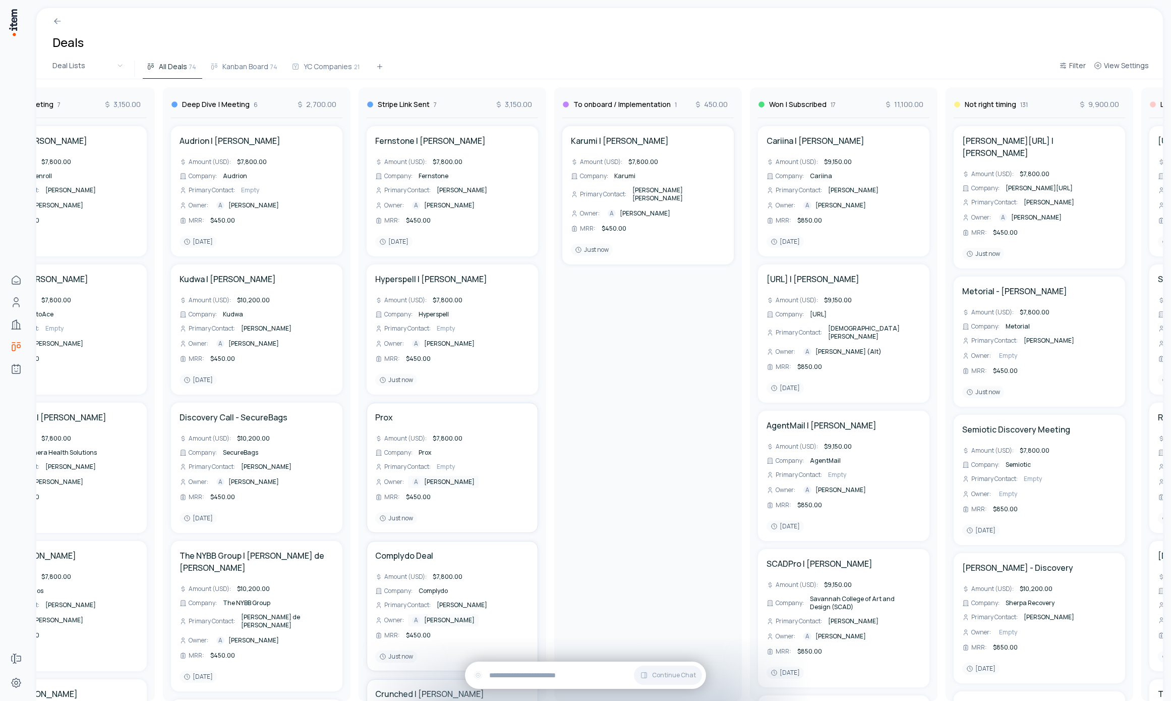
click at [655, 187] on div "To Contact 1 450.00 Bravi | [PERSON_NAME] Amount (USD) : $7,800.00 Company : Br…" at bounding box center [452, 389] width 2161 height 621
click at [656, 205] on div "To Contact 1 450.00 Bravi | [PERSON_NAME] Amount (USD) : $7,800.00 Company : Br…" at bounding box center [452, 389] width 2161 height 621
click at [641, 209] on span "[PERSON_NAME]" at bounding box center [645, 213] width 50 height 8
click at [639, 349] on html "Home Contacts Companies Deals Agents Forms Settings Deals Deal Lists All Deals …" at bounding box center [585, 350] width 1171 height 701
click at [614, 224] on span "$450.00" at bounding box center [614, 228] width 25 height 9
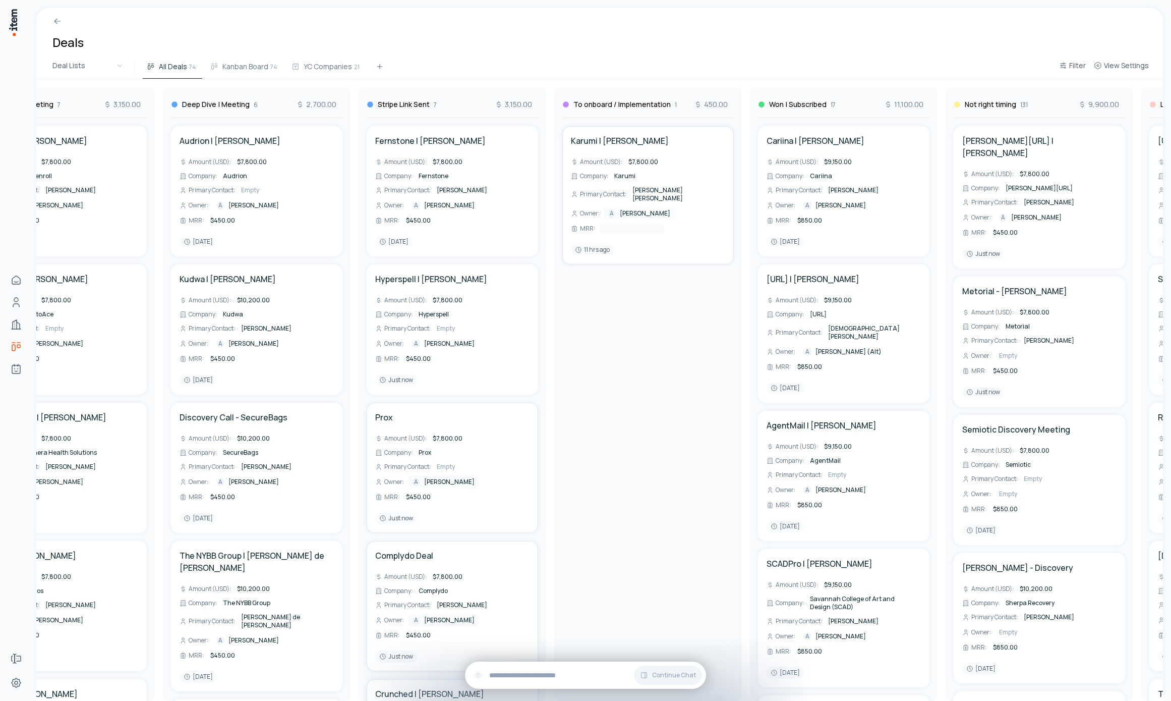
click at [648, 306] on div "[PERSON_NAME] | [PERSON_NAME] (USD) : $7,800.00 Company : Karumi Primary Contac…" at bounding box center [648, 409] width 180 height 583
click at [605, 138] on div "To Contact 1 450.00 Bravi | [PERSON_NAME] Amount (USD) : $7,800.00 Company : Br…" at bounding box center [452, 389] width 2161 height 621
click at [443, 163] on span "$7,800.00" at bounding box center [448, 161] width 30 height 9
click at [577, 267] on div "[PERSON_NAME] | [PERSON_NAME] (USD) : $7,800.00 Company : Karumi Primary Contac…" at bounding box center [648, 409] width 180 height 583
click at [443, 161] on div "To Contact 1 450.00 Bravi | [PERSON_NAME] Amount (USD) : $7,800.00 Company : Br…" at bounding box center [452, 389] width 2161 height 621
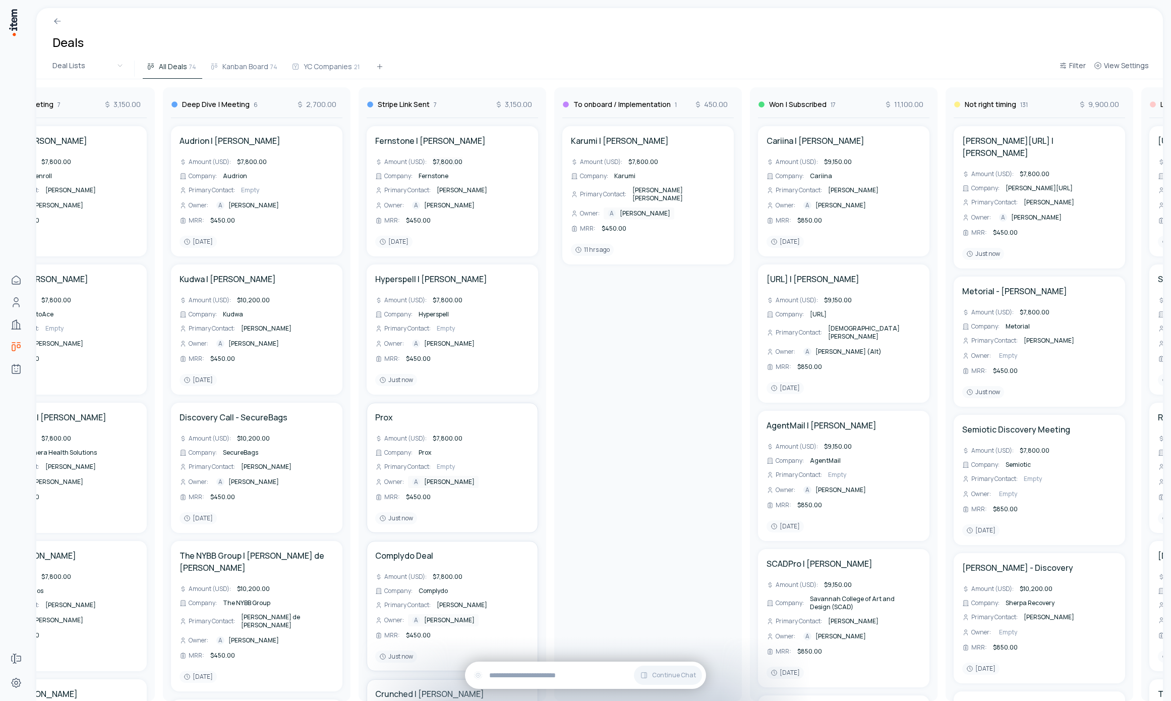
click at [448, 164] on span "$7,800.00" at bounding box center [448, 161] width 30 height 9
click at [586, 288] on div "[PERSON_NAME] | [PERSON_NAME] (USD) : $7,800.00 Company : Karumi Primary Contac…" at bounding box center [648, 409] width 180 height 583
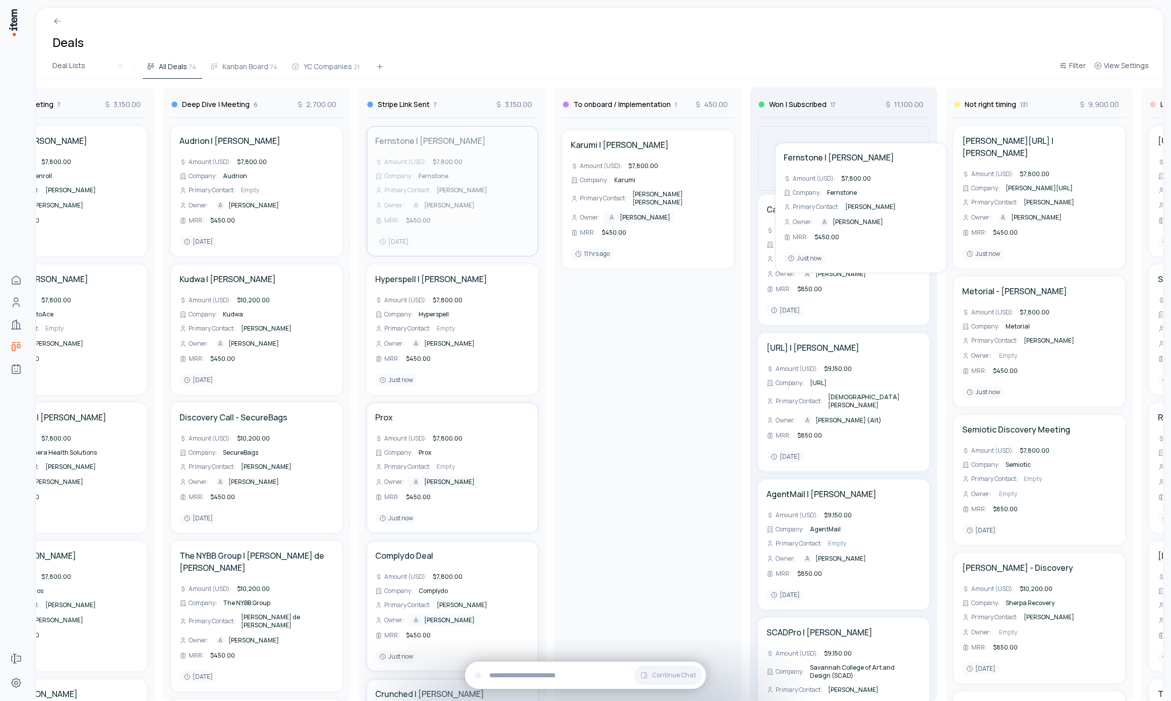
scroll to position [0, 668]
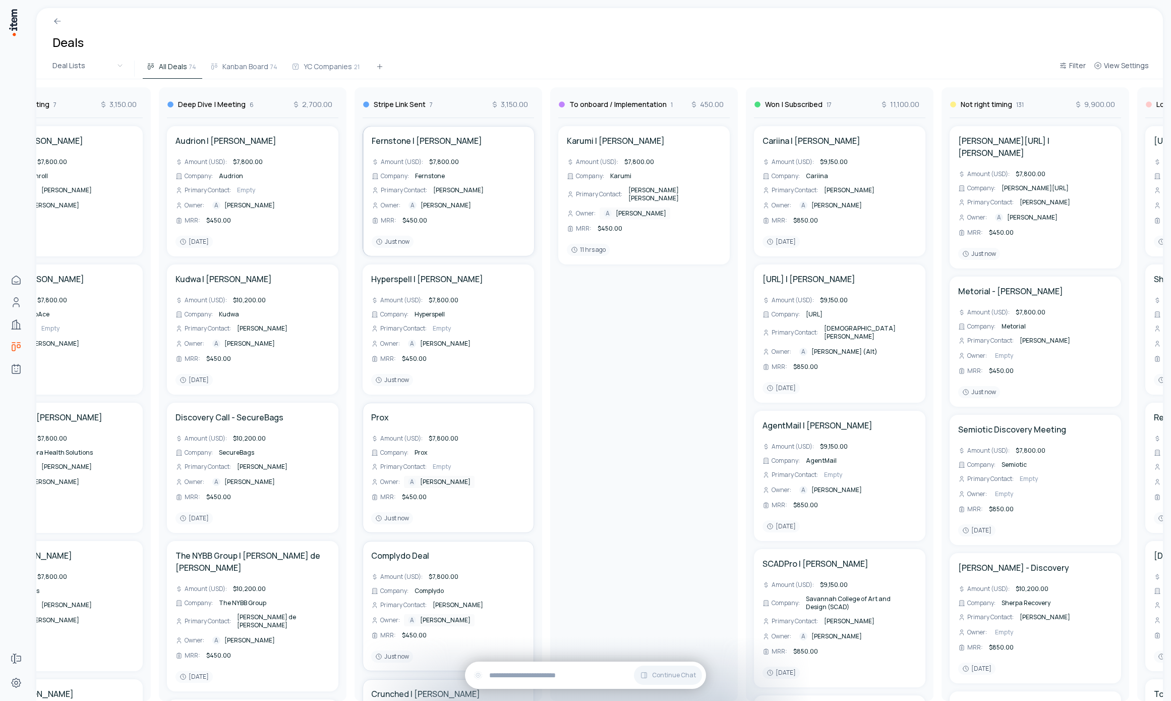
click at [504, 168] on div "To Contact 1 450.00 Bravi | [PERSON_NAME] Amount (USD) : $7,800.00 Company : Br…" at bounding box center [448, 389] width 2161 height 621
drag, startPoint x: 429, startPoint y: 205, endPoint x: 424, endPoint y: 229, distance: 24.7
click at [462, 206] on div "To Contact 1 450.00 Bravi | [PERSON_NAME] Amount (USD) : $7,800.00 Company : Br…" at bounding box center [448, 389] width 2161 height 621
drag, startPoint x: 436, startPoint y: 211, endPoint x: 459, endPoint y: 211, distance: 22.7
click at [459, 211] on div "To Contact 1 450.00 Bravi | [PERSON_NAME] Amount (USD) : $7,800.00 Company : Br…" at bounding box center [448, 389] width 2161 height 621
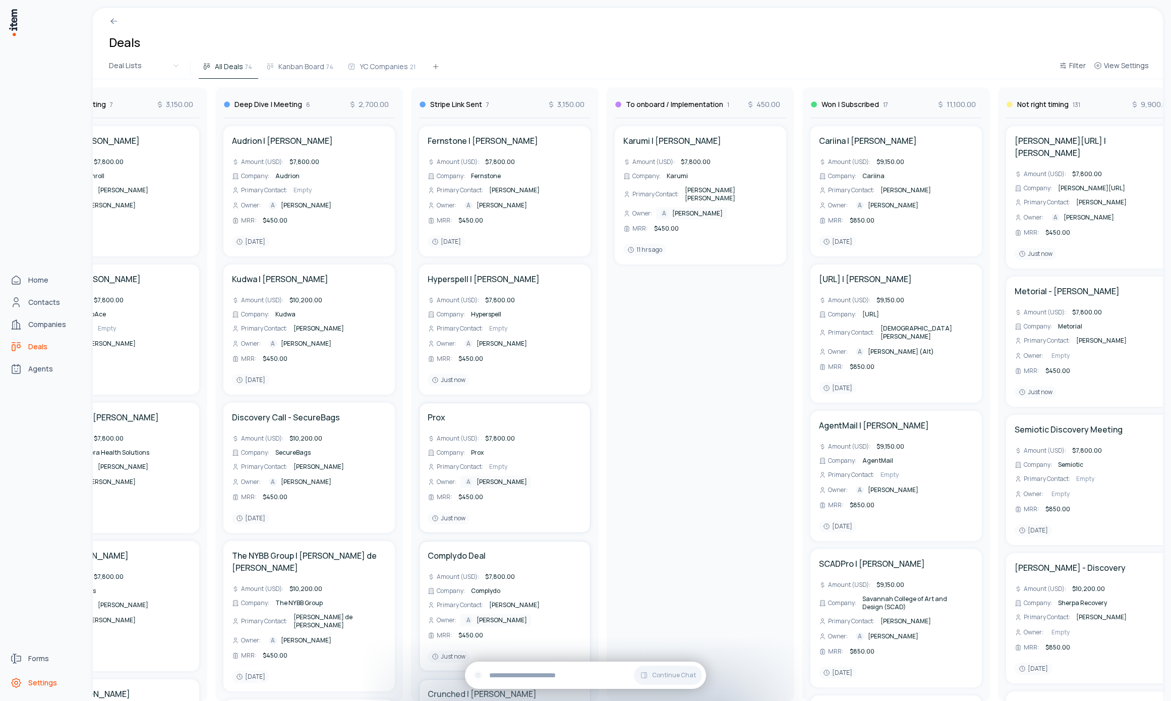
click at [32, 680] on span "Settings" at bounding box center [42, 682] width 29 height 10
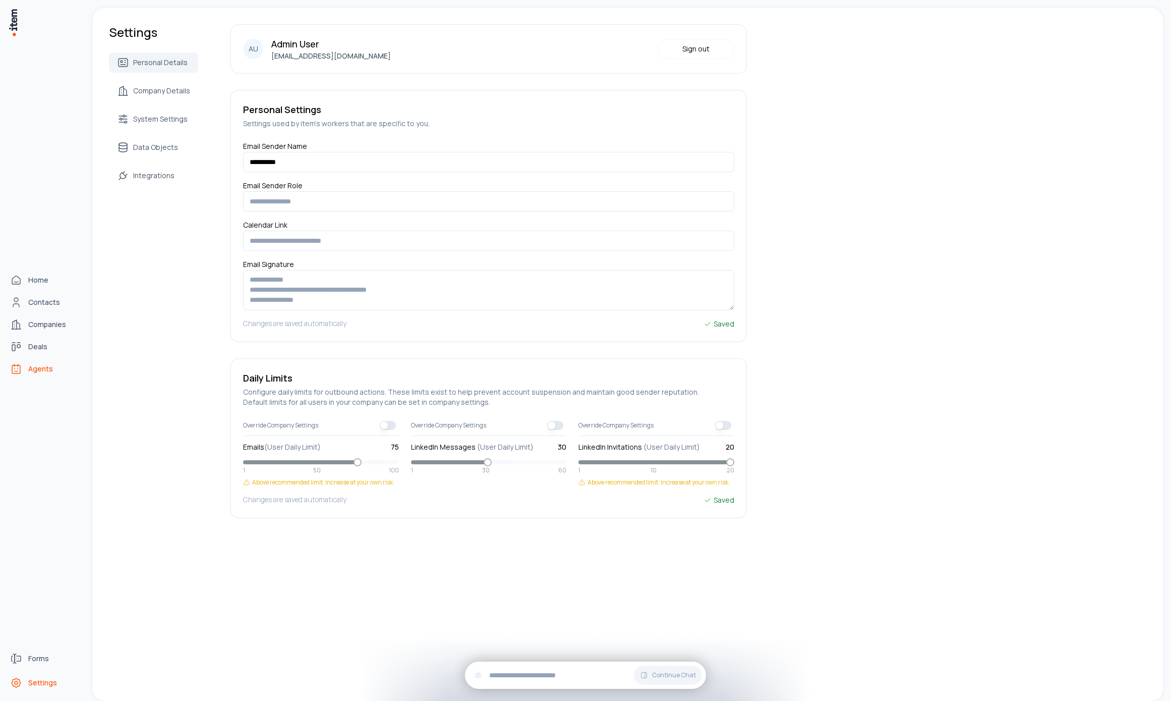
click at [24, 378] on link "Agents" at bounding box center [44, 369] width 77 height 20
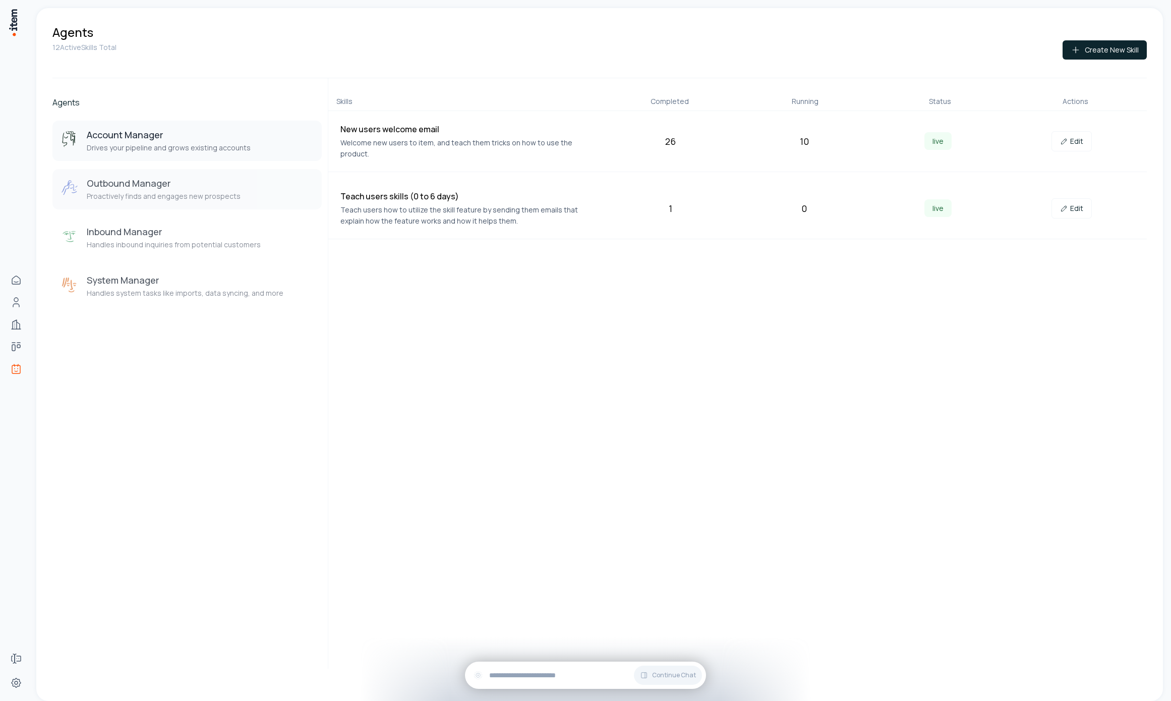
click at [186, 204] on button "Outbound Manager Proactively finds and engages new prospects" at bounding box center [186, 189] width 269 height 40
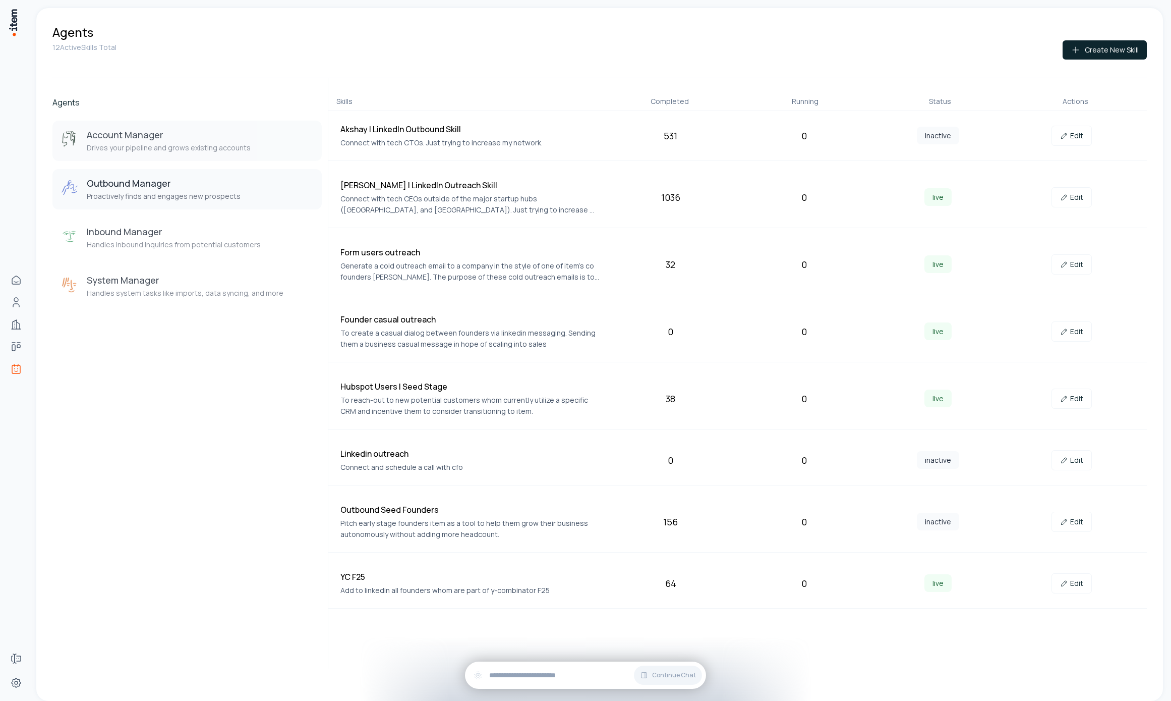
click at [185, 154] on button "Account Manager Drives your pipeline and grows existing accounts" at bounding box center [186, 141] width 269 height 40
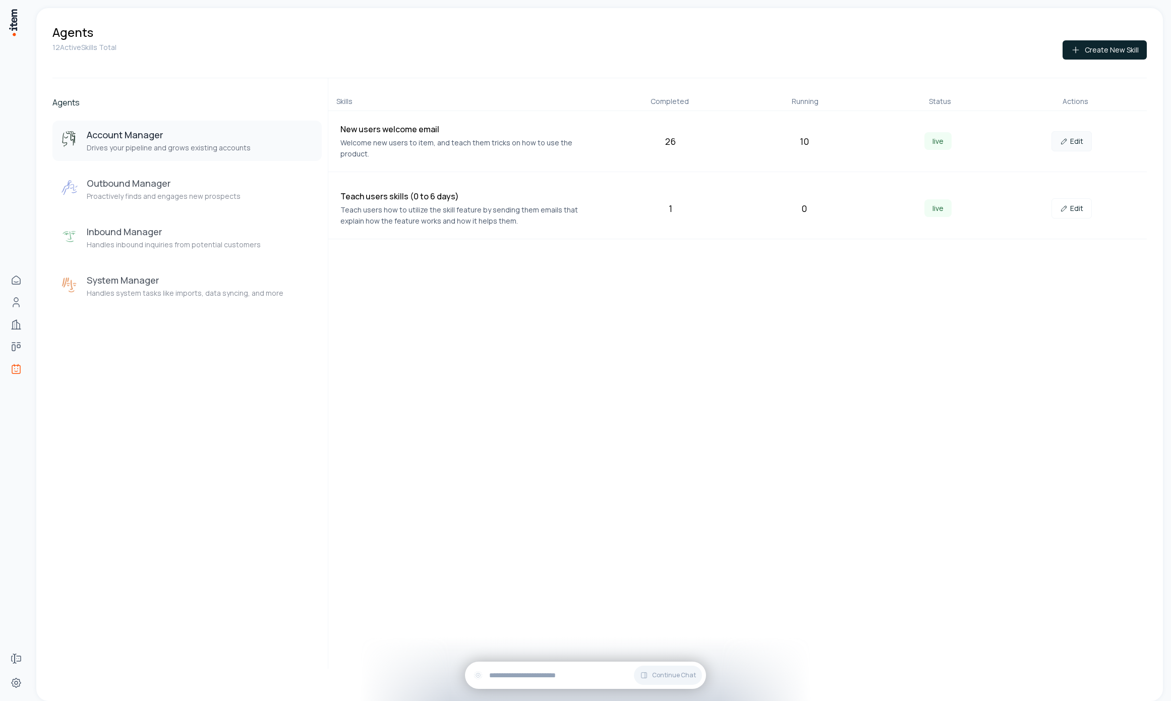
click at [1069, 132] on link "Edit" at bounding box center [1072, 141] width 40 height 20
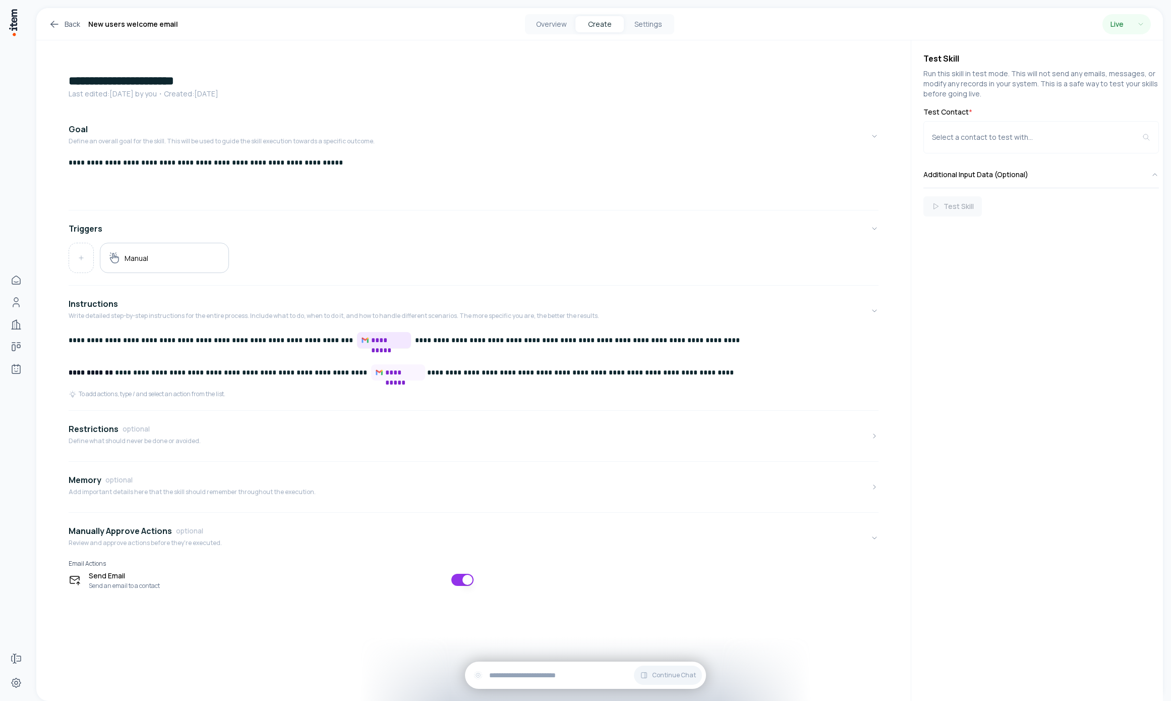
click at [371, 337] on span "**********" at bounding box center [389, 340] width 36 height 10
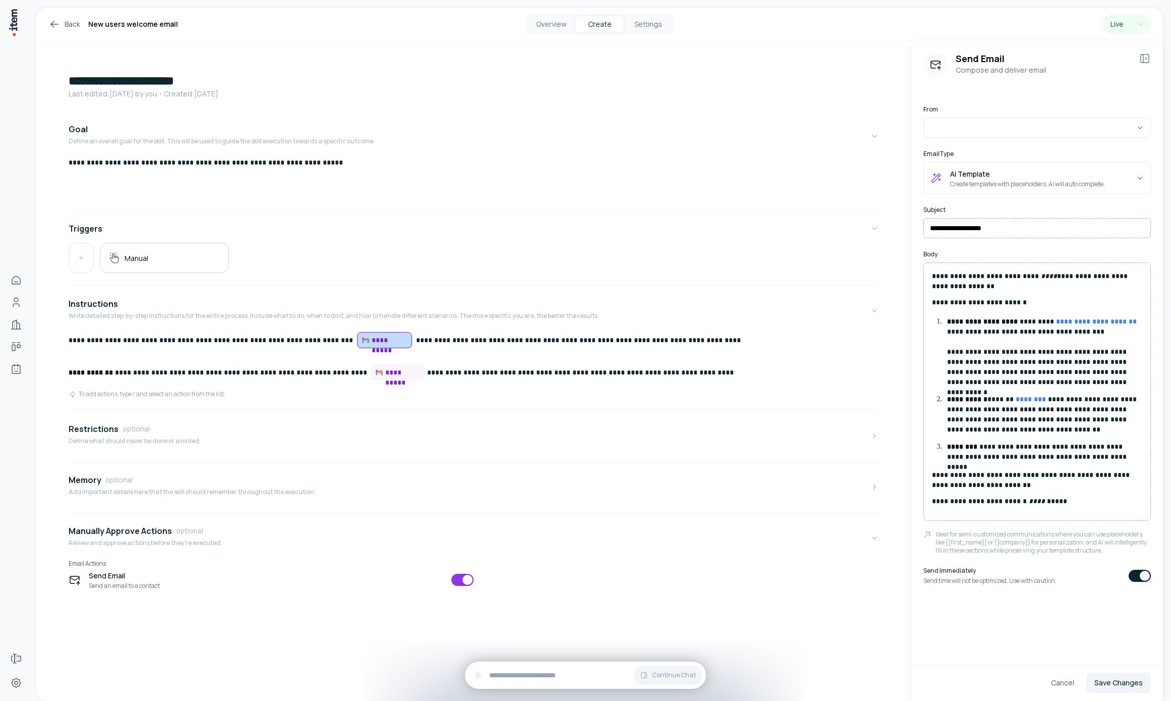
click at [936, 498] on p "**********" at bounding box center [1037, 501] width 210 height 10
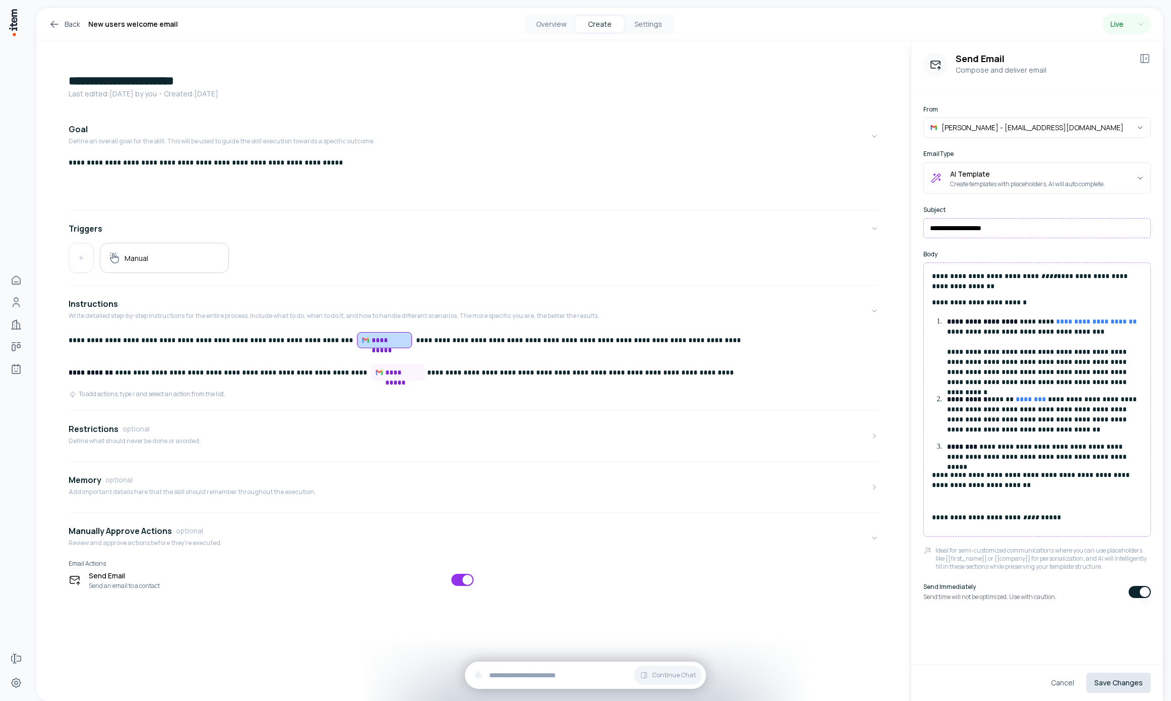
click at [1136, 685] on button "Save Changes" at bounding box center [1118, 682] width 65 height 20
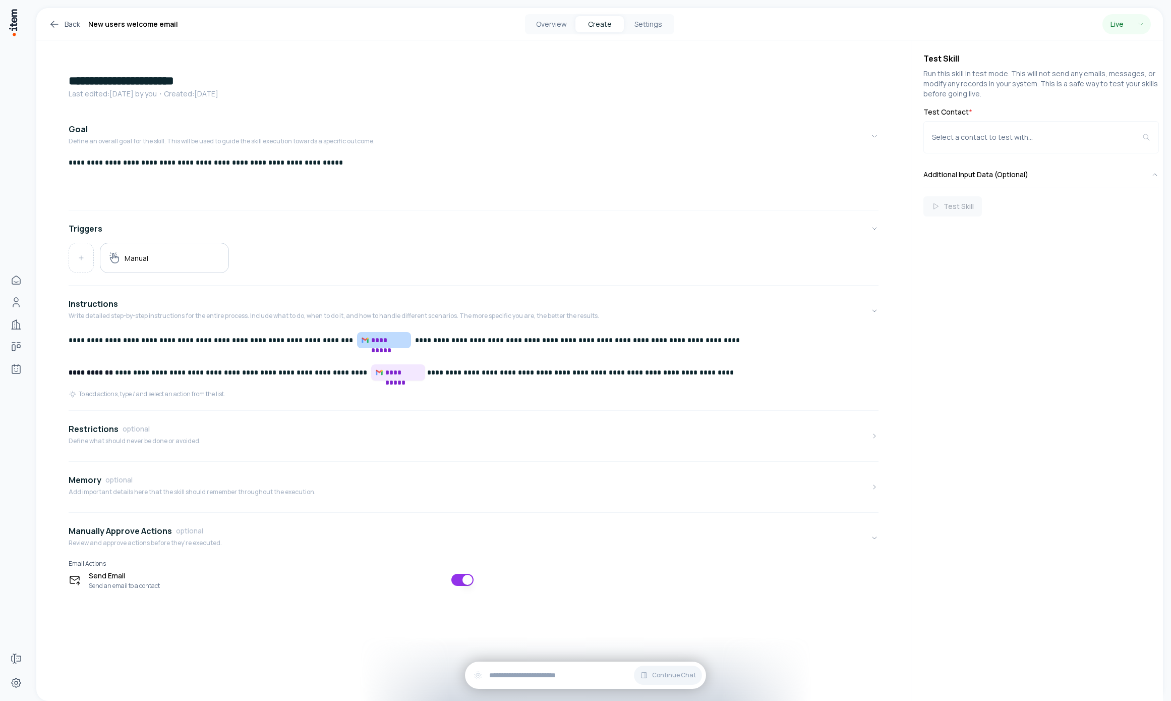
click at [371, 380] on span "**********" at bounding box center [398, 372] width 54 height 16
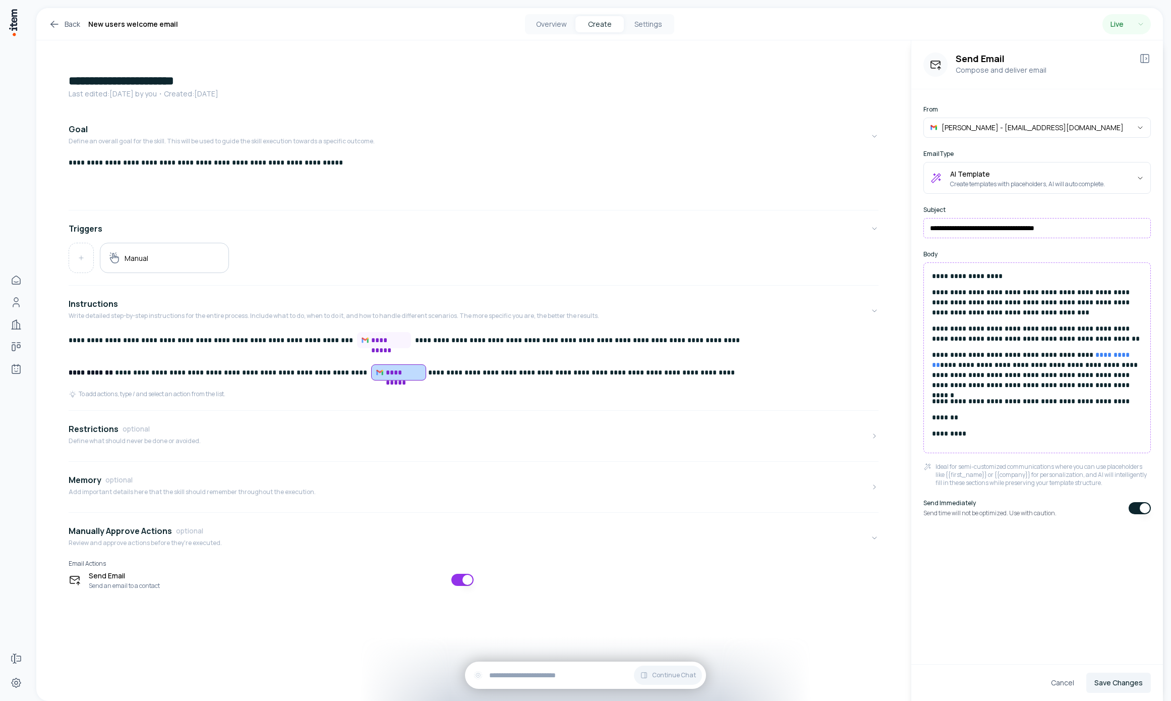
click at [940, 434] on p "*********" at bounding box center [1037, 433] width 210 height 10
click at [1135, 675] on div "Cancel Saving..." at bounding box center [1036, 682] width 227 height 20
click at [1137, 680] on button "Save Changes" at bounding box center [1118, 682] width 65 height 20
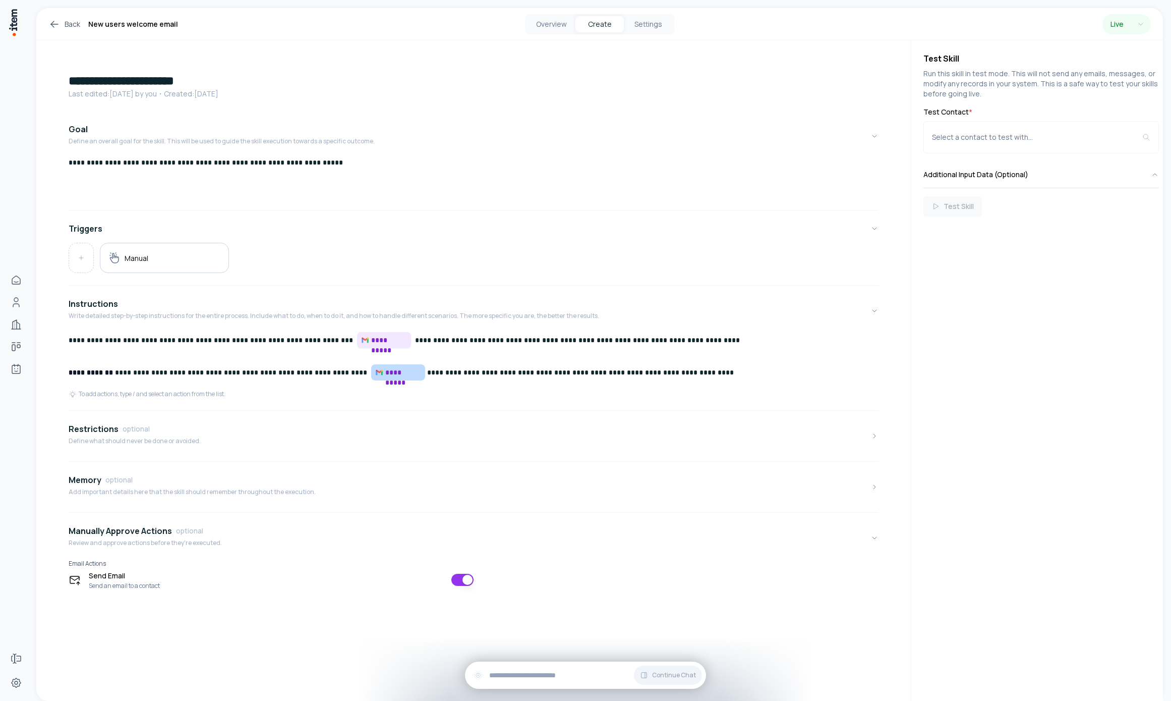
click at [371, 342] on span "**********" at bounding box center [389, 340] width 36 height 10
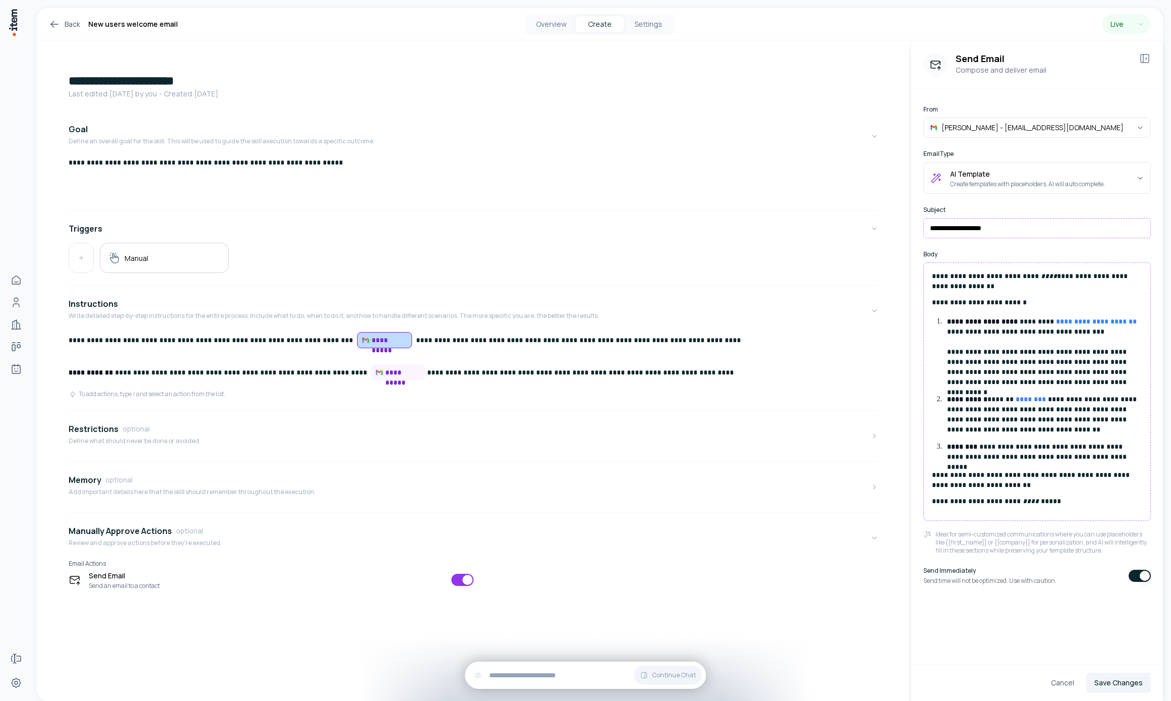
click at [1012, 486] on p "**********" at bounding box center [1037, 480] width 210 height 20
click at [1047, 509] on p "**********" at bounding box center [1037, 511] width 210 height 10
click at [1121, 686] on button "Save Changes" at bounding box center [1118, 682] width 65 height 20
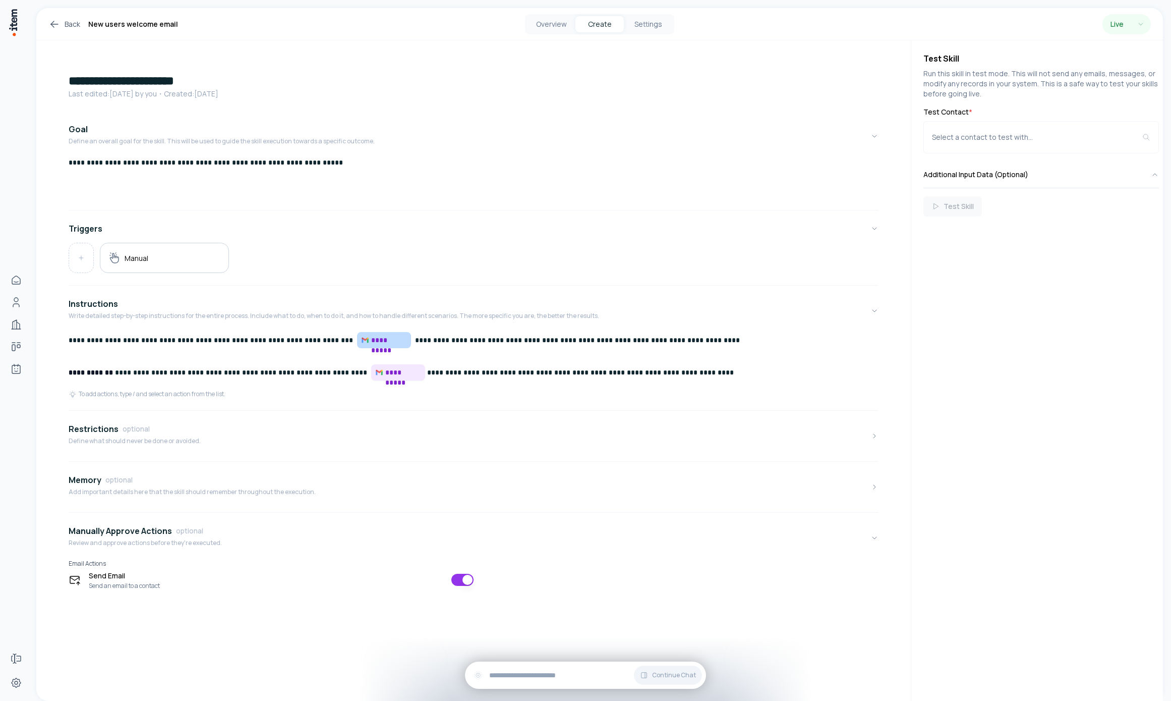
click at [385, 370] on span "**********" at bounding box center [403, 372] width 36 height 10
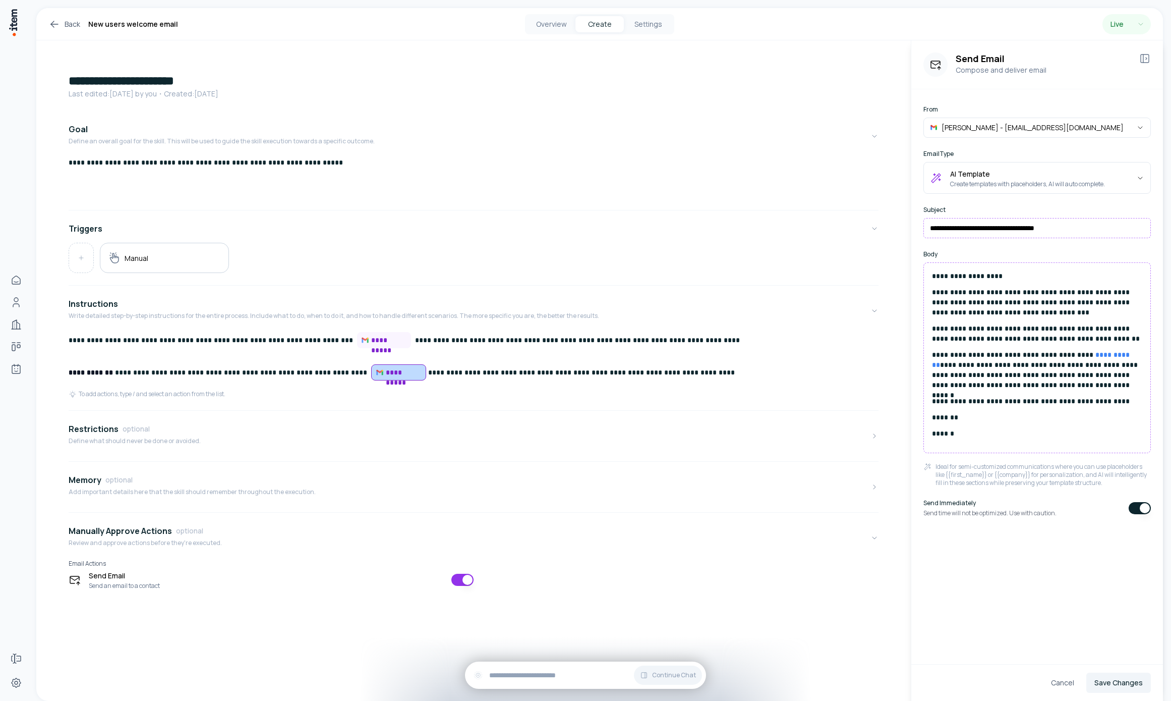
click at [1017, 416] on p "*******" at bounding box center [1037, 417] width 210 height 10
click at [1111, 402] on p "**********" at bounding box center [1037, 401] width 210 height 10
click at [1132, 684] on button "Save Changes" at bounding box center [1118, 682] width 65 height 20
